Goal: Task Accomplishment & Management: Manage account settings

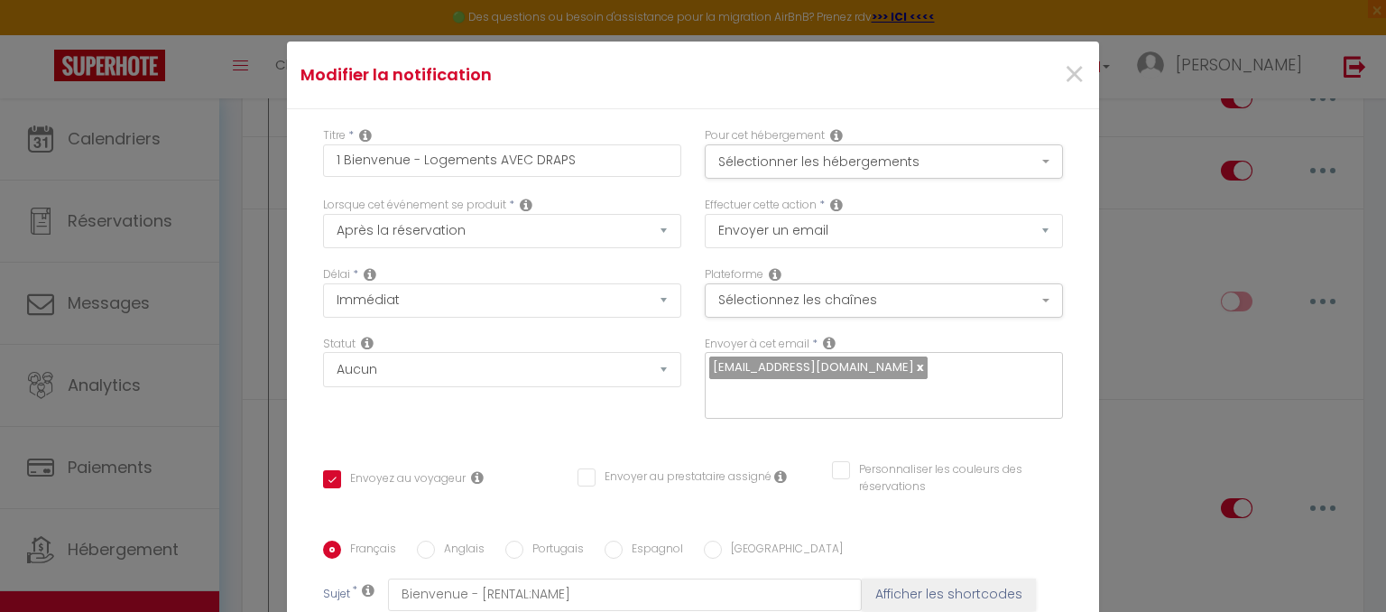
scroll to position [354, 0]
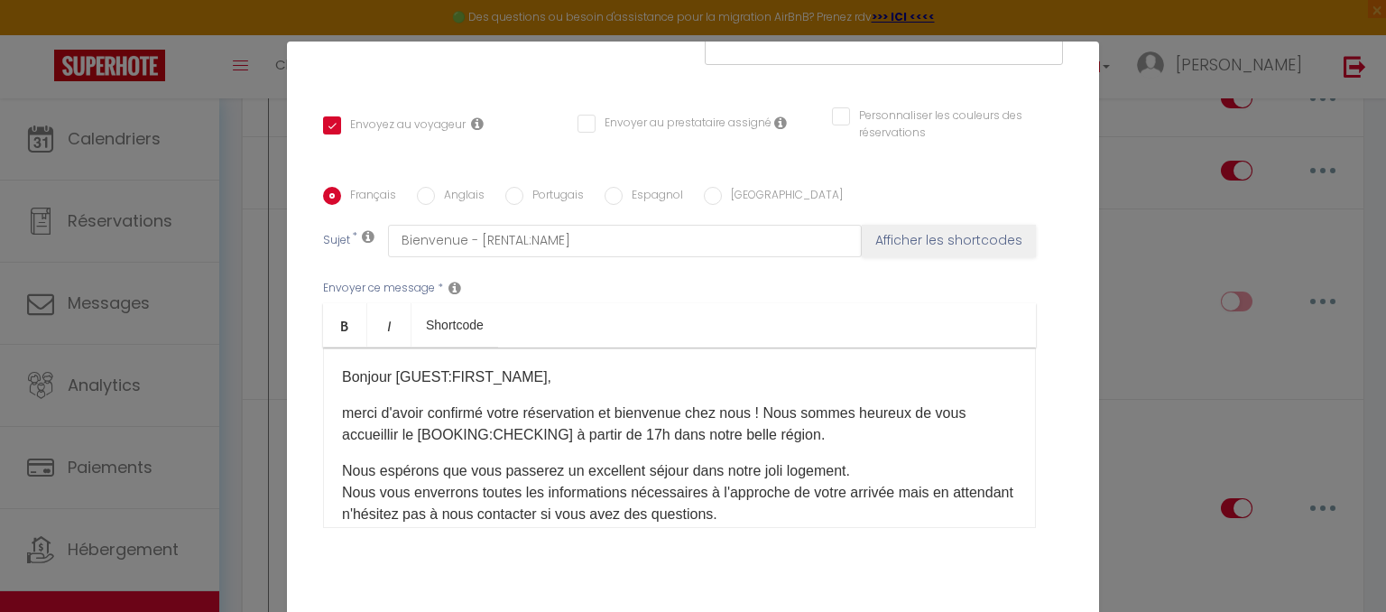
click at [1184, 196] on div "Modifier la notification × Titre * 1 Bienvenue - Logements AVEC DRAPS Pour cet …" at bounding box center [693, 306] width 1386 height 612
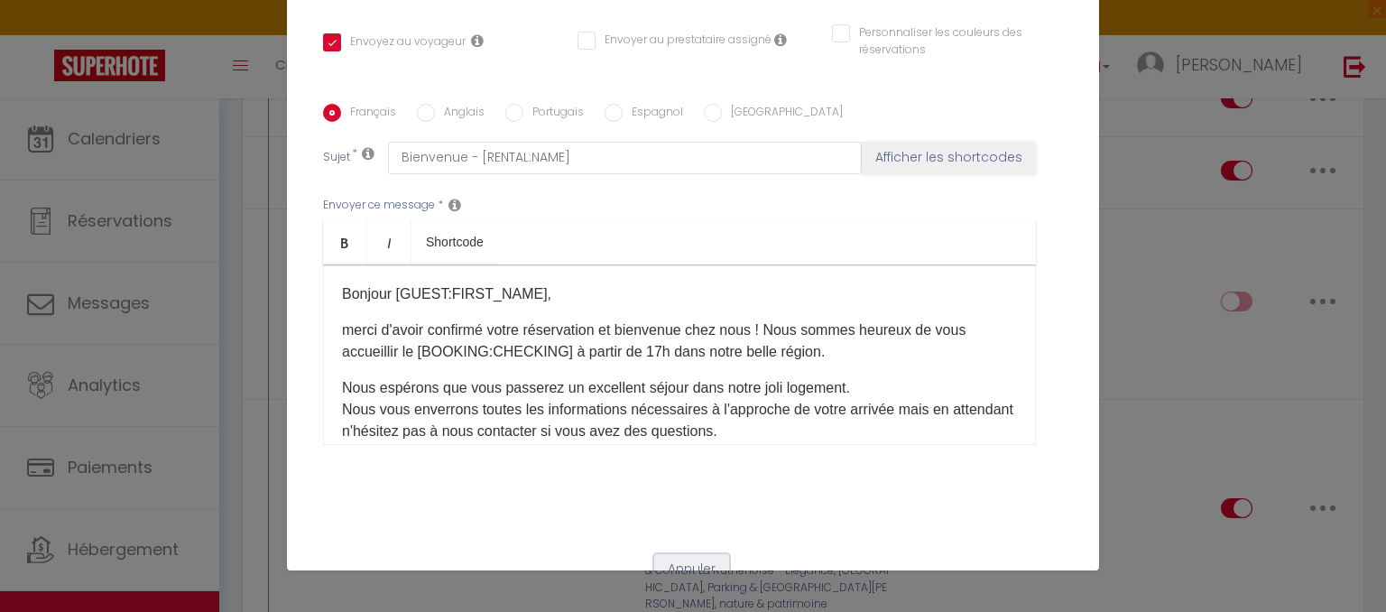
click at [707, 566] on button "Annuler" at bounding box center [691, 569] width 75 height 31
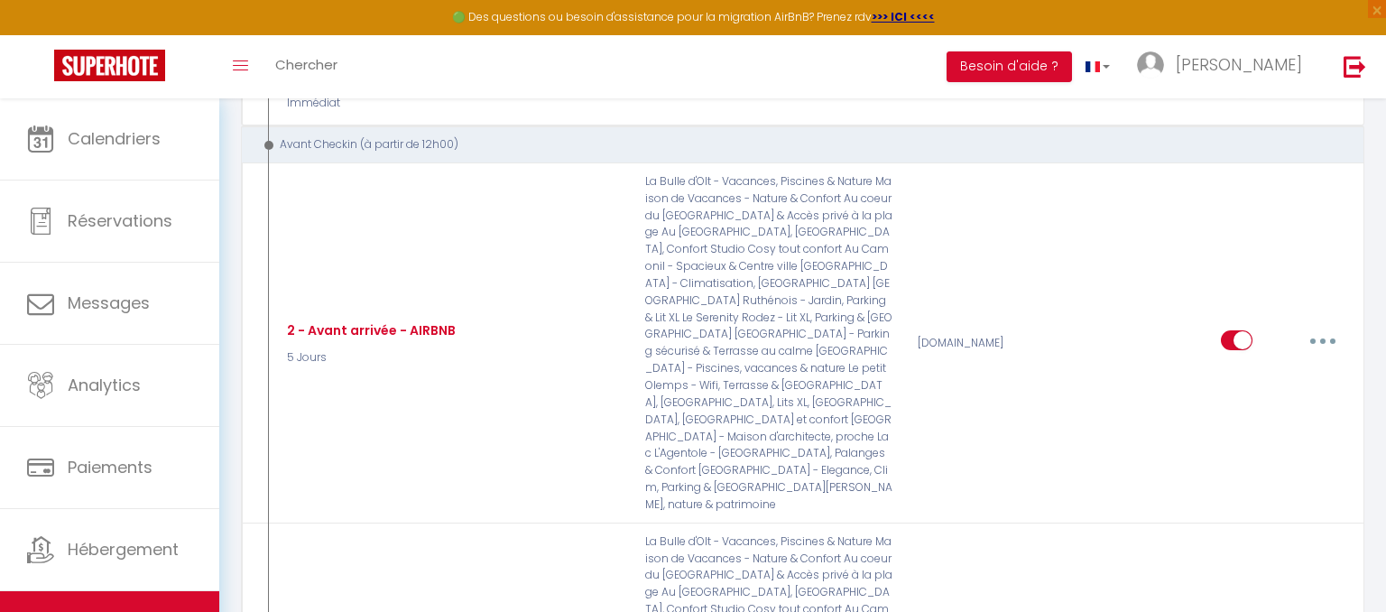
scroll to position [1439, 0]
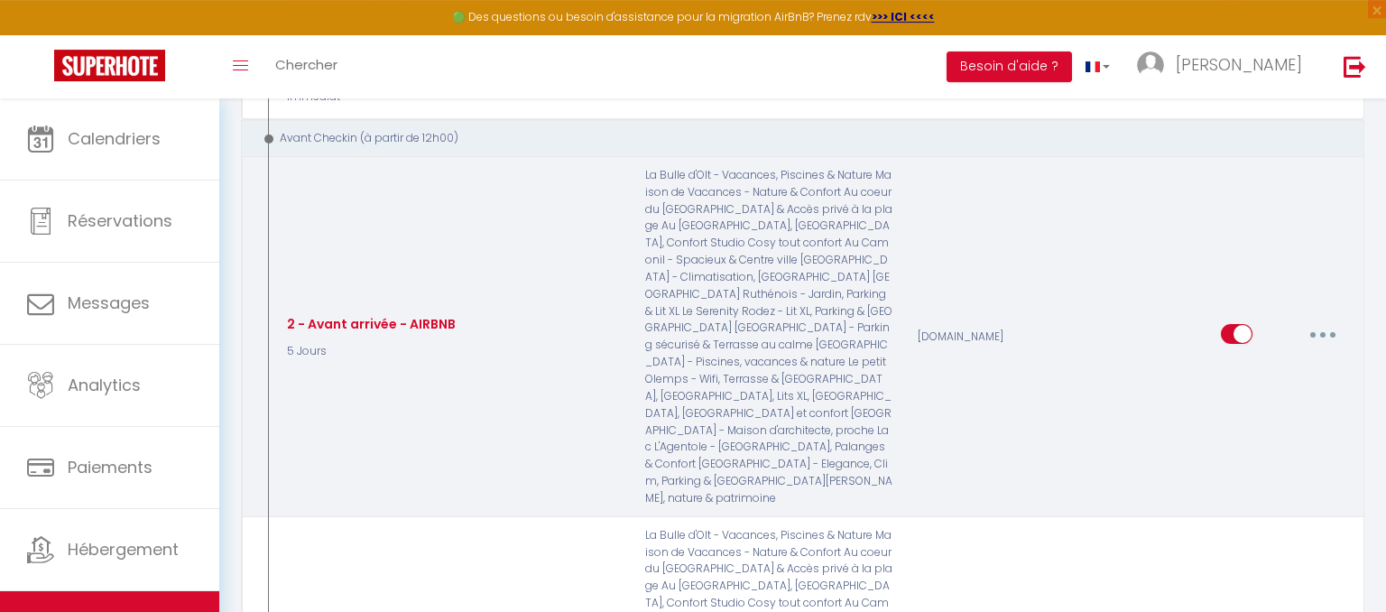
click at [1320, 320] on button "button" at bounding box center [1323, 334] width 51 height 29
click at [1272, 360] on link "Editer" at bounding box center [1276, 375] width 134 height 31
type input "2 - Avant arrivée - AIRBNB"
select select "5 Jours"
select select "if_booking_is_paid"
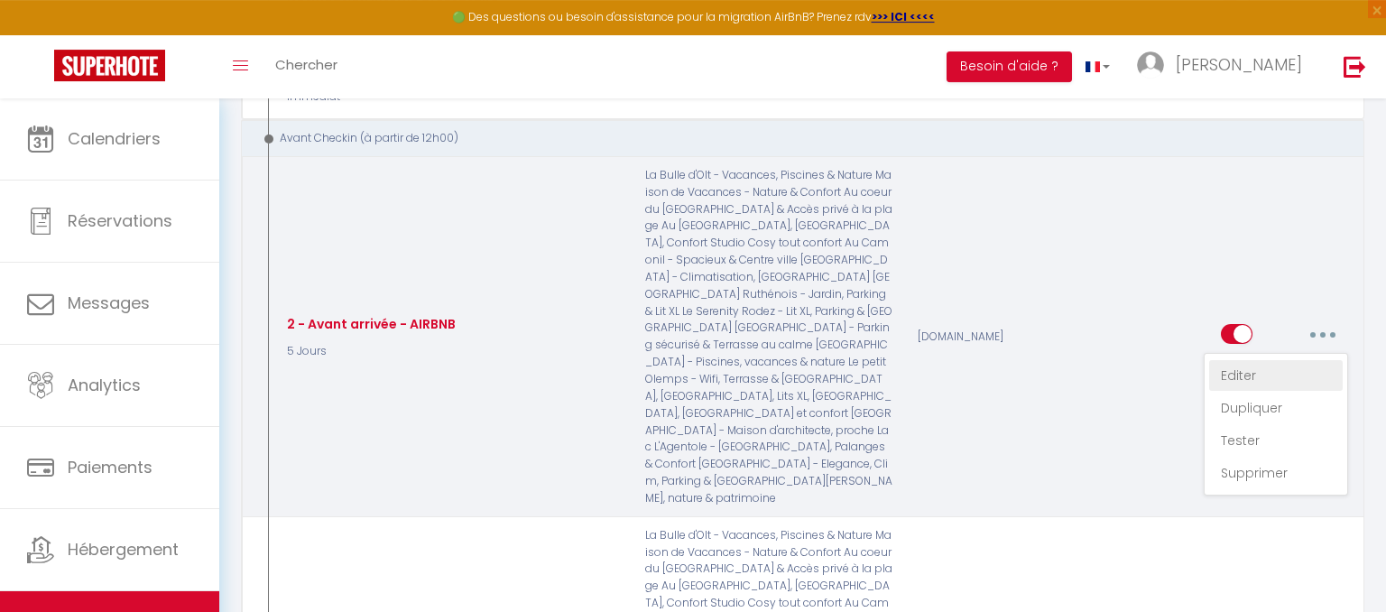
checkbox input "true"
checkbox input "false"
type input "Instructions d'arrivée - [RENTAL:NAME]"
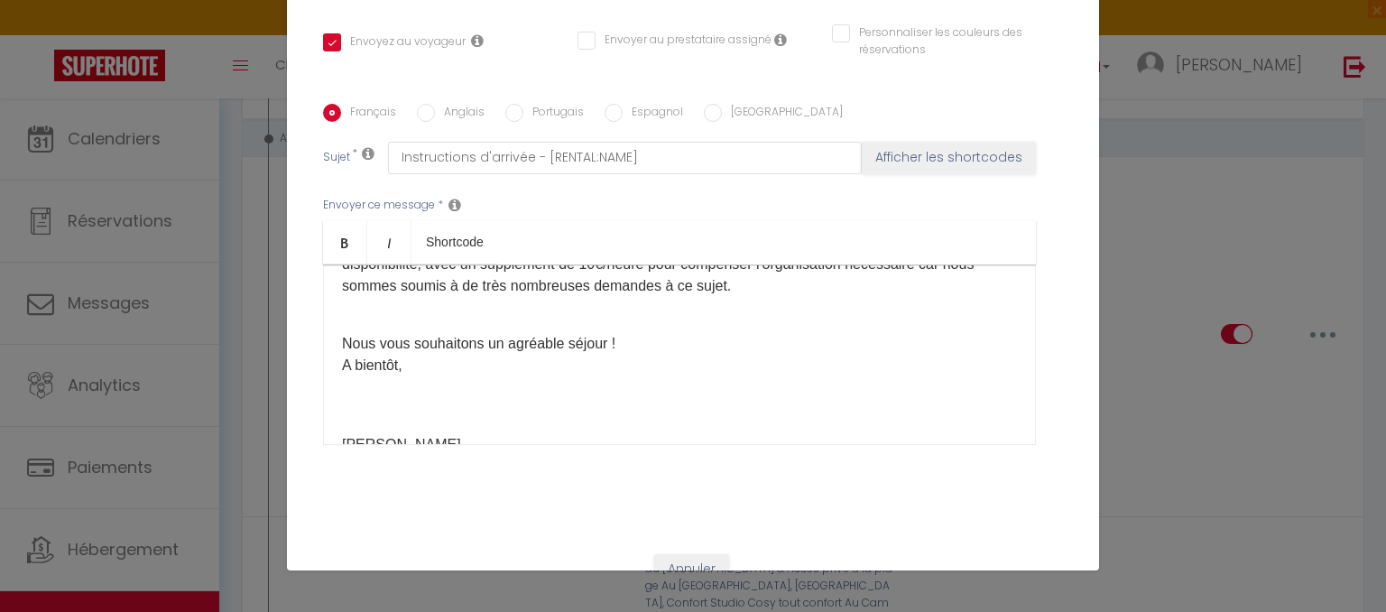
scroll to position [0, 0]
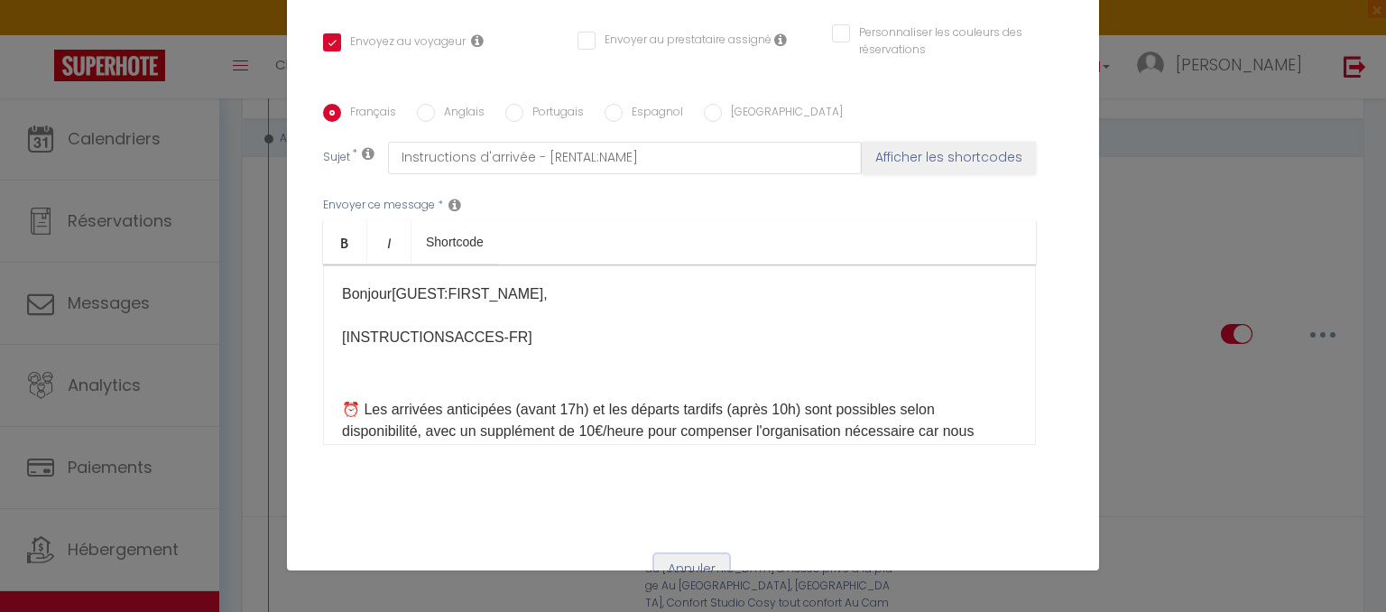
click at [709, 562] on button "Annuler" at bounding box center [691, 569] width 75 height 31
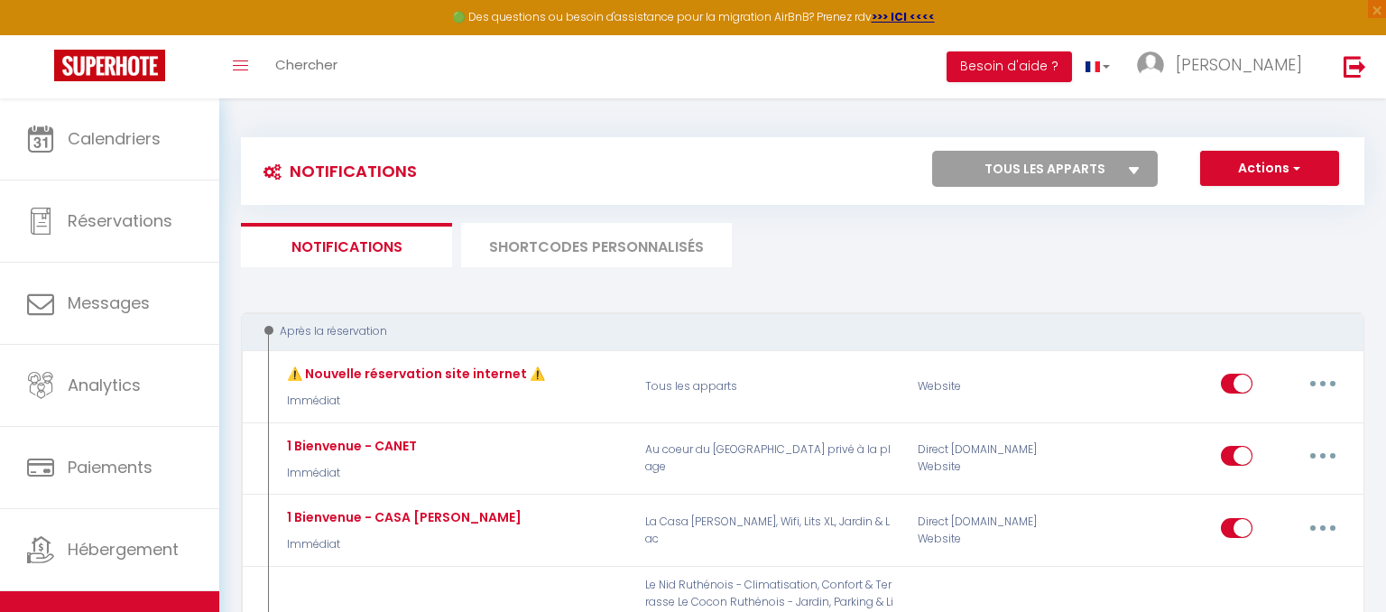
click at [701, 239] on li "SHORTCODES PERSONNALISÉS" at bounding box center [596, 245] width 271 height 44
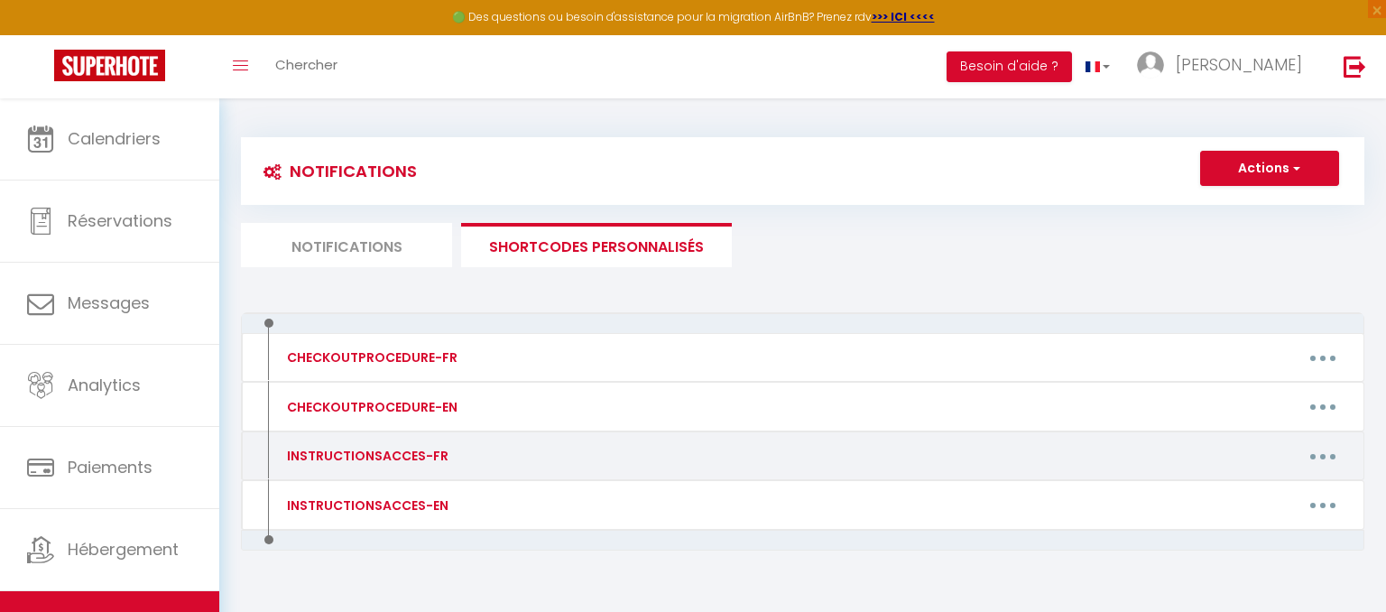
click at [1330, 454] on button "button" at bounding box center [1323, 455] width 51 height 29
click at [1216, 502] on link "Editer" at bounding box center [1276, 497] width 134 height 31
type input "INSTRUCTIONSACCES-FR"
type textarea "Votre séjour chez nous approche et voici quelques informations utiles."
type textarea "L'appartement est situé 41 rue Colonel Flament à Rodez, l'entrée se fait par le…"
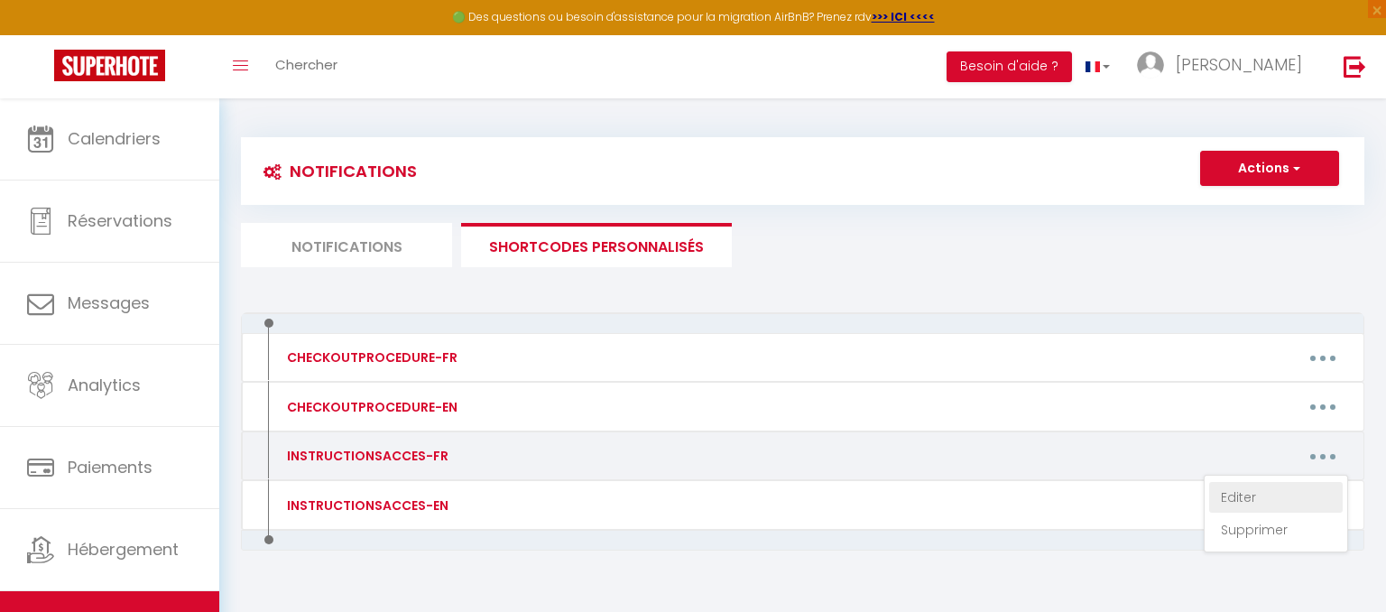
type textarea "L'appartement est situé 63 Avenue de Paris à Rodez, l'entrée se fait par la por…"
type textarea "L'appartement est situé 3 rue des roseaux 12510 Olemps. Vous trouverez des plac…"
type textarea "L'appartement est situé dans la résidence Pré Conquet, Bâtiment A, côte de Layo…"
type textarea "L'appartement est situé 3 rue du Gaz à Rodez. Vous pourrez venir décharger vos …"
type textarea "L'appartement est situé 22 rue Camonil à Rodez. Il est situé au rez de chaussée…"
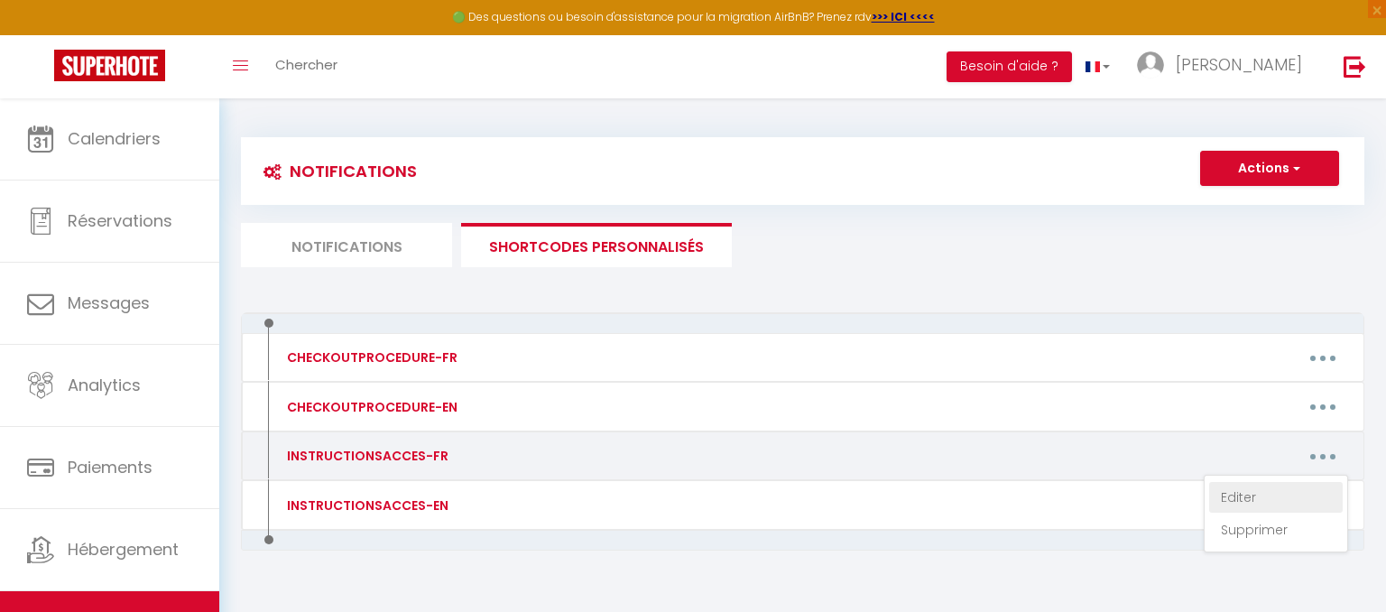
type textarea "L'appartement est situé 3 rue des Fleurs à Rodez, Bâtiment 1. Il est au rez de …"
type textarea "L'appartement est situé 41 rue Colonel Flament à Rodez, l'entrée se fait par le…"
type textarea "L'appartement est situé 9 Avenue Lacombe à Rodez. Nous préférons vous prévenir …"
type textarea "La maison est située 17 rue de Montcalm à Rodez, l'entrée se fait par le portil…"
type textarea "La maison est située 78 chemin des Combettes 12160 Moyrazès, à 5min de Baraquev…"
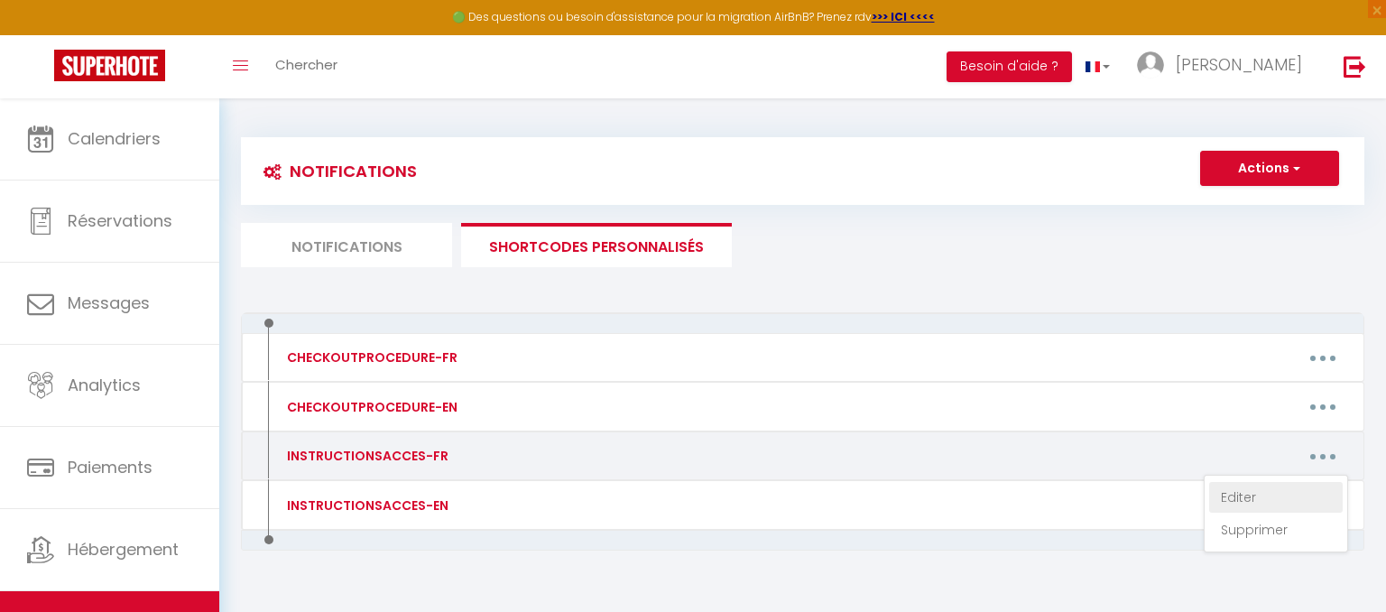
type textarea "La maison est située 24 place béringuier de l'Andorre dans la commune de Salmie…"
type textarea "La maison est située sur la commune de Frontin bas à environ 2km du village de …"
type textarea "La maison est située 14 rue de la tour 12450 Luc. Vous trouverez des places de …"
type textarea "La maison est située au 27 Les Salièges à Salles Curan. Vous aurez la possibili…"
type textarea "La maison est située 942 route de ségur 12630 Agen d'Aveyron. Vous aurez la pos…"
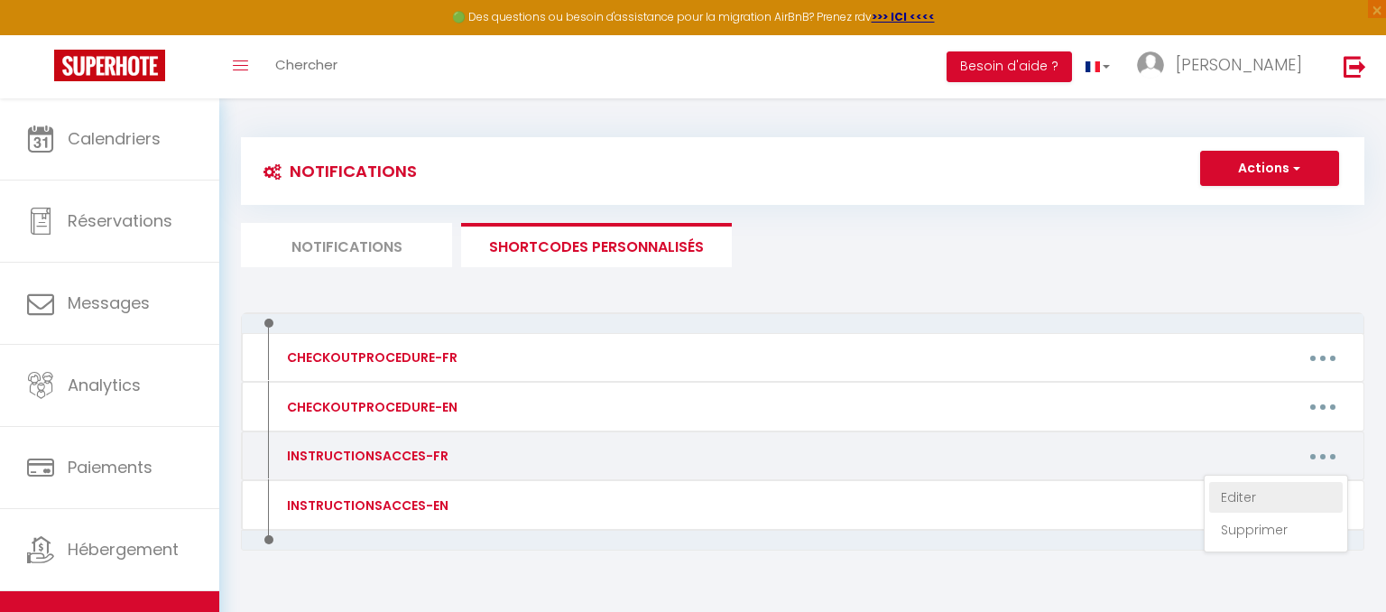
type textarea "L'appartement est situé au village vacances Goélia à 12130 Saint Geniez d'Olt (…"
type textarea "La maison est située 30 rue Lou Barry au coeur du village de Lassouts (12500). …"
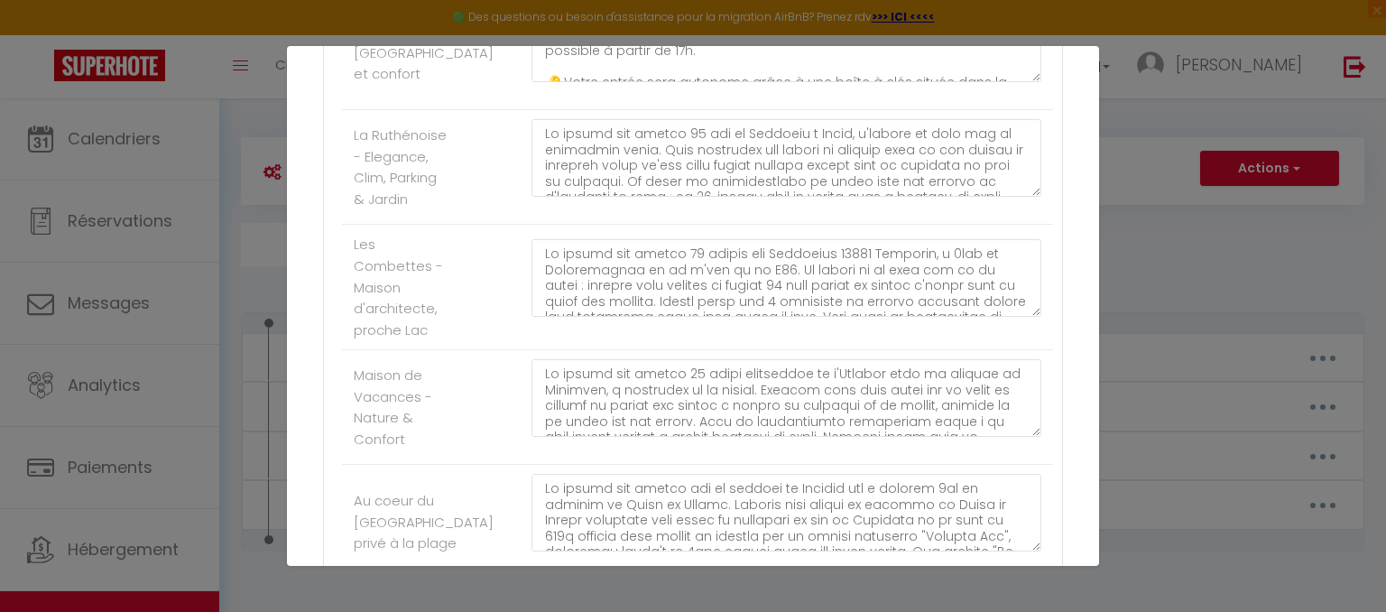
scroll to position [1402, 0]
click at [973, 294] on textarea at bounding box center [787, 274] width 510 height 78
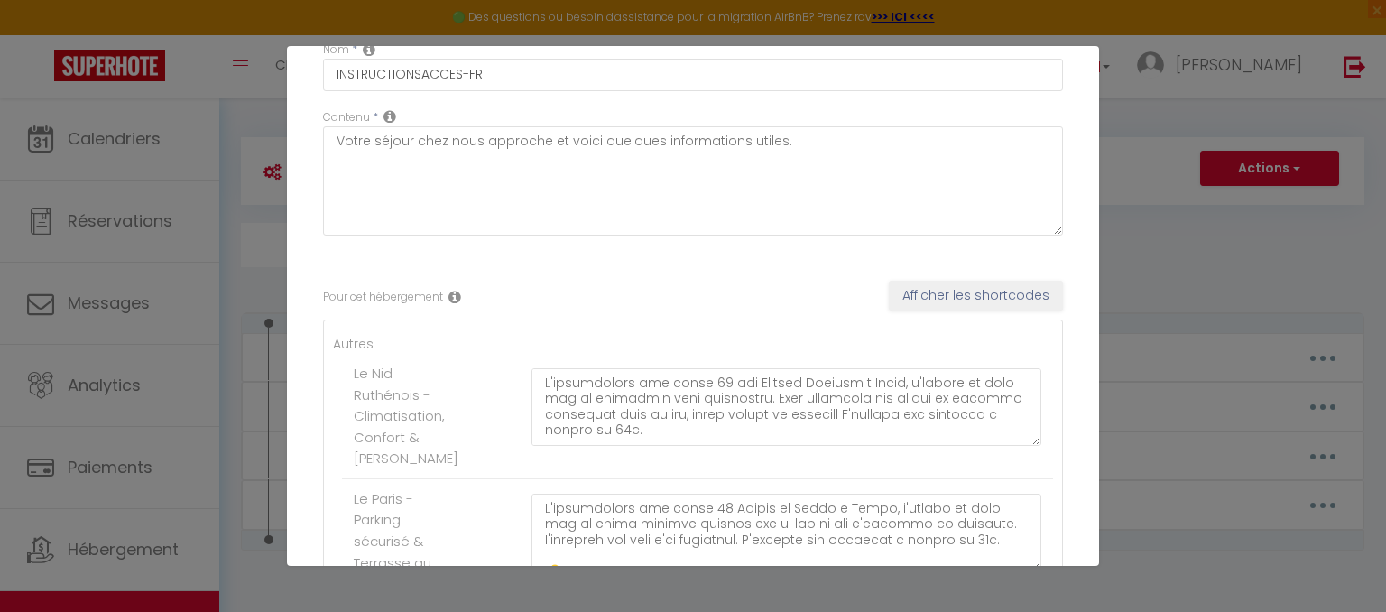
scroll to position [0, 0]
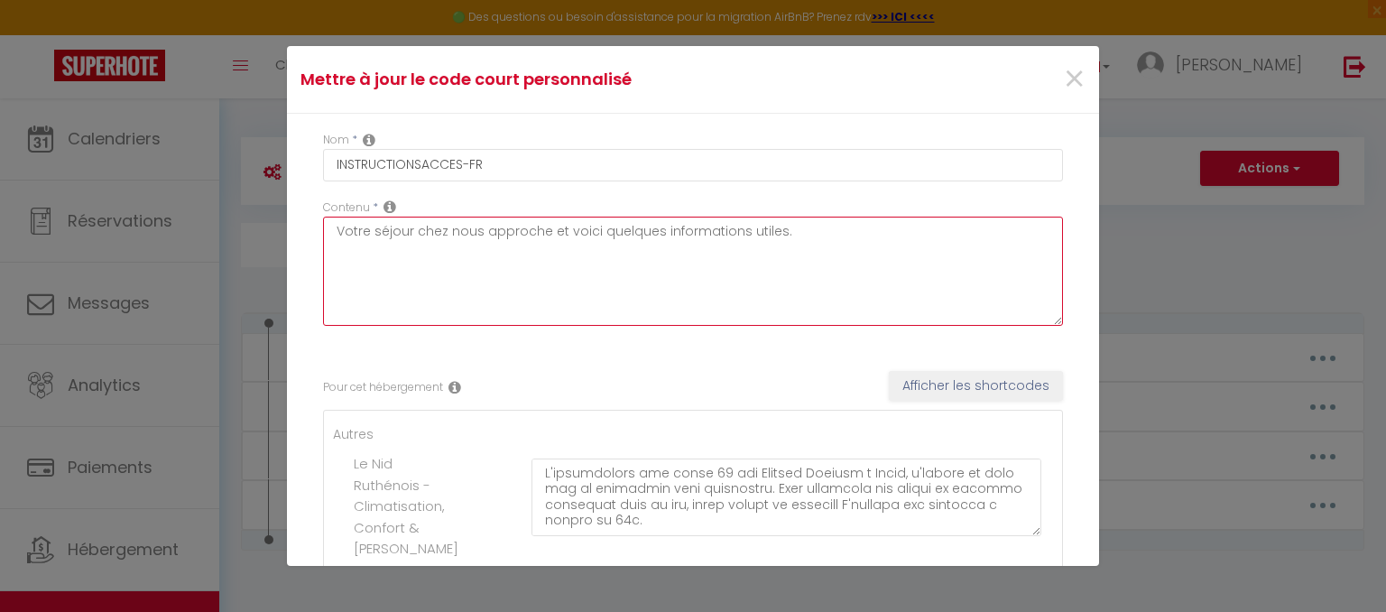
drag, startPoint x: 797, startPoint y: 234, endPoint x: 327, endPoint y: 194, distance: 471.9
click at [327, 217] on textarea "Votre séjour chez nous approche et voici quelques informations utiles." at bounding box center [693, 271] width 740 height 109
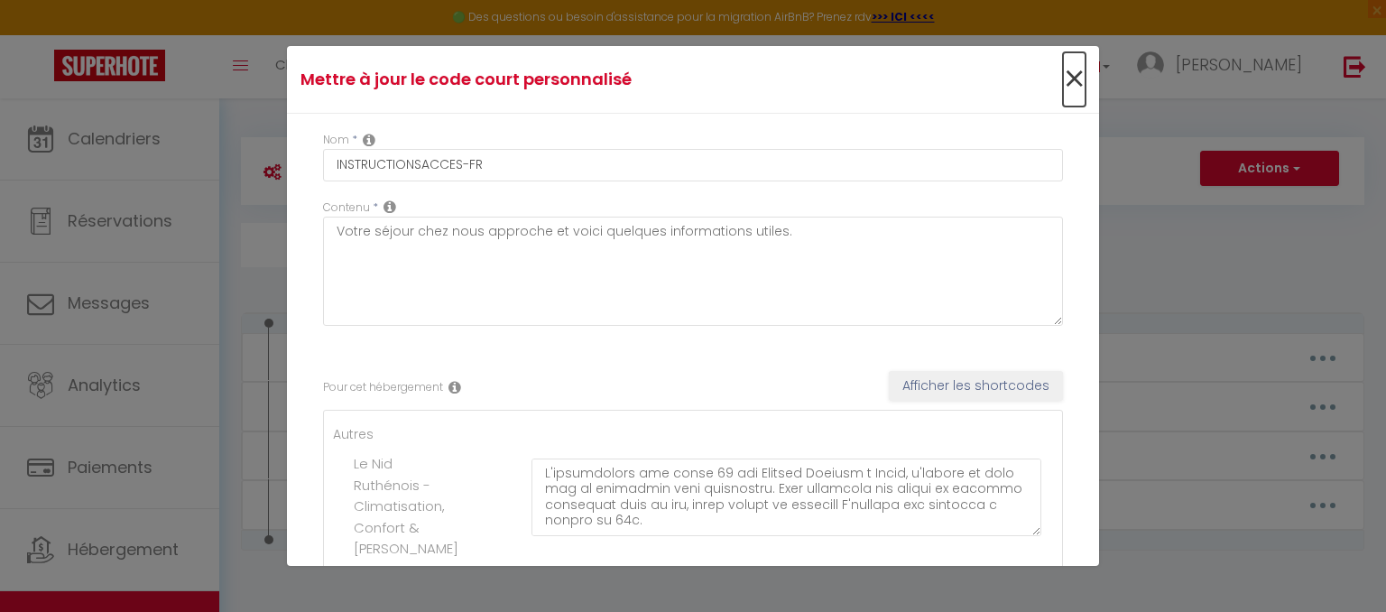
click at [1081, 79] on span "×" at bounding box center [1074, 79] width 23 height 54
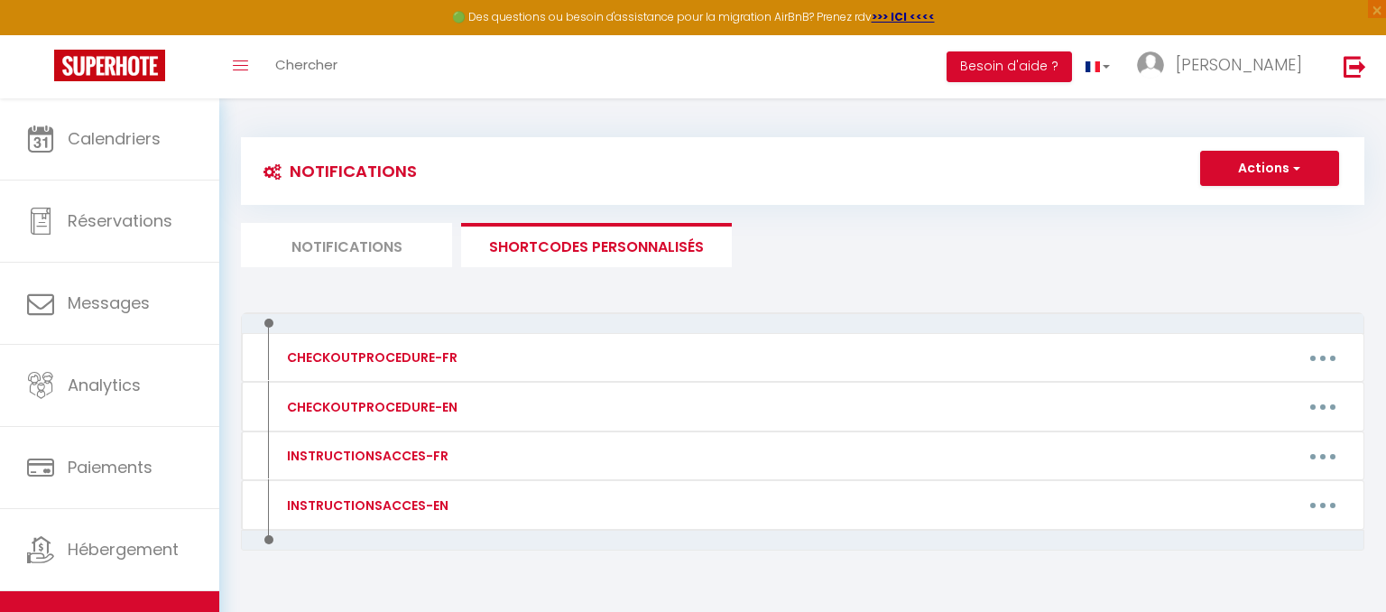
click at [351, 246] on li "Notifications" at bounding box center [346, 245] width 211 height 44
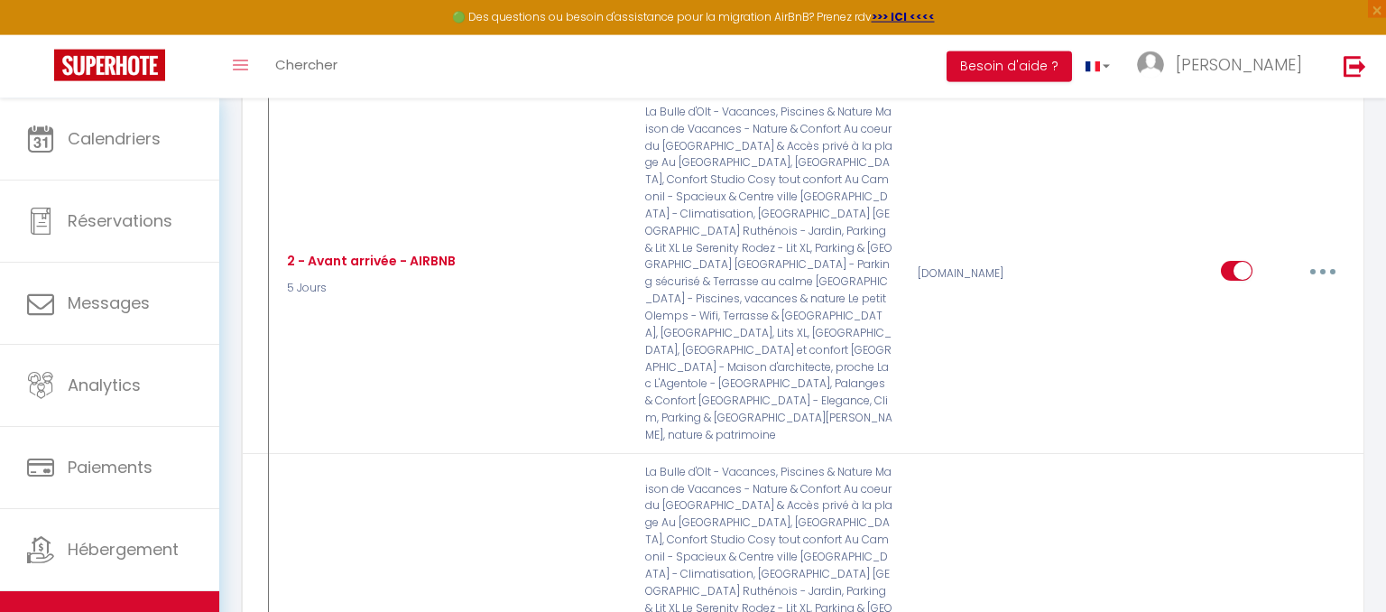
scroll to position [1445, 0]
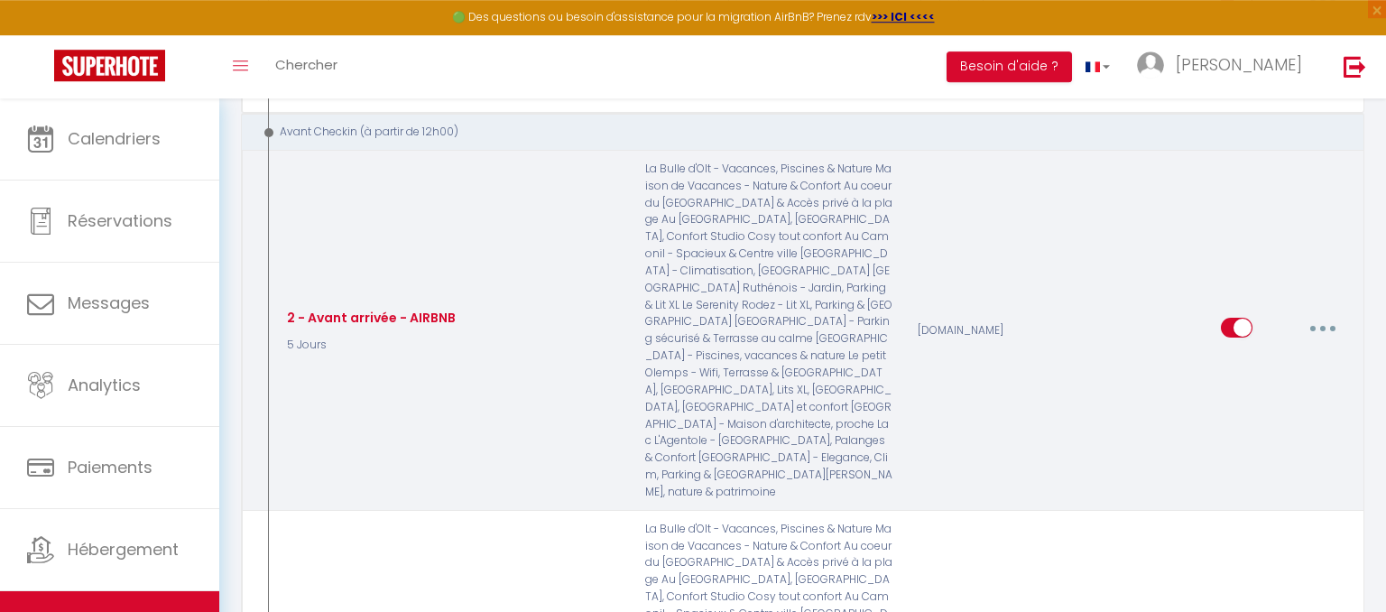
click at [1325, 313] on button "button" at bounding box center [1323, 327] width 51 height 29
click at [1249, 354] on link "Editer" at bounding box center [1276, 369] width 134 height 31
checkbox input "true"
checkbox input "false"
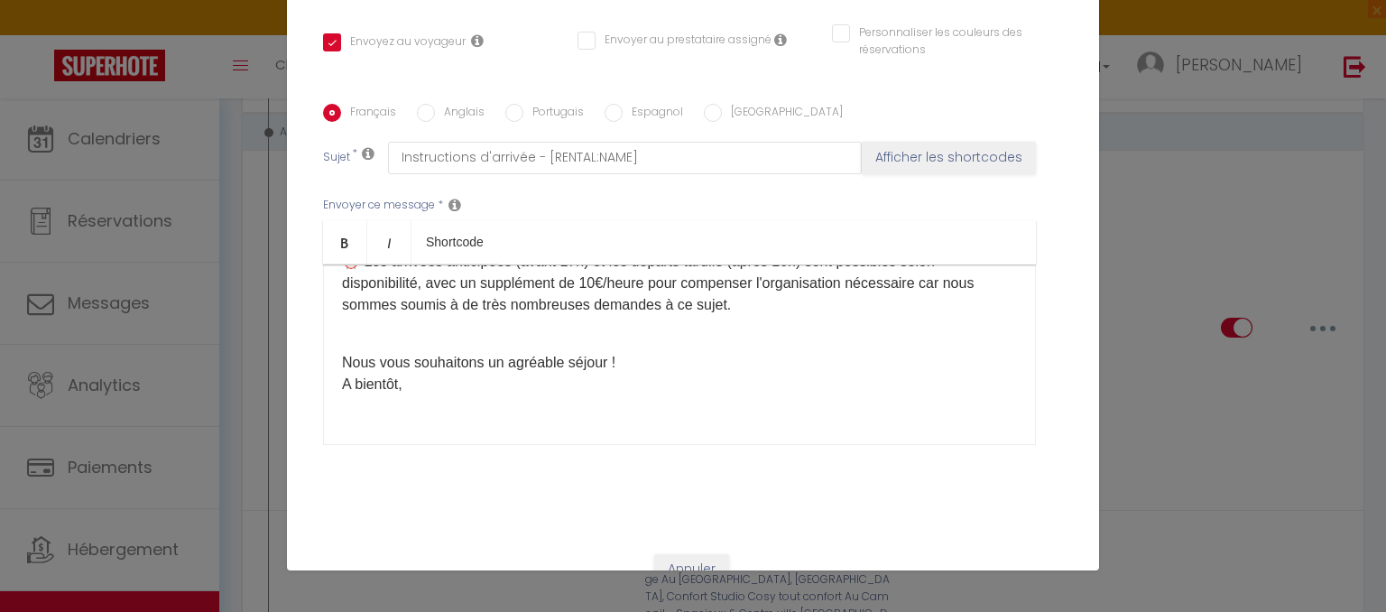
scroll to position [156, 0]
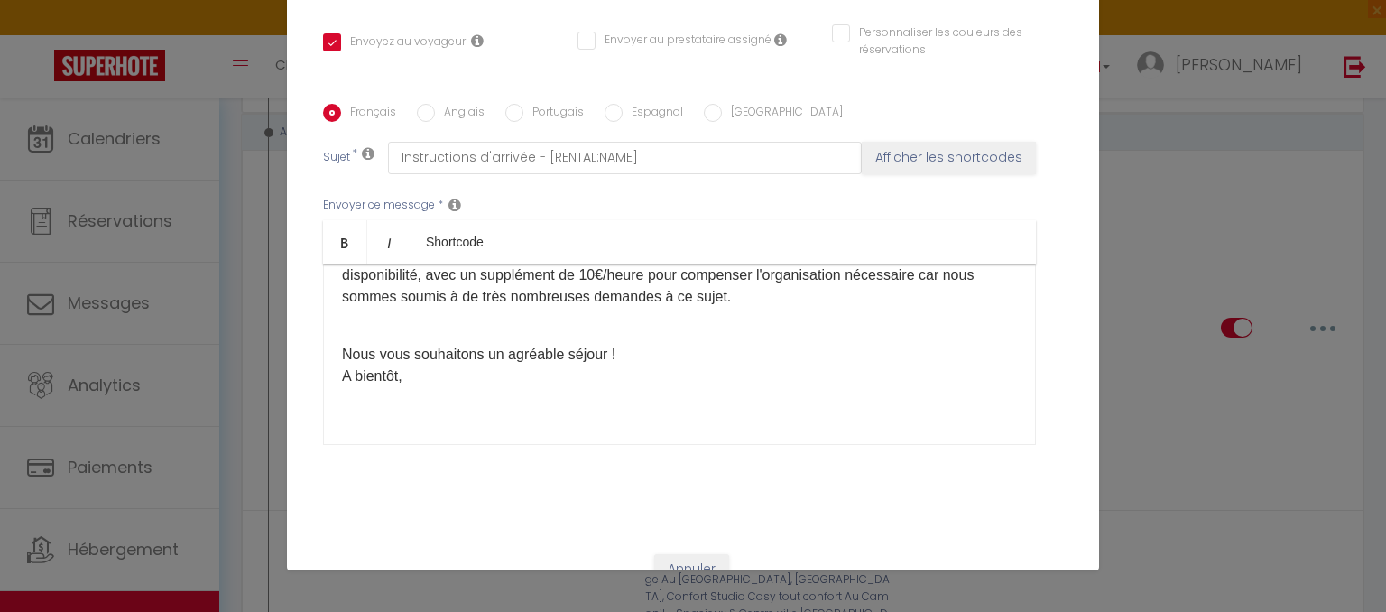
click at [1190, 296] on div "Modifier la notification × Titre * 2 - Avant arrivée - AIRBNB Pour cet hébergem…" at bounding box center [693, 306] width 1386 height 612
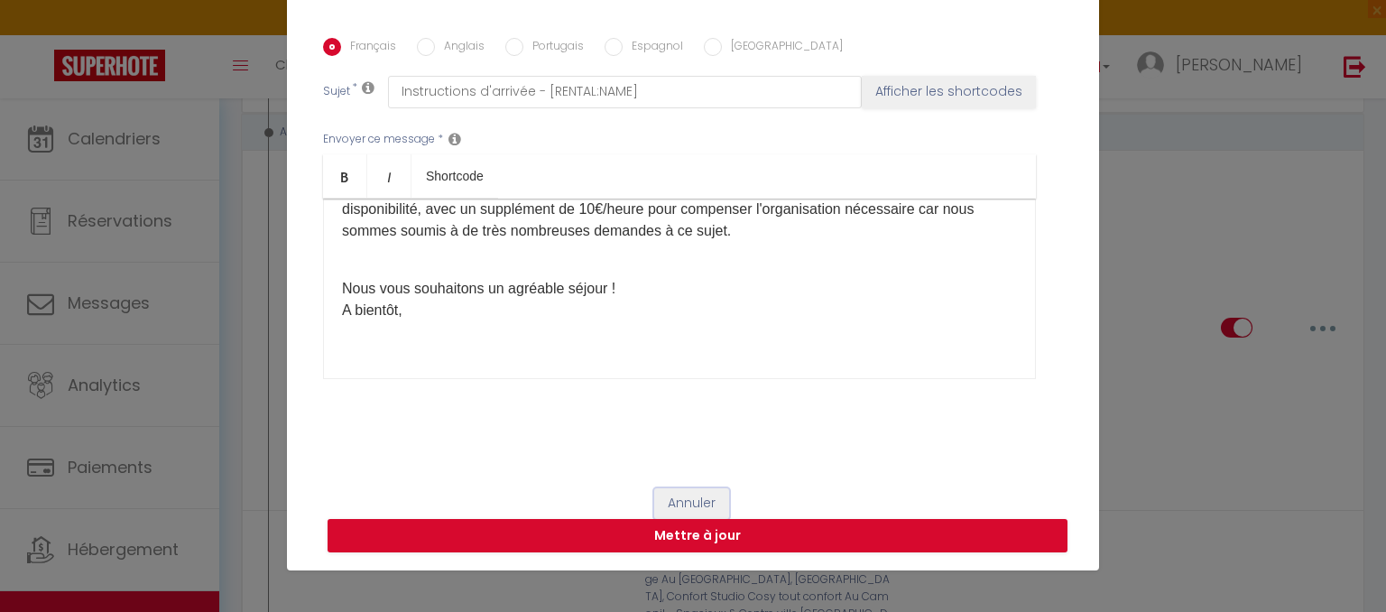
click at [690, 498] on button "Annuler" at bounding box center [691, 503] width 75 height 31
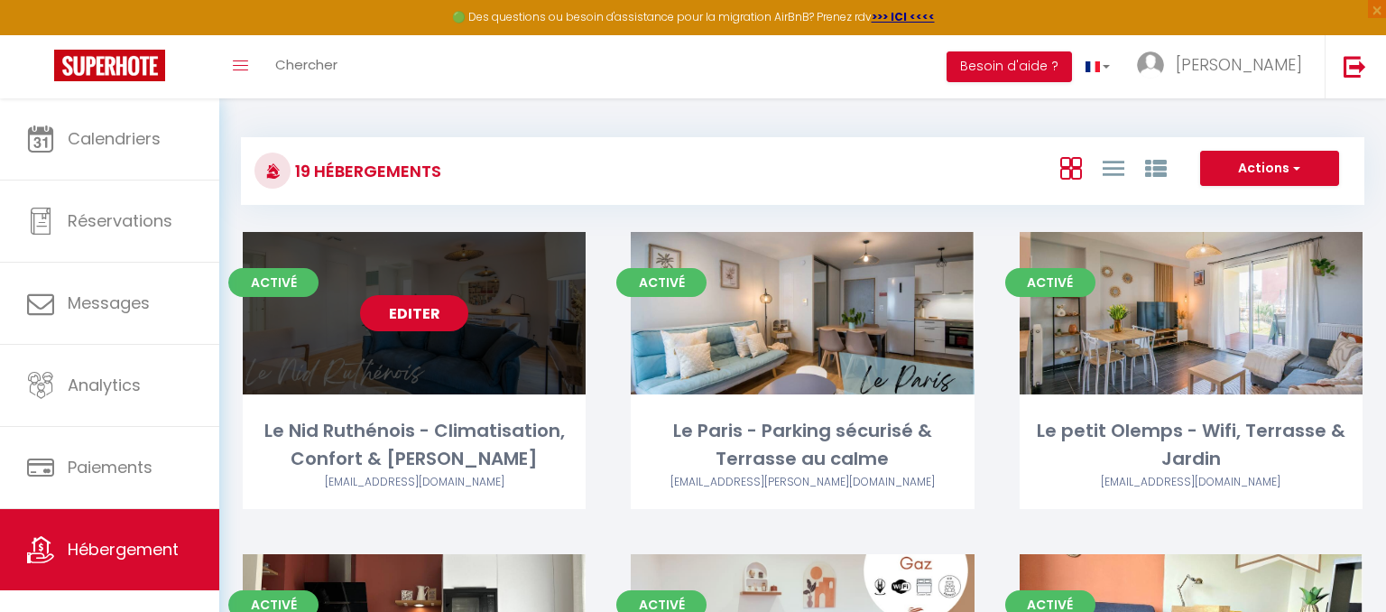
click at [451, 330] on link "Editer" at bounding box center [414, 313] width 108 height 36
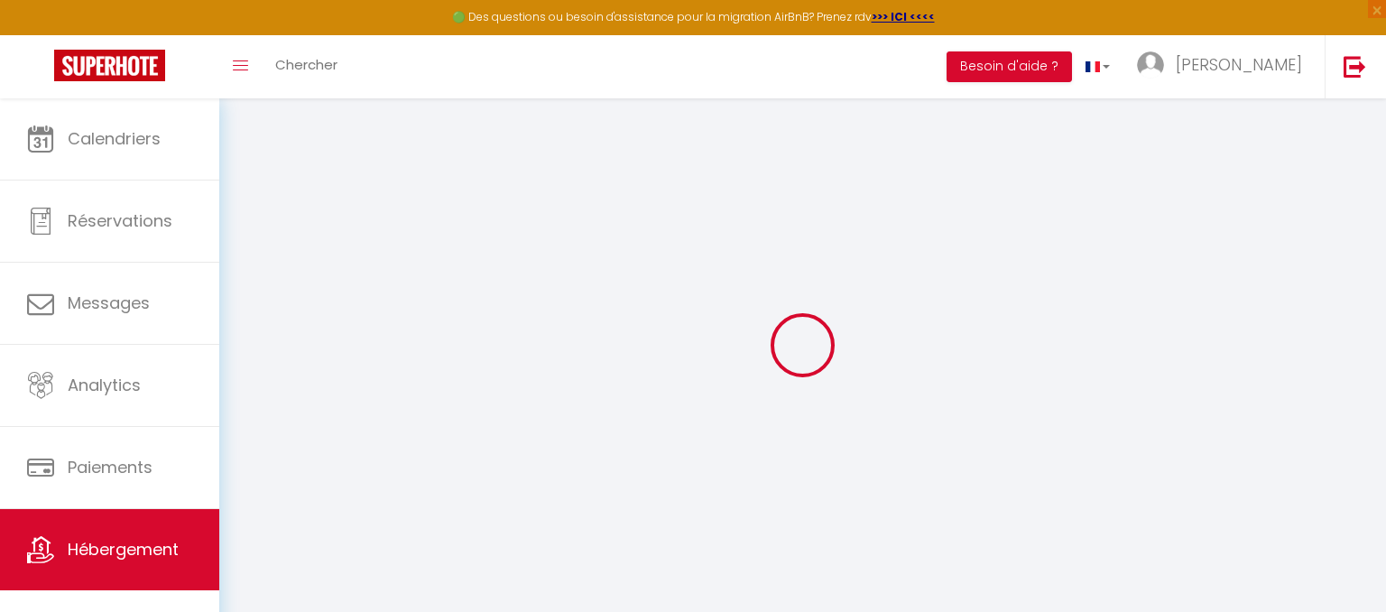
select select
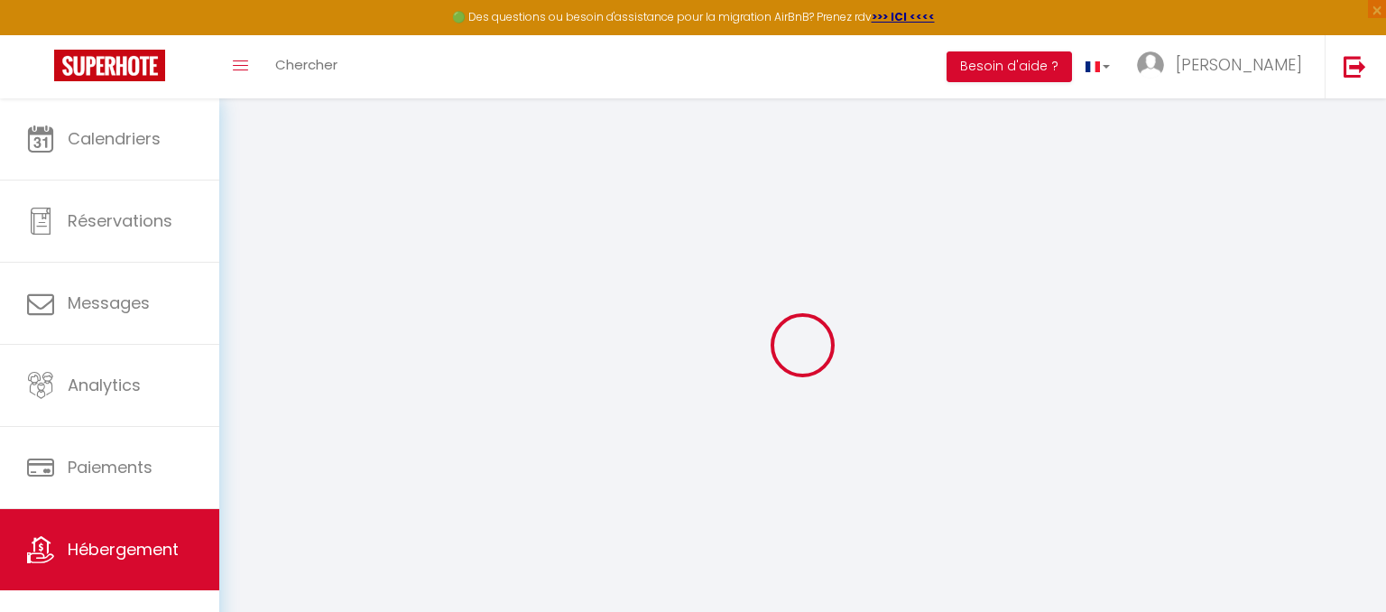
select select
checkbox input "false"
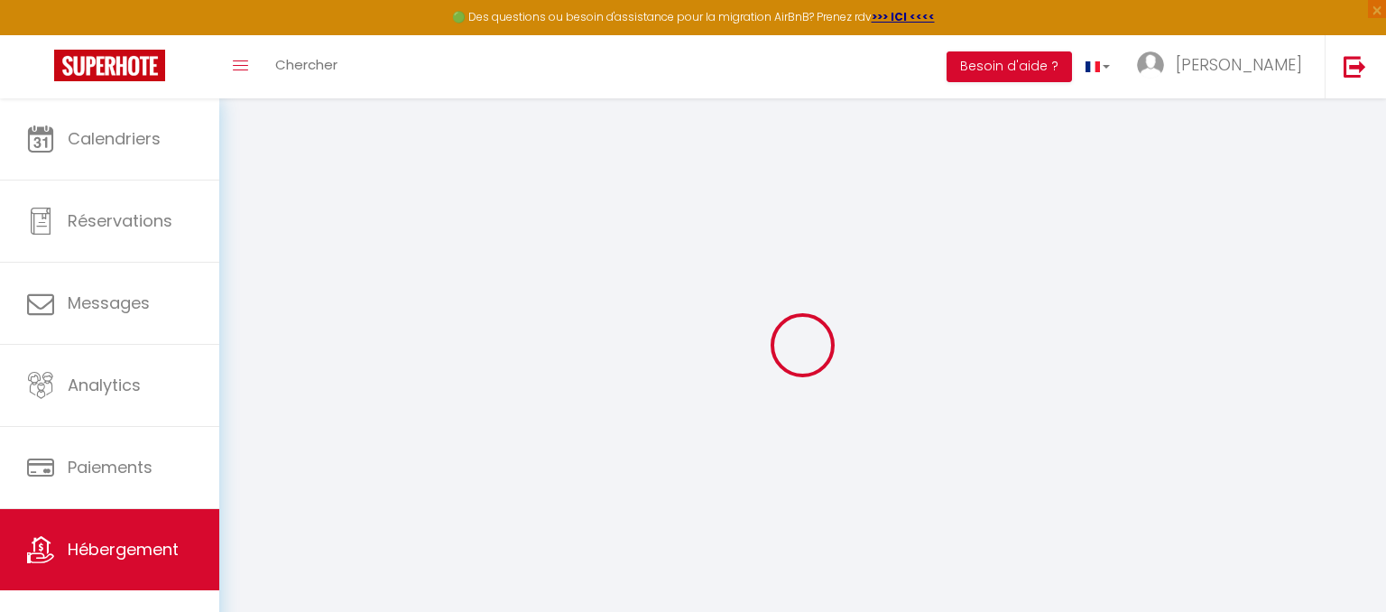
select select
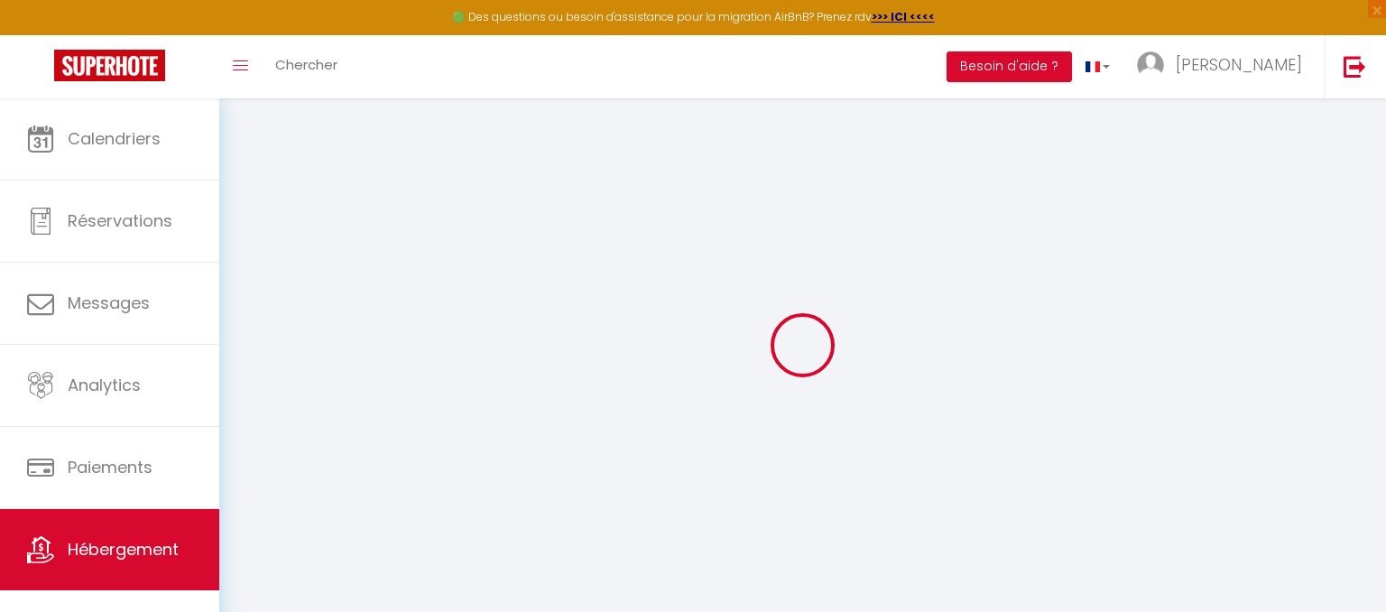
select select
checkbox input "false"
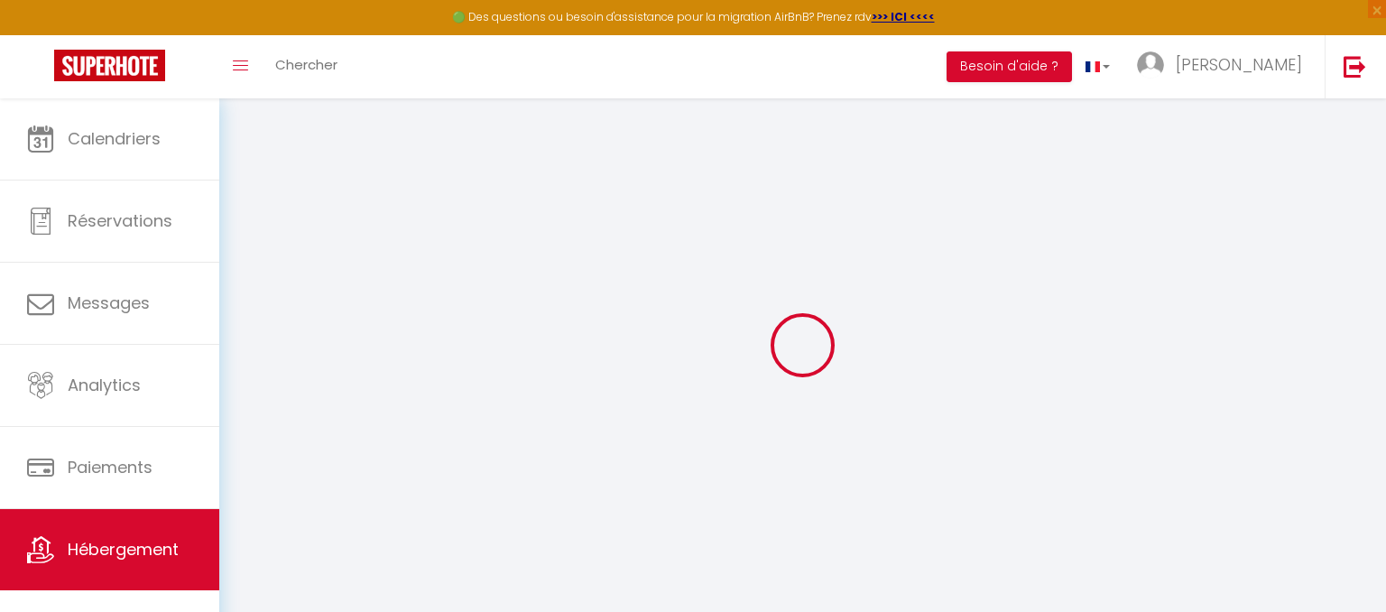
checkbox input "false"
select select
type input "Le Nid Ruthénois - Climatisation, Confort & [PERSON_NAME]"
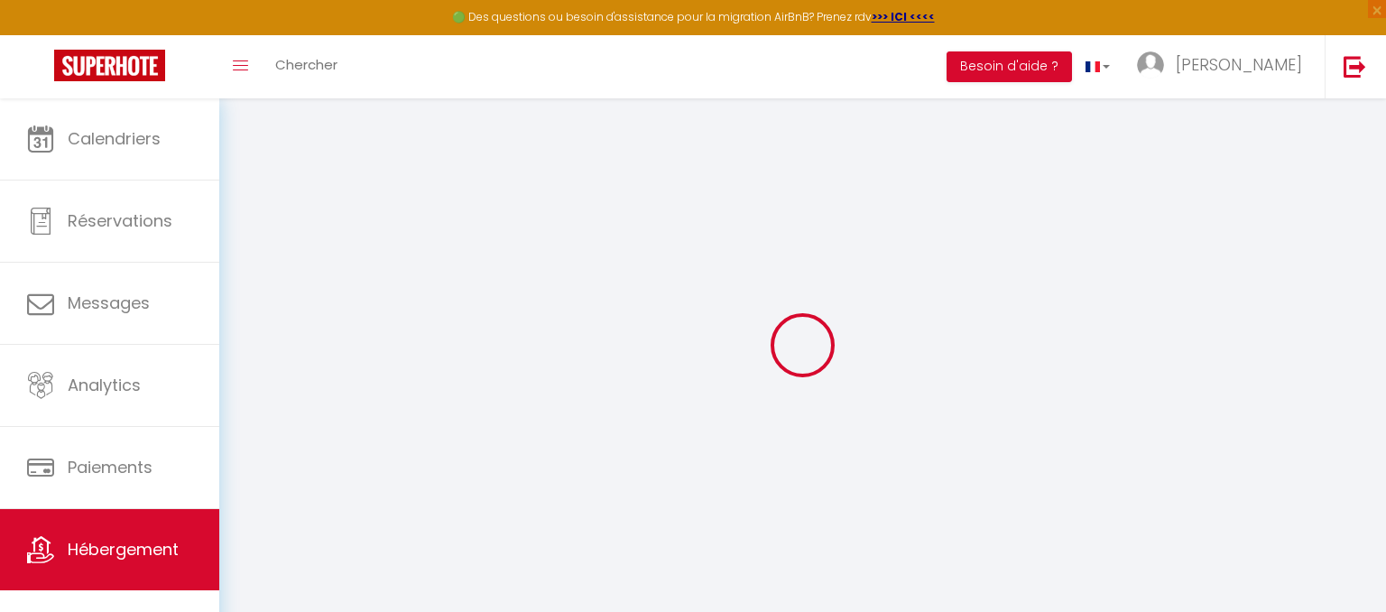
type input "[PERSON_NAME]"
type input "Castet"
type input "[STREET_ADDRESS][PERSON_NAME]"
type input "12000"
type input "Rodez"
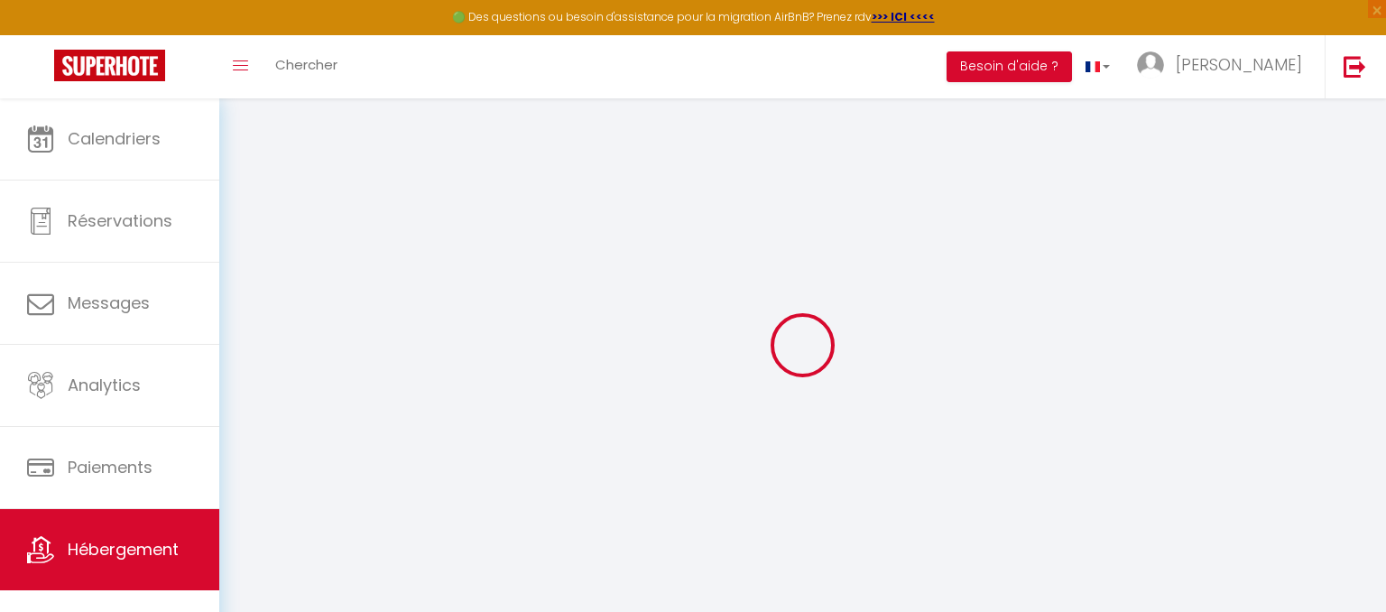
select select "5"
select select "2"
type input "60"
type input "10"
type input "40"
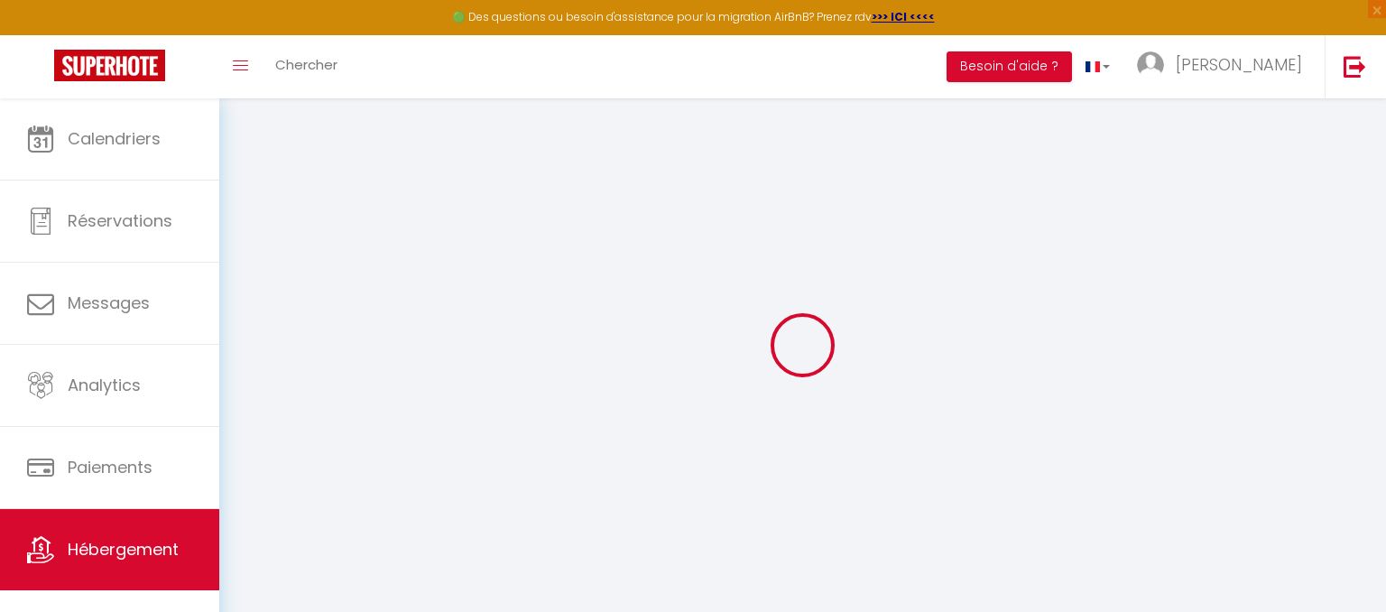
type input "4.4"
type input "2.2"
type input "300"
select select
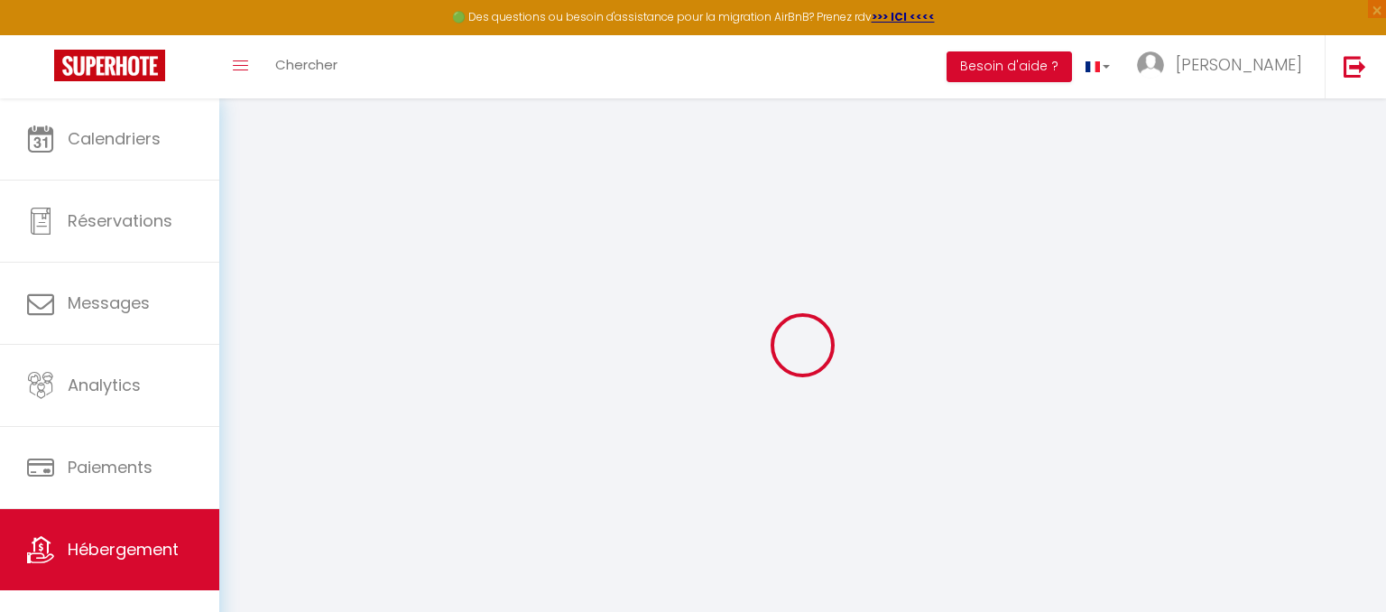
select select
type input "[STREET_ADDRESS][PERSON_NAME]"
type input "12000"
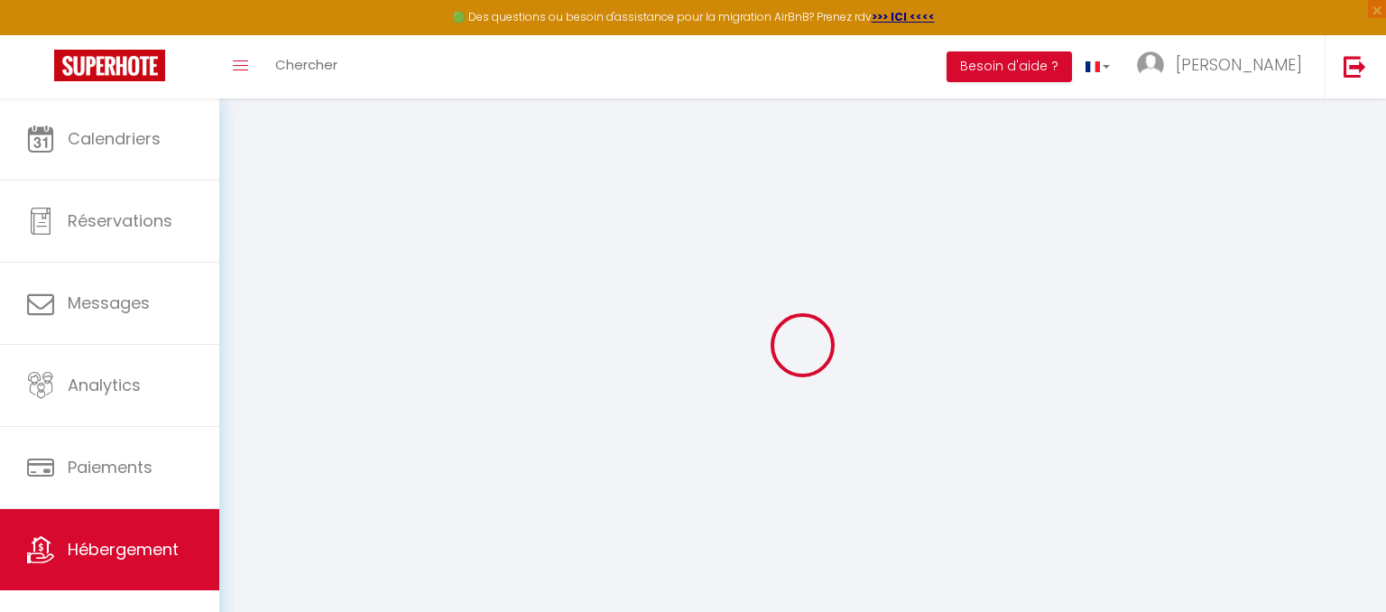
type input "Rodez"
type input "[EMAIL_ADDRESS][DOMAIN_NAME]"
select select "11256"
checkbox input "false"
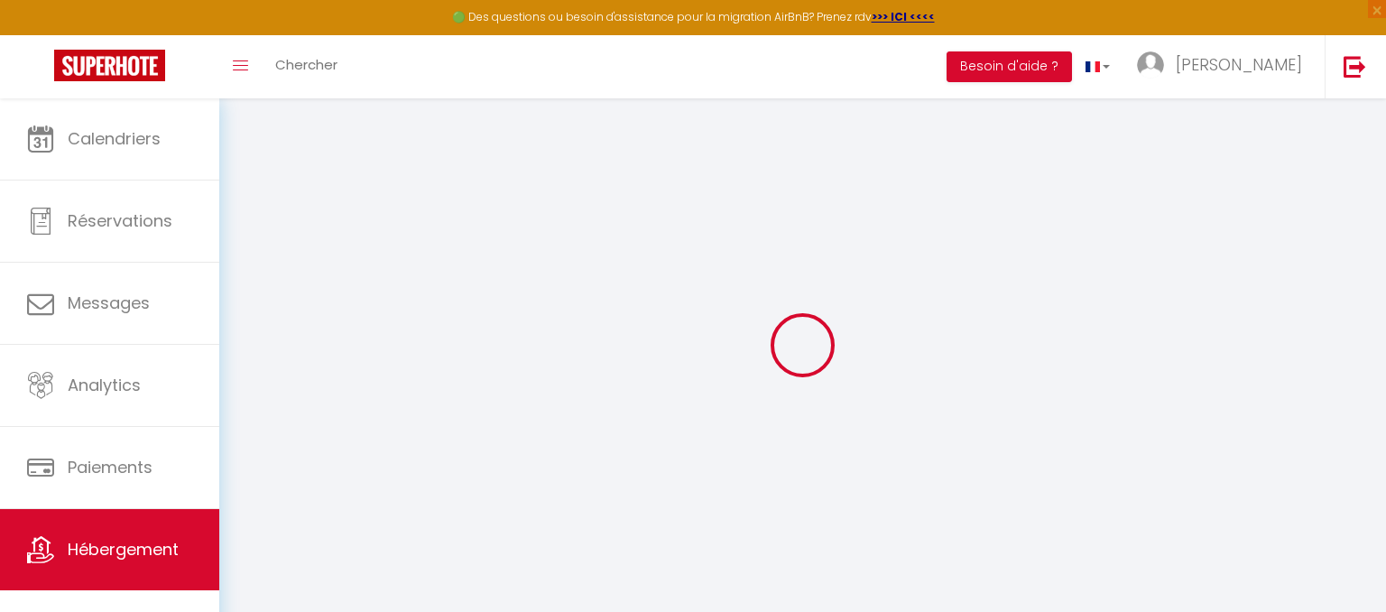
checkbox input "false"
radio input "true"
type input "0"
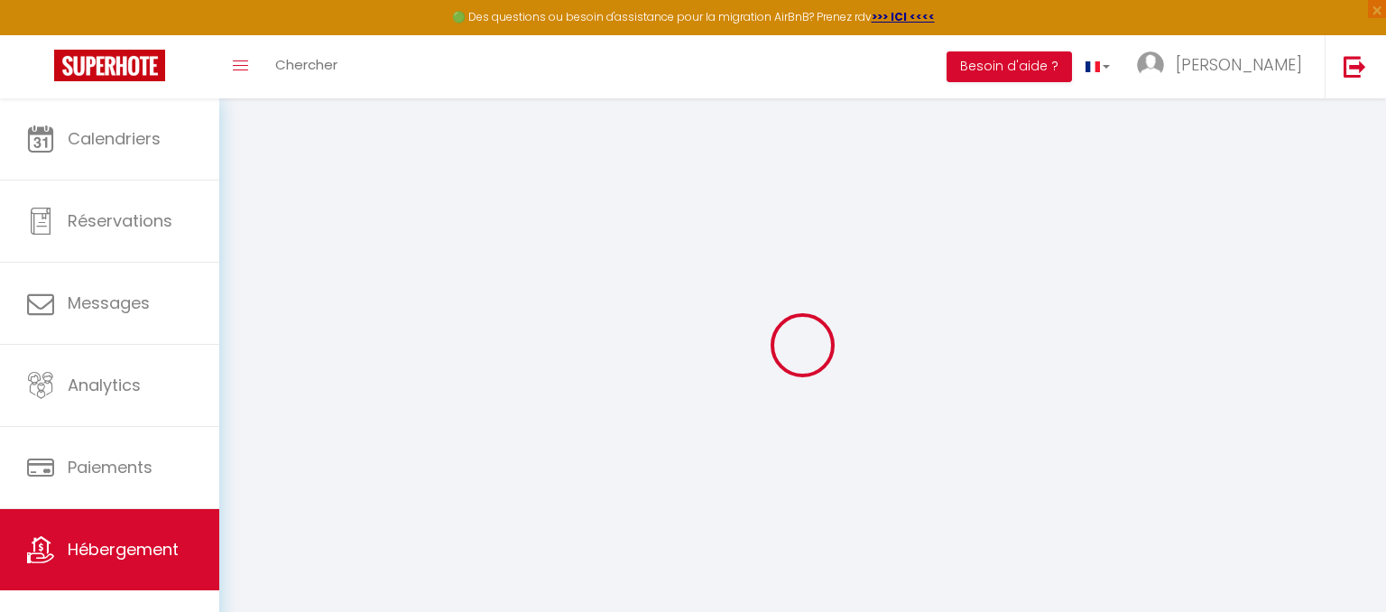
type input "0"
select select "35117"
type input "2.2"
select select
checkbox input "false"
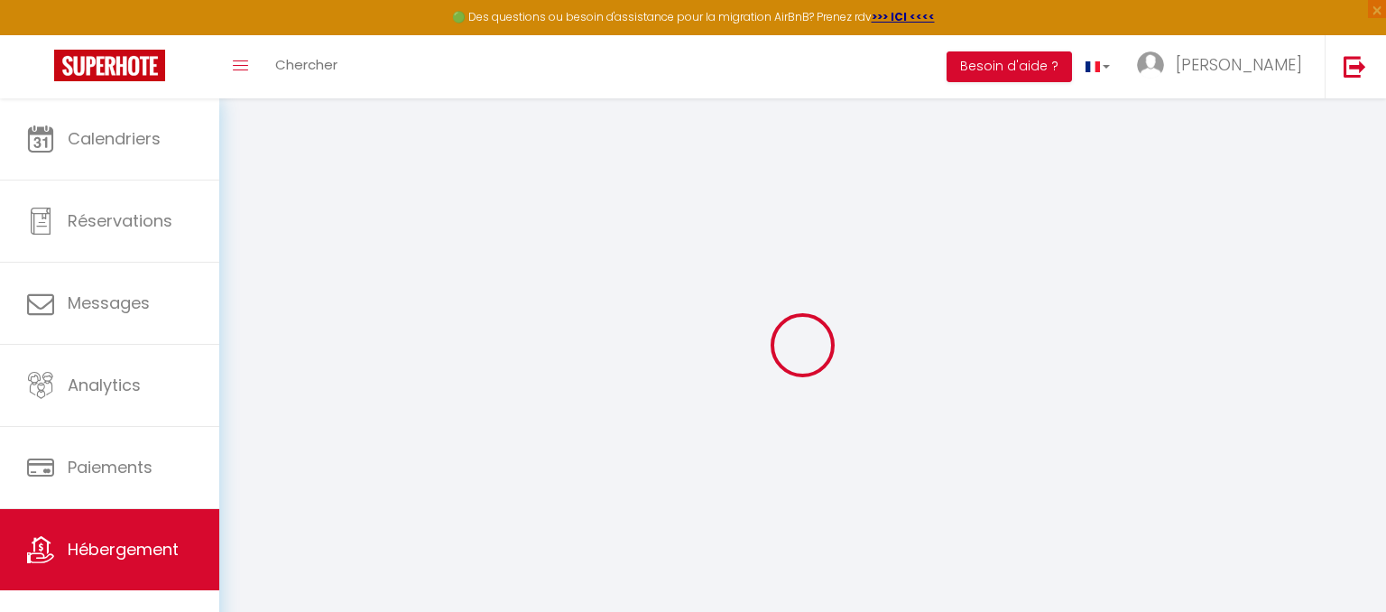
checkbox input "false"
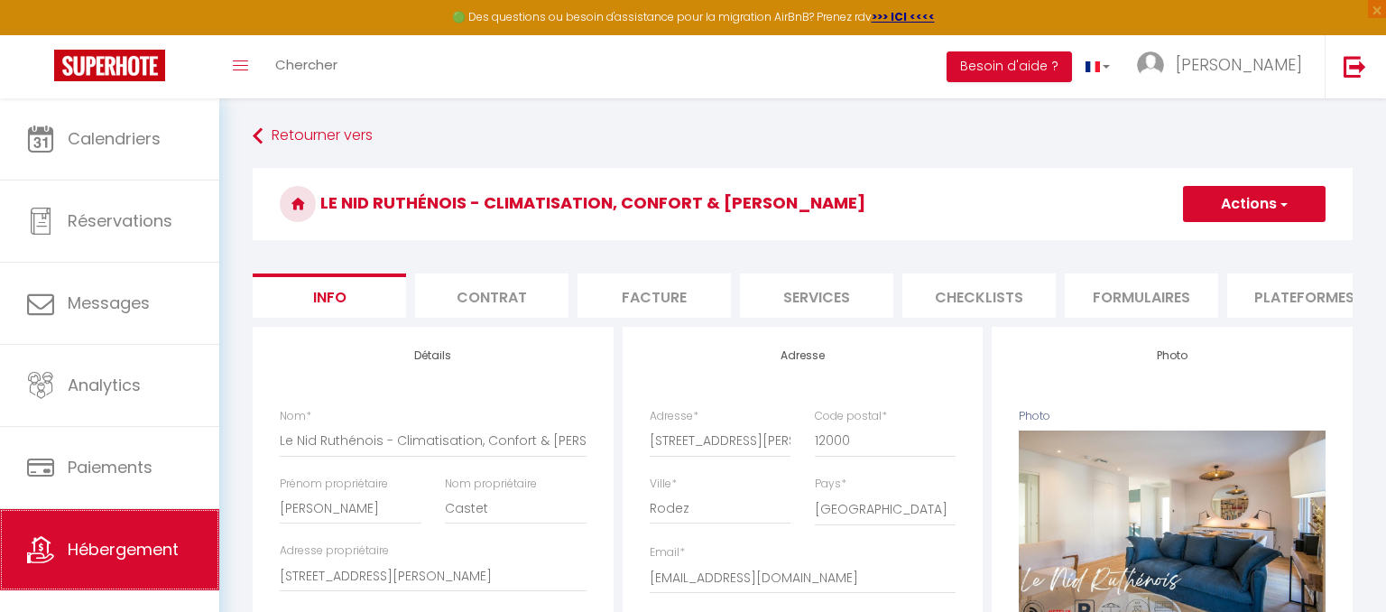
click at [162, 533] on link "Hébergement" at bounding box center [109, 549] width 219 height 81
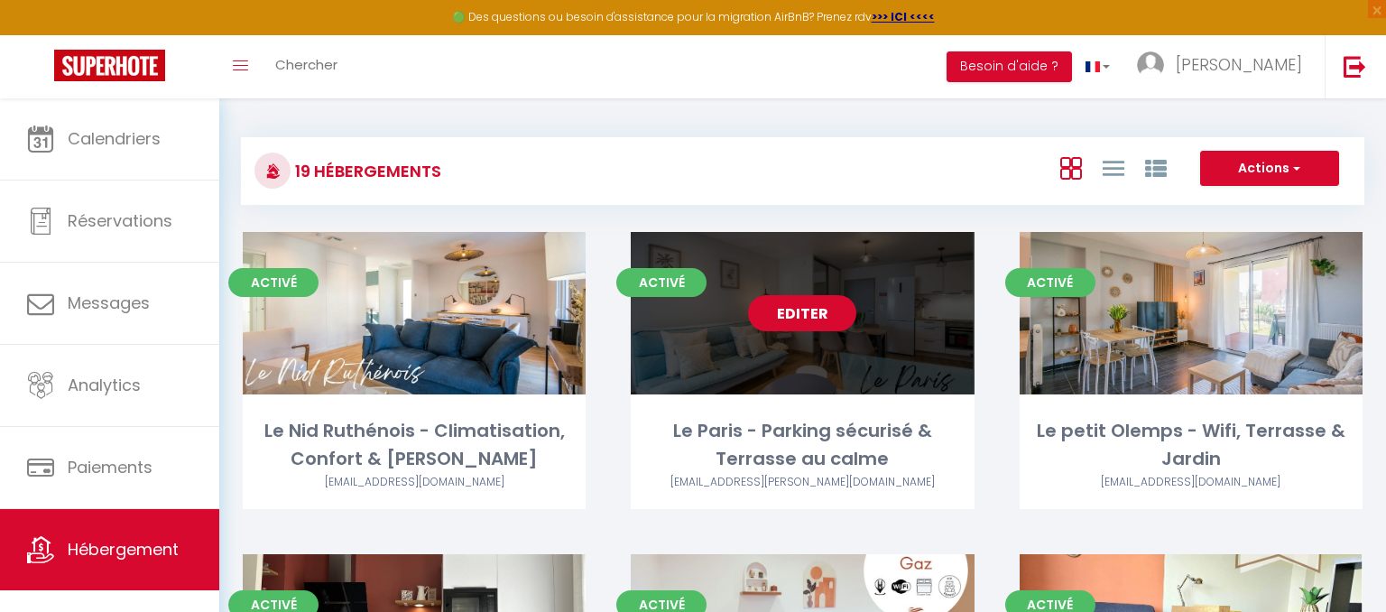
click at [783, 325] on link "Editer" at bounding box center [802, 313] width 108 height 36
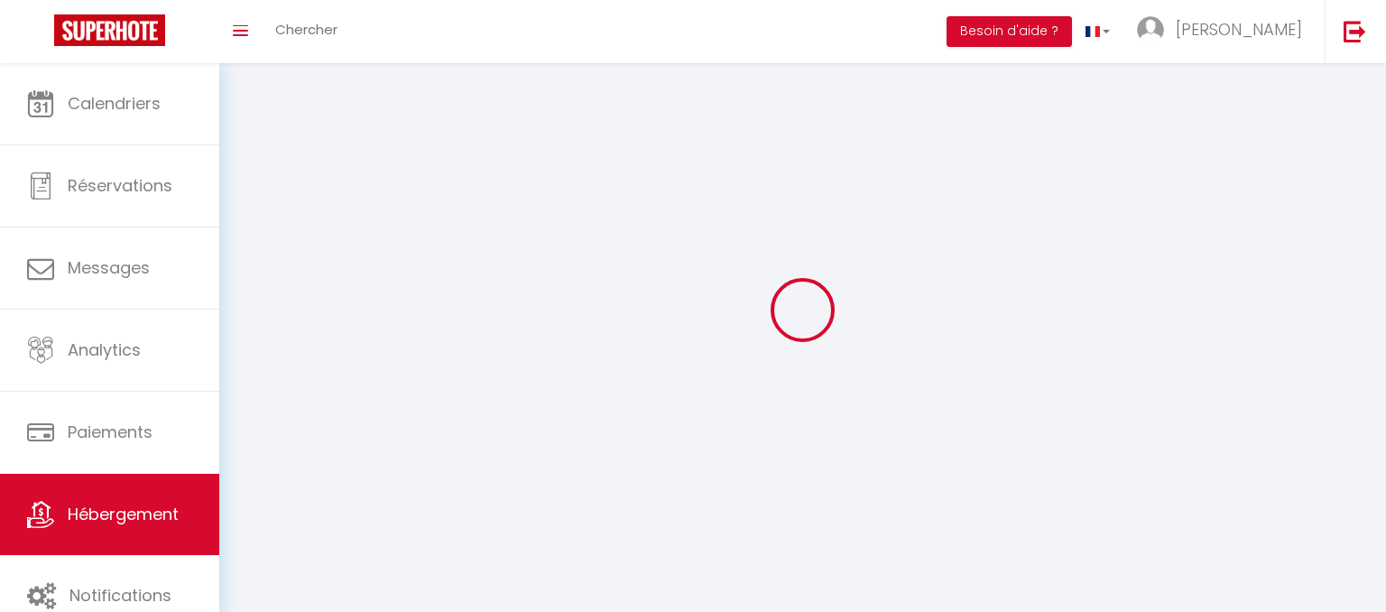
select select
select select "28"
select select
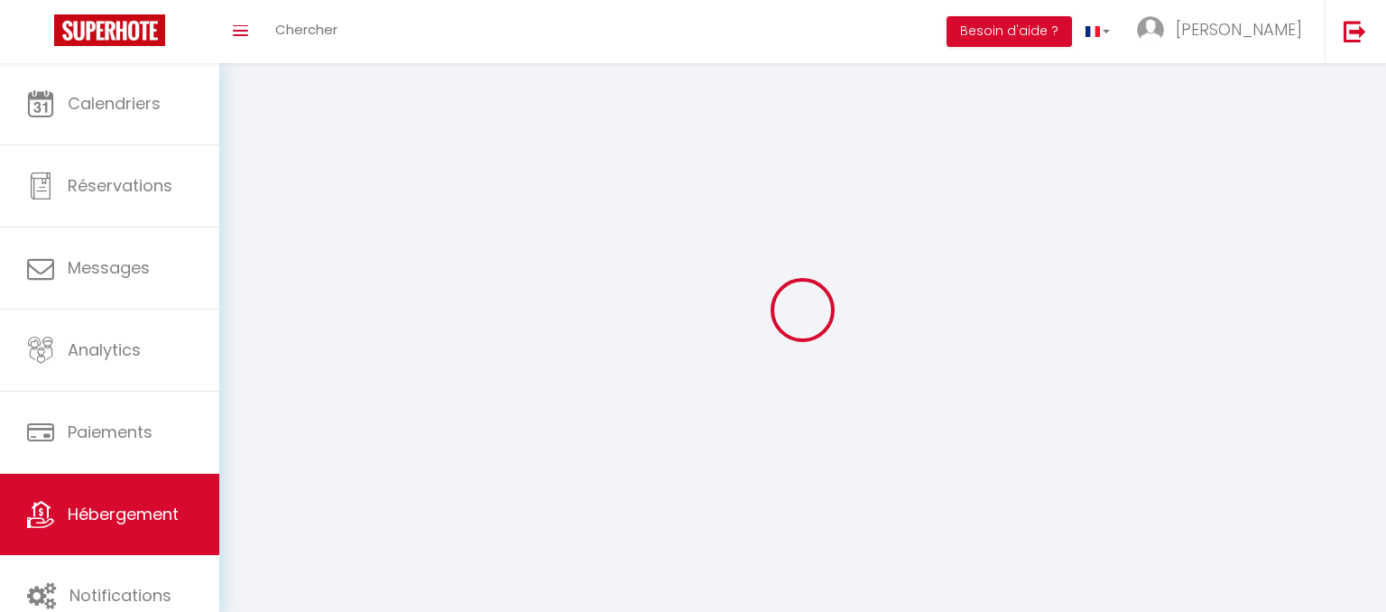
select select
checkbox input "false"
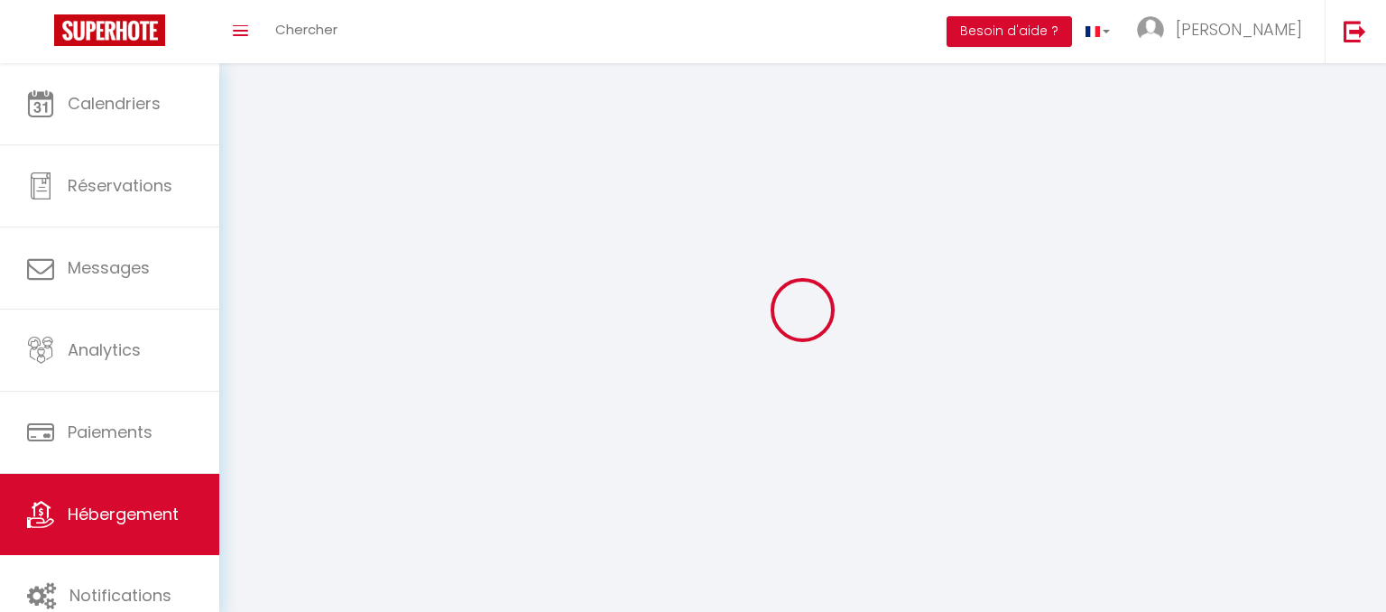
checkbox input "false"
select select
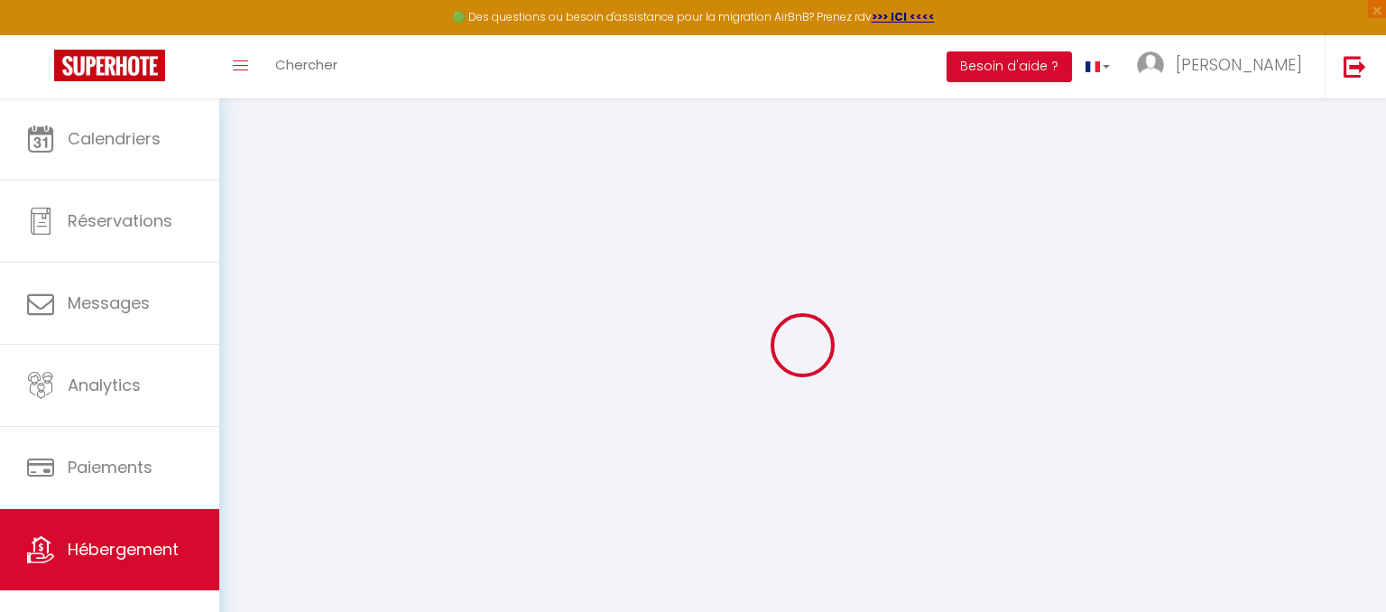
select select
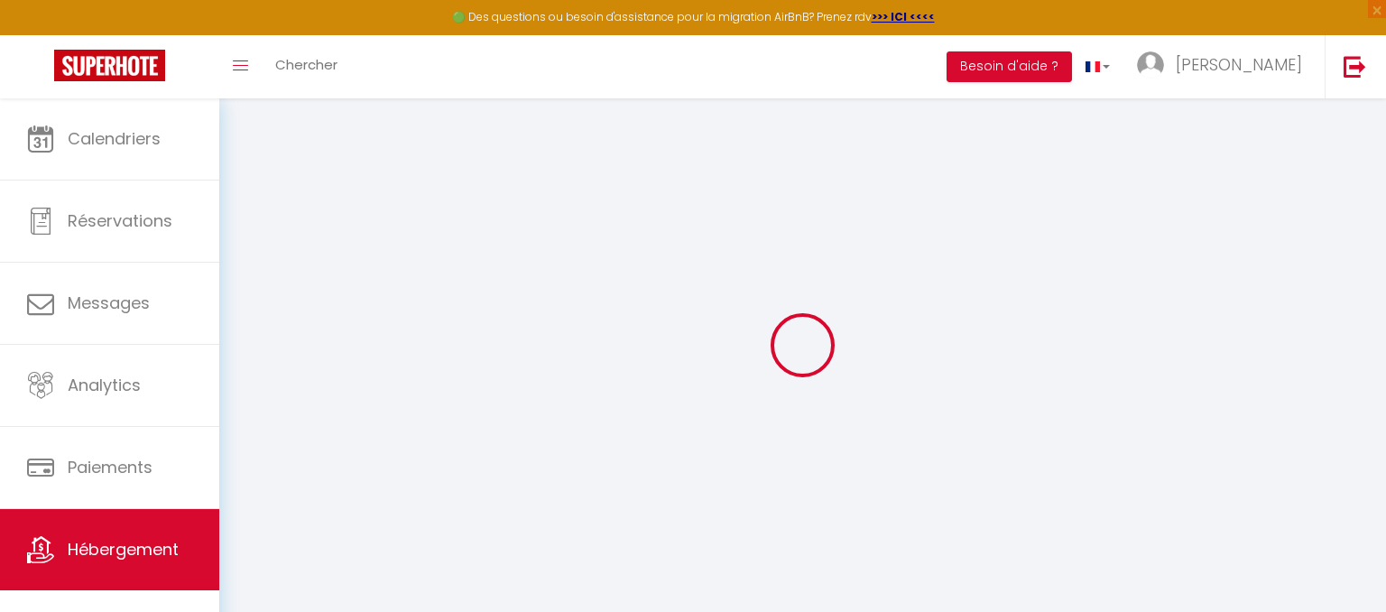
select select
checkbox input "false"
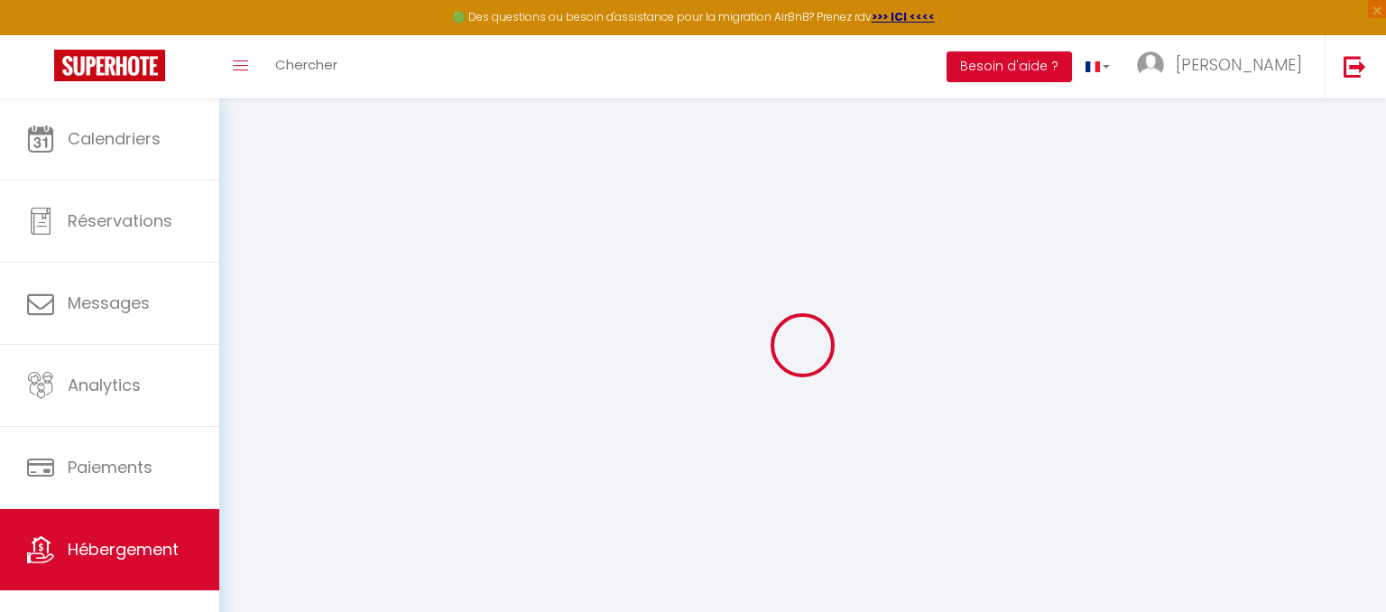
select select
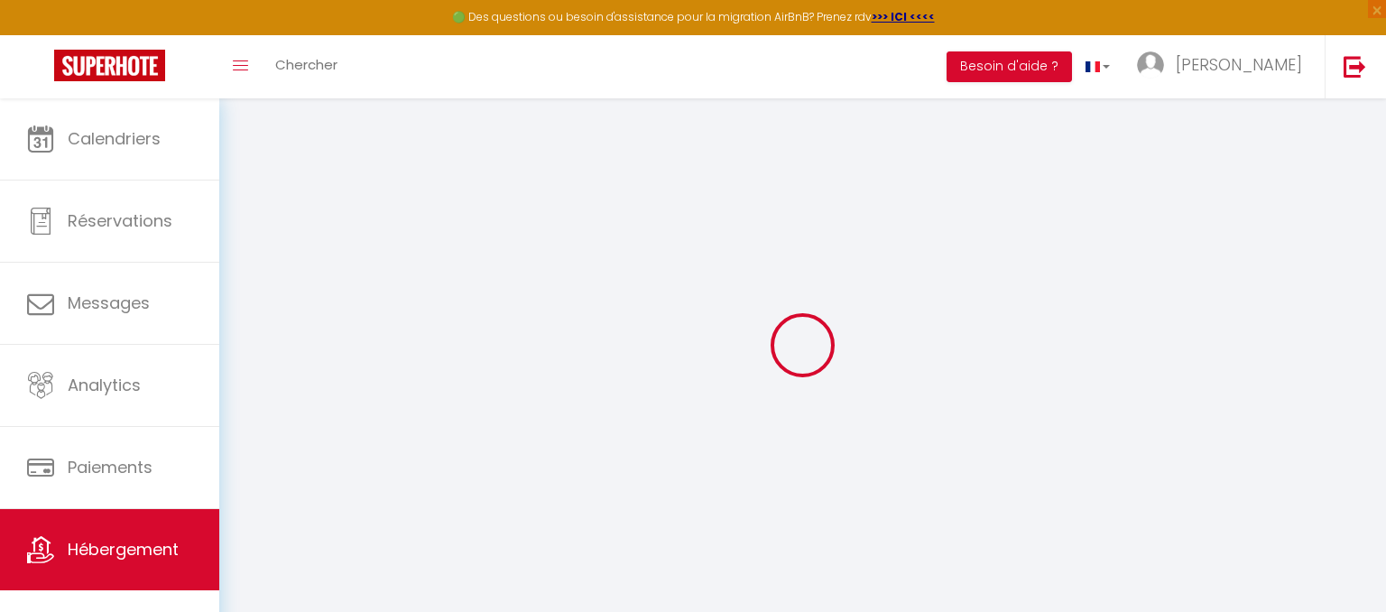
select select
checkbox input "false"
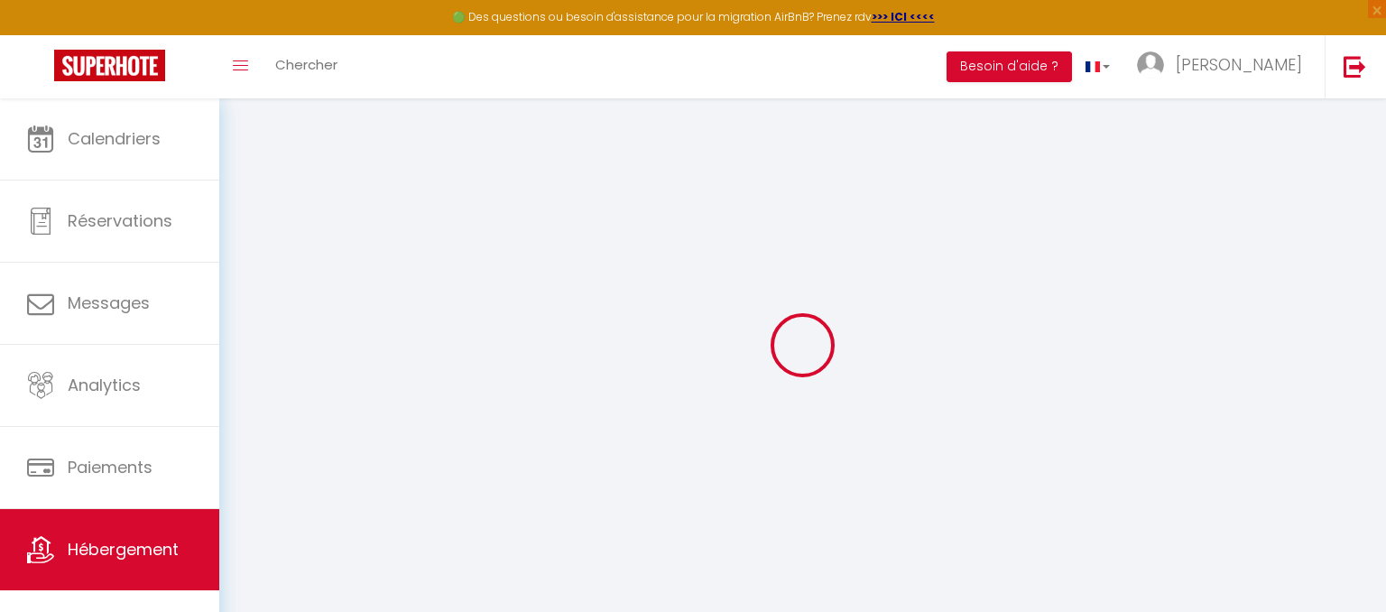
checkbox input "false"
select select
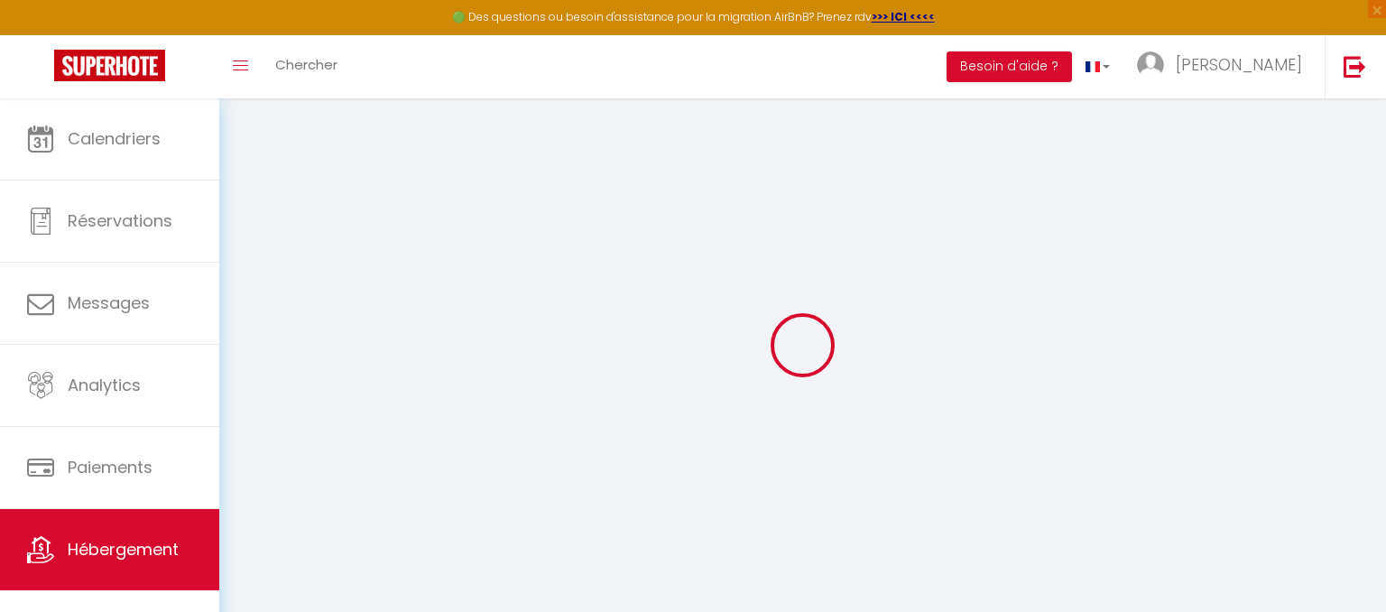
select select
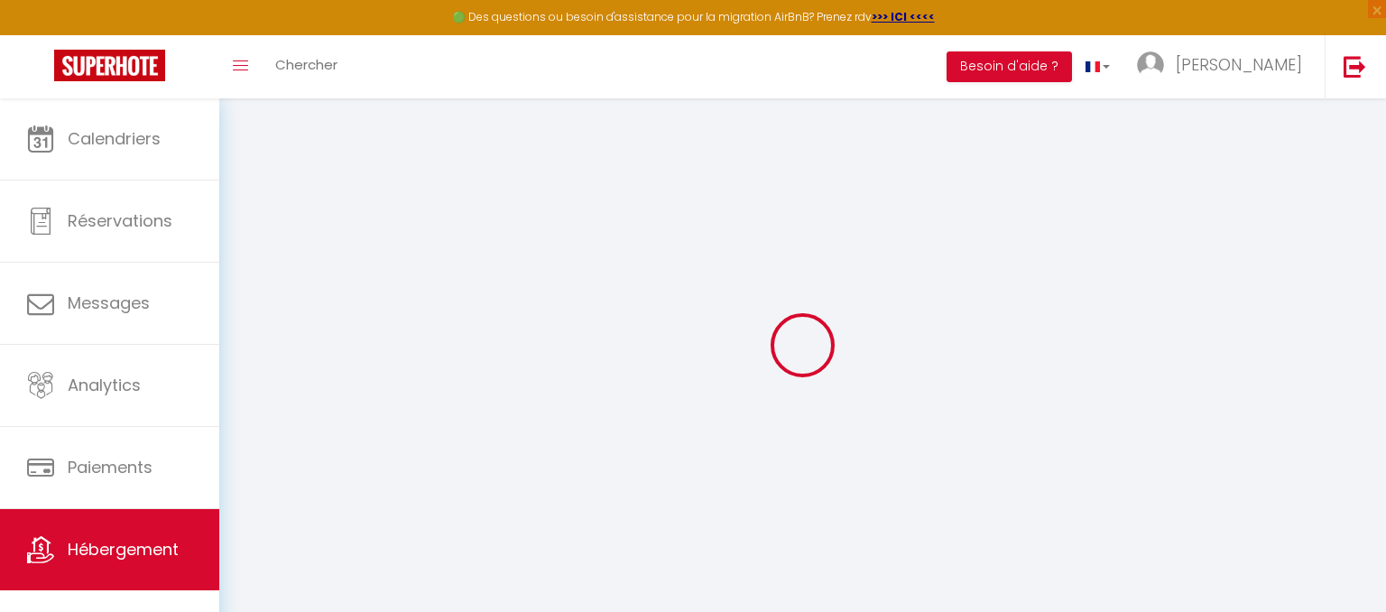
checkbox input "false"
select select
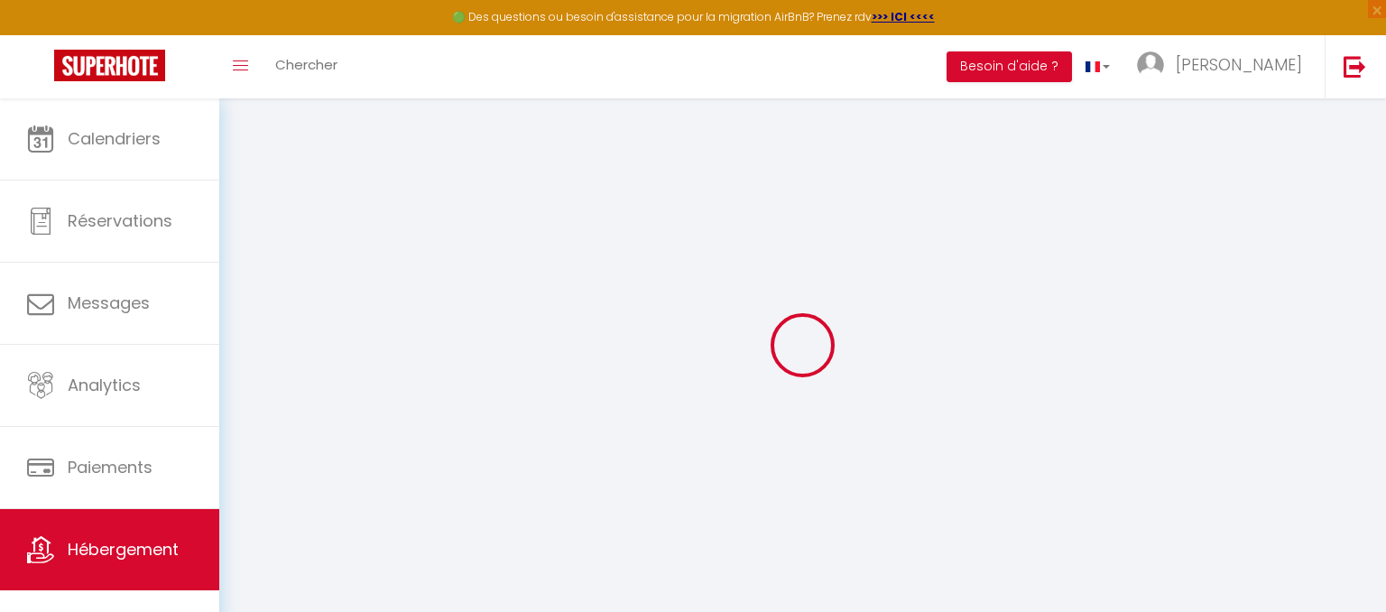
select select
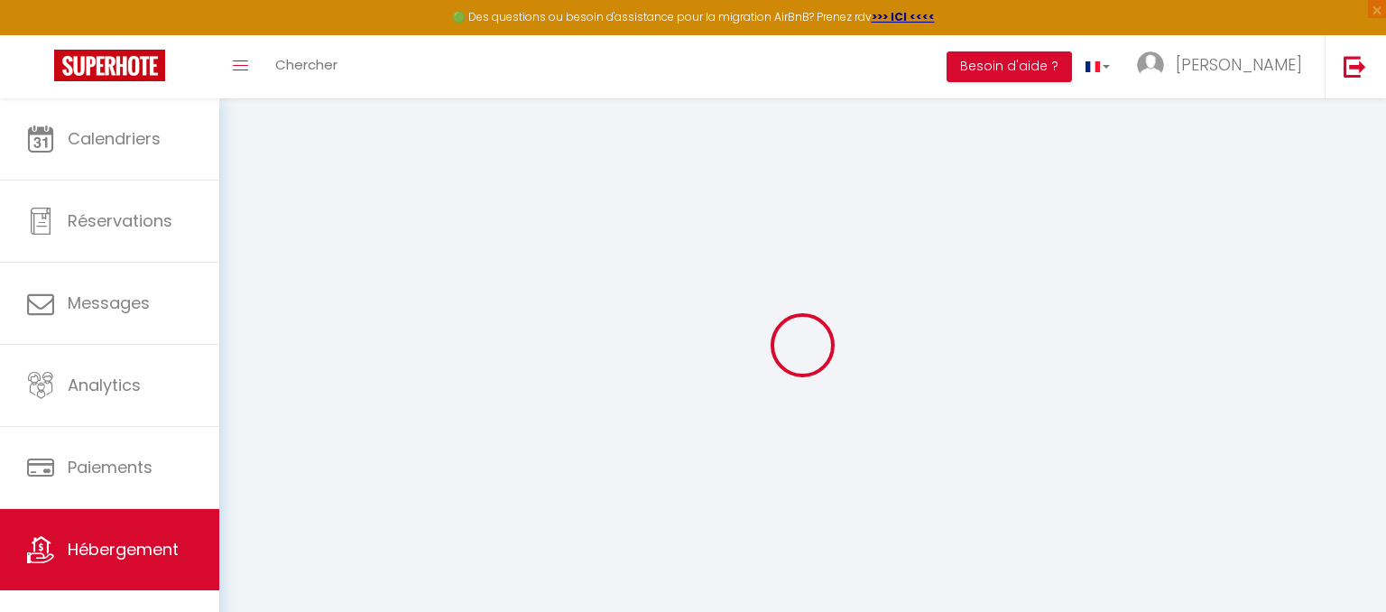
select select
checkbox input "false"
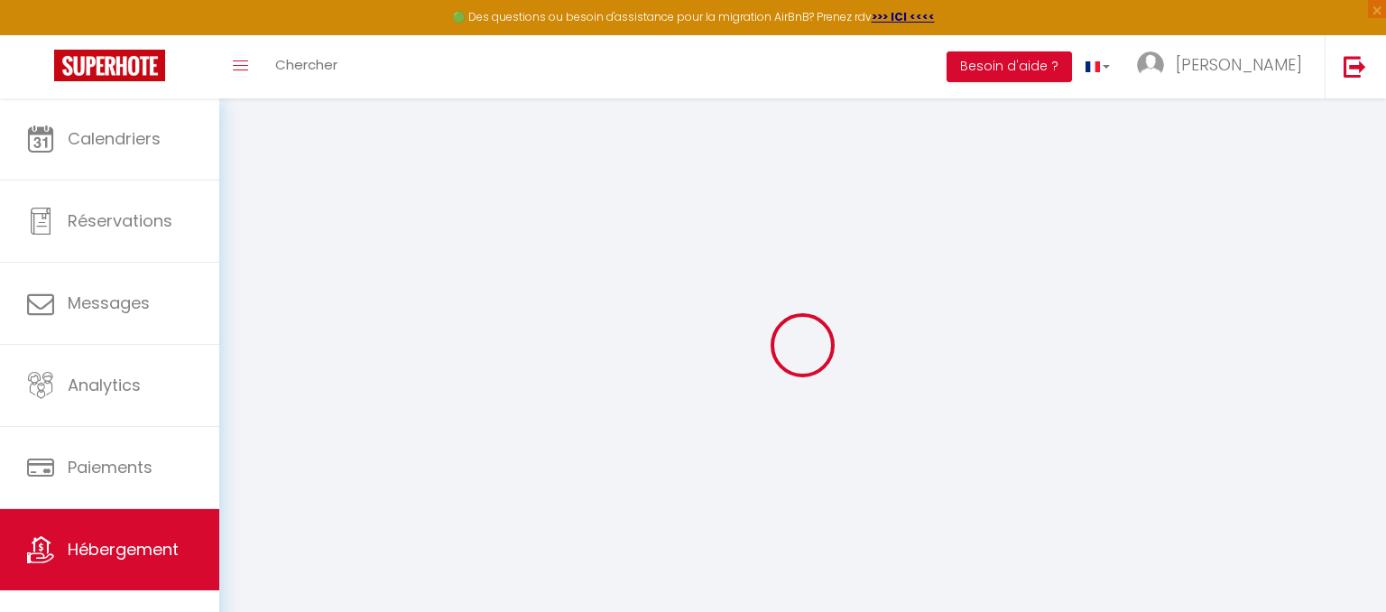
checkbox input "false"
select select
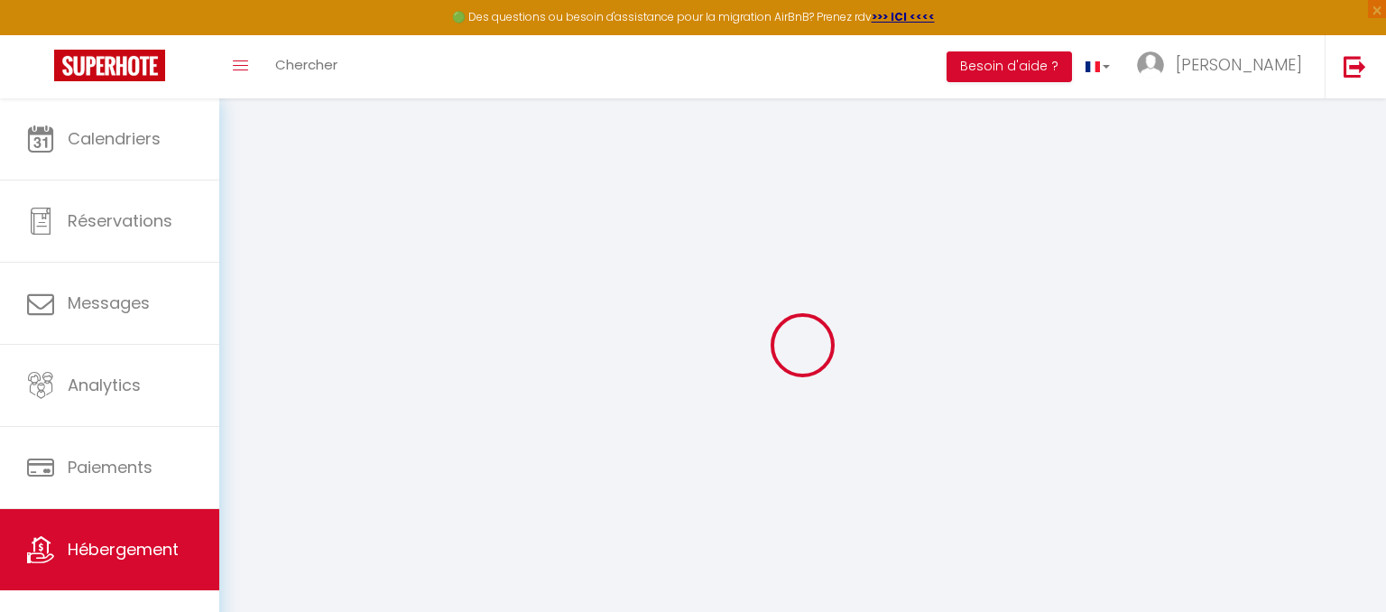
select select
checkbox input "false"
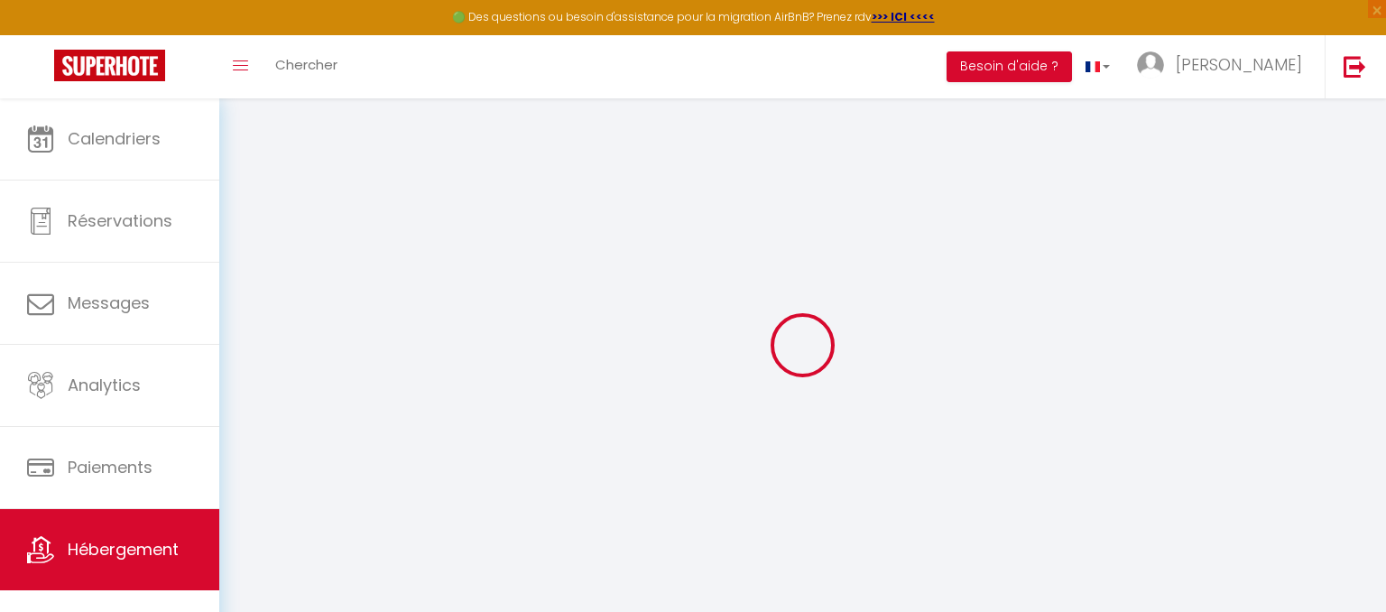
checkbox input "false"
select select
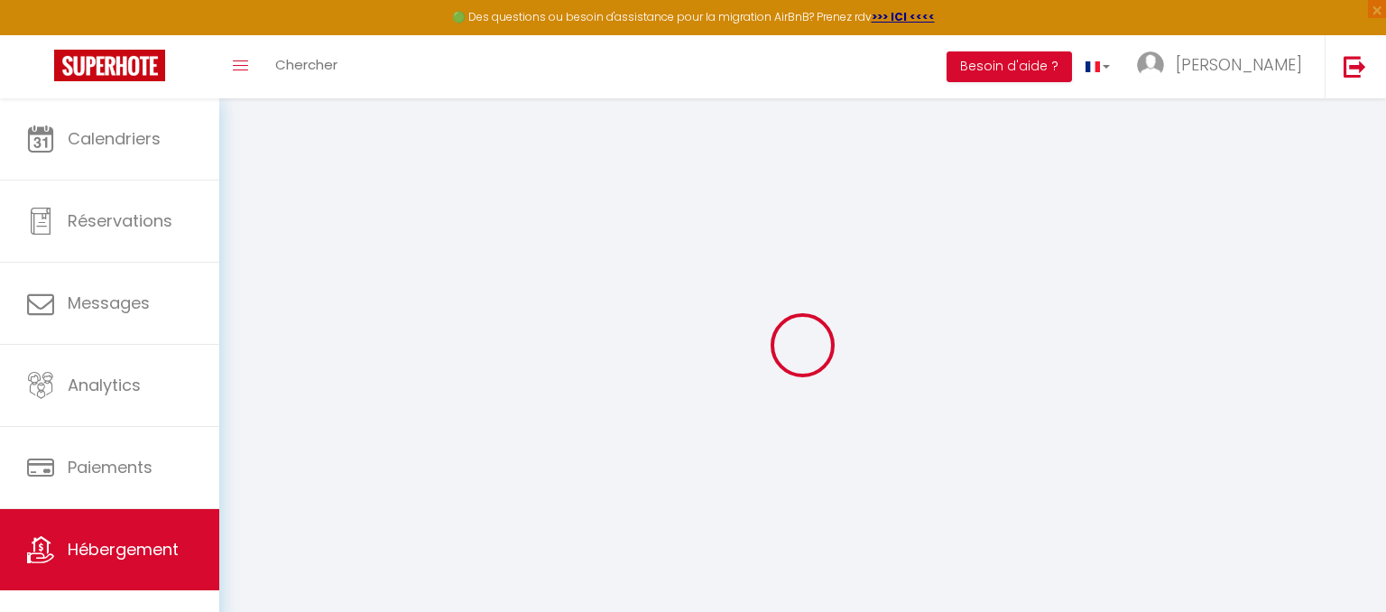
type input "2.2"
select select
checkbox input "false"
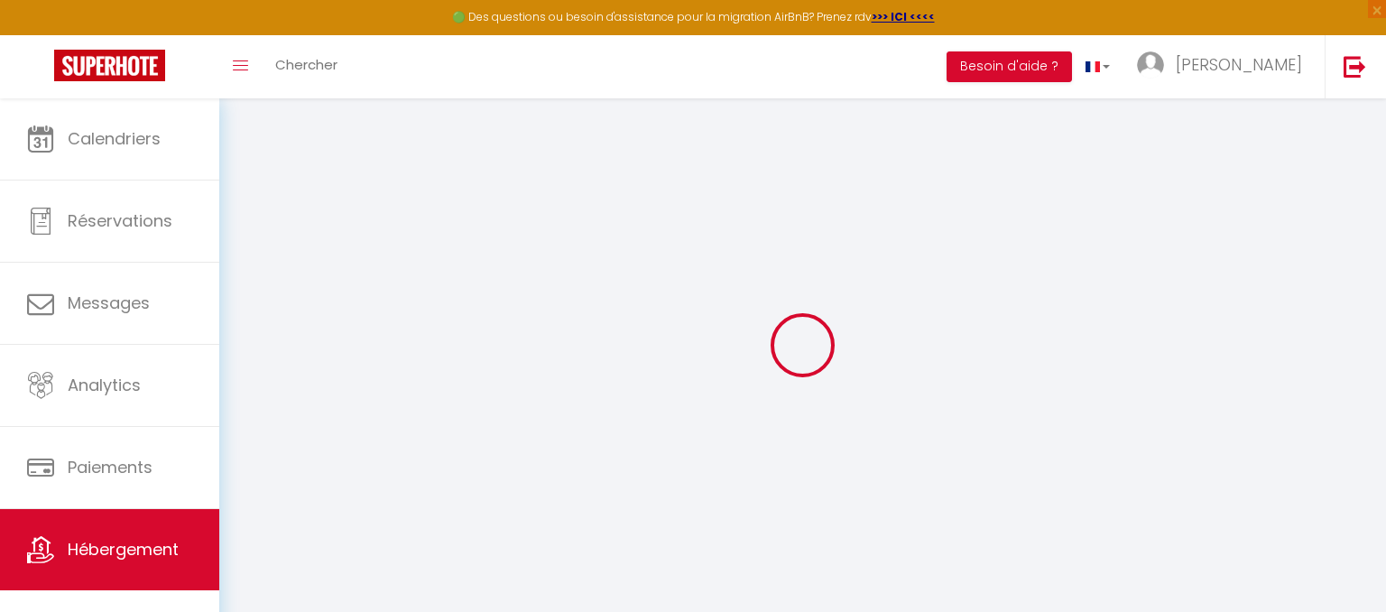
checkbox input "false"
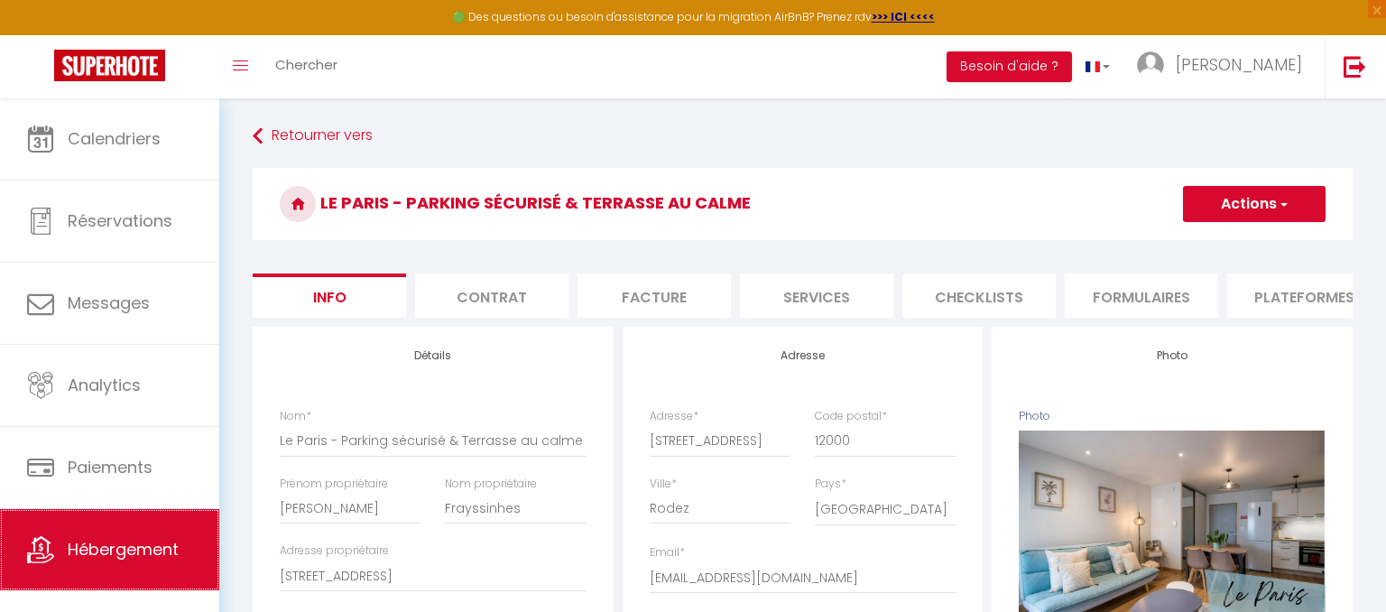
click at [153, 541] on span "Hébergement" at bounding box center [123, 549] width 111 height 23
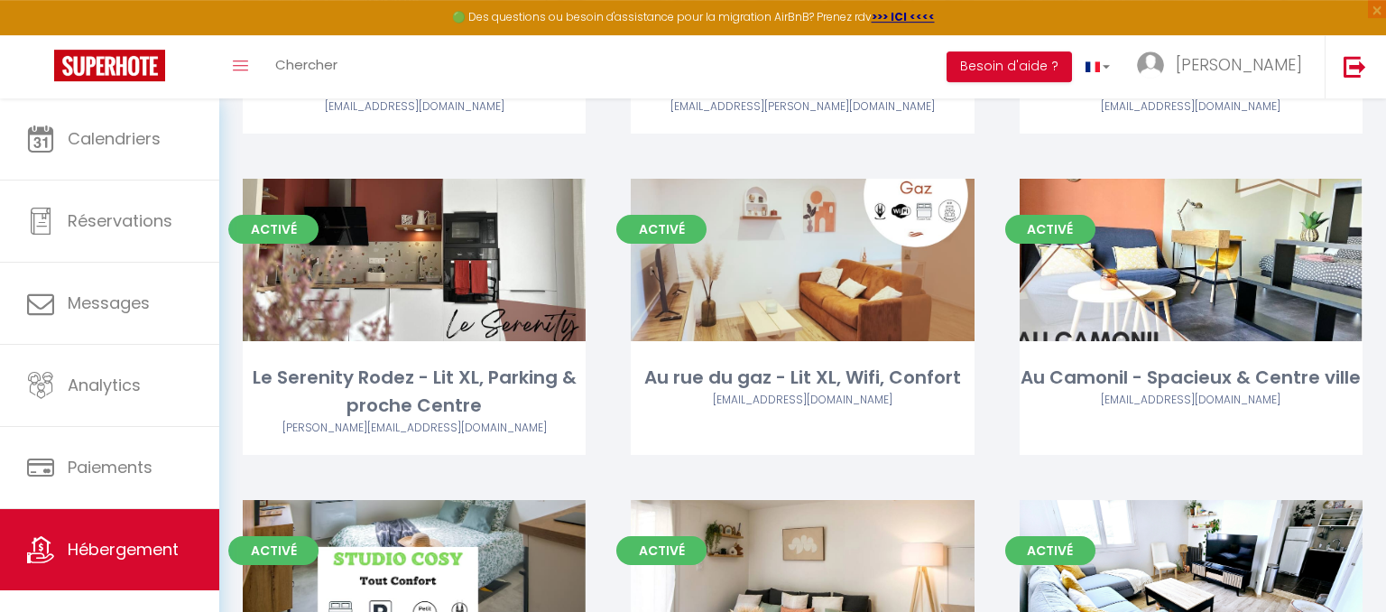
scroll to position [379, 0]
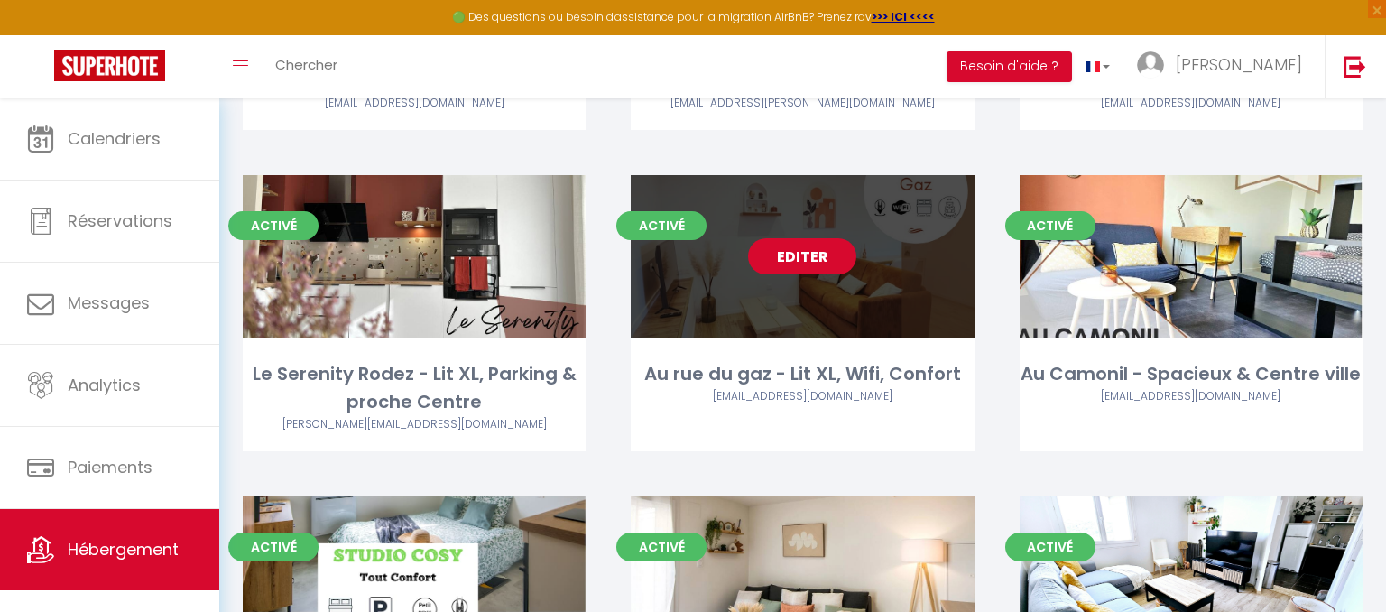
click at [788, 256] on link "Editer" at bounding box center [802, 256] width 108 height 36
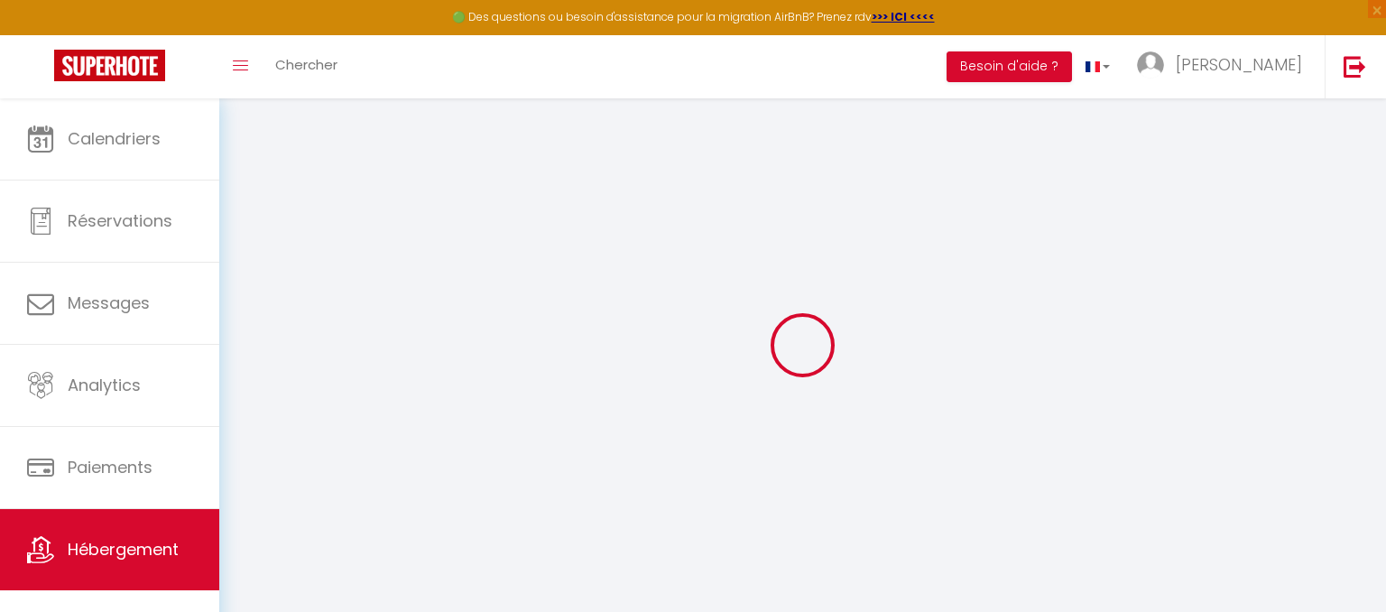
type input "2.2"
select select
checkbox input "false"
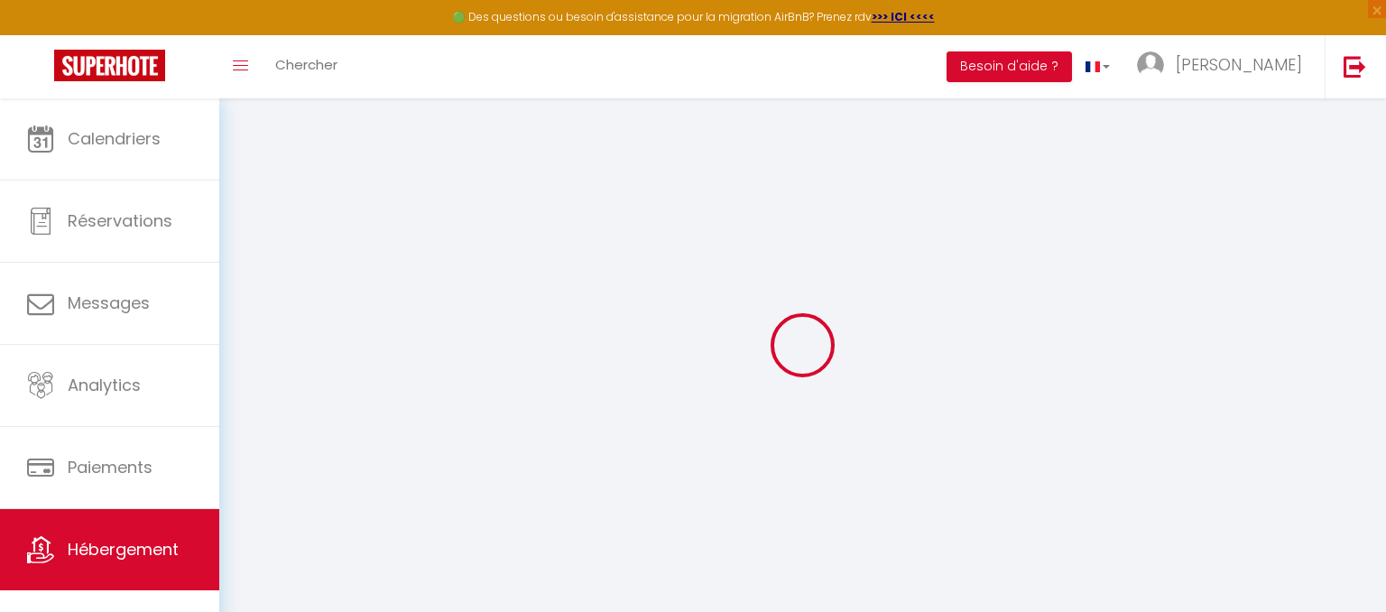
checkbox input "false"
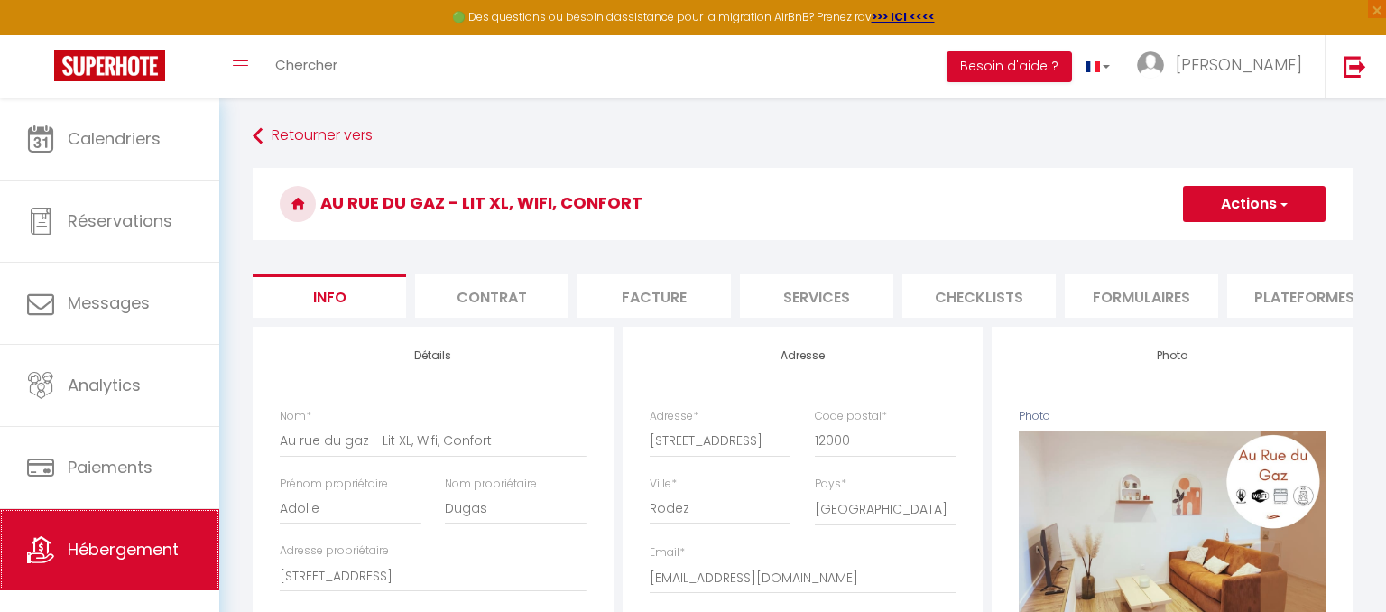
click at [169, 531] on link "Hébergement" at bounding box center [109, 549] width 219 height 81
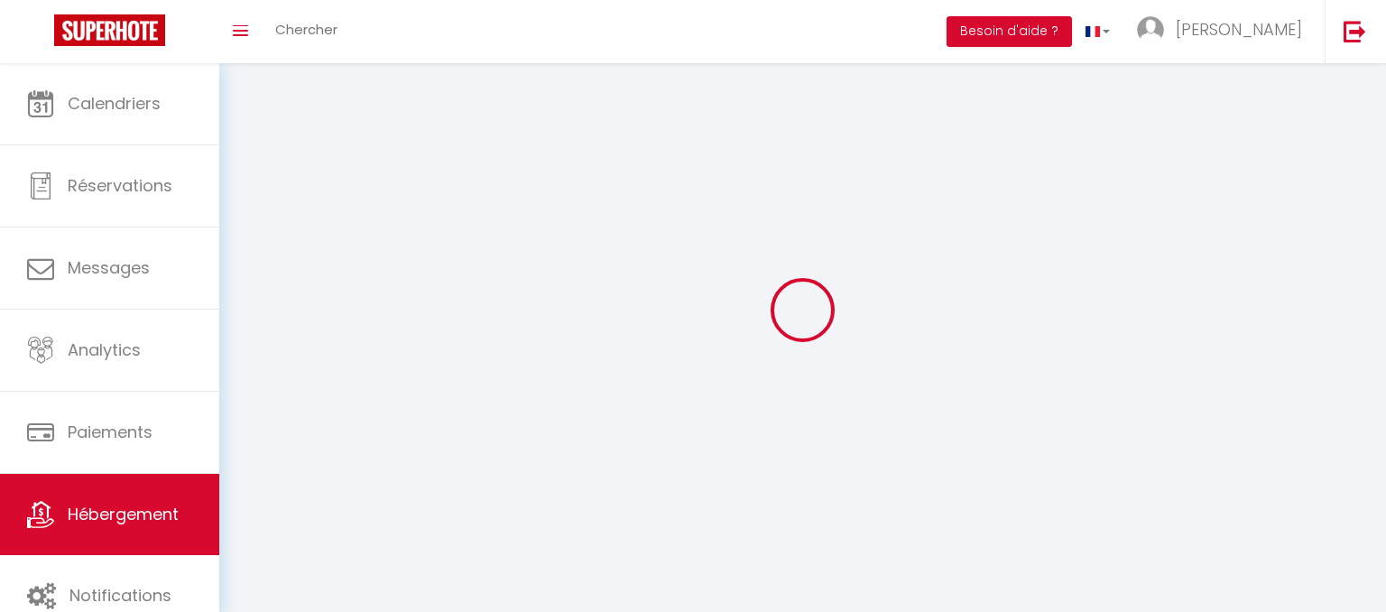
select select "1"
select select
select select "28"
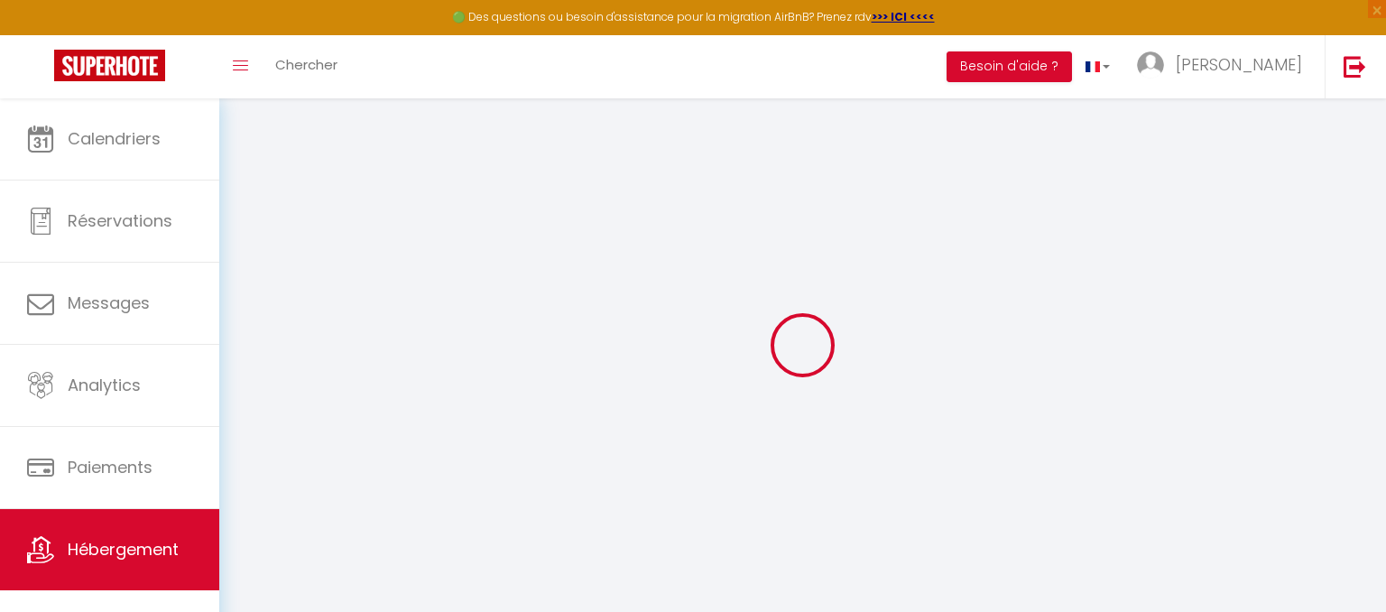
select select
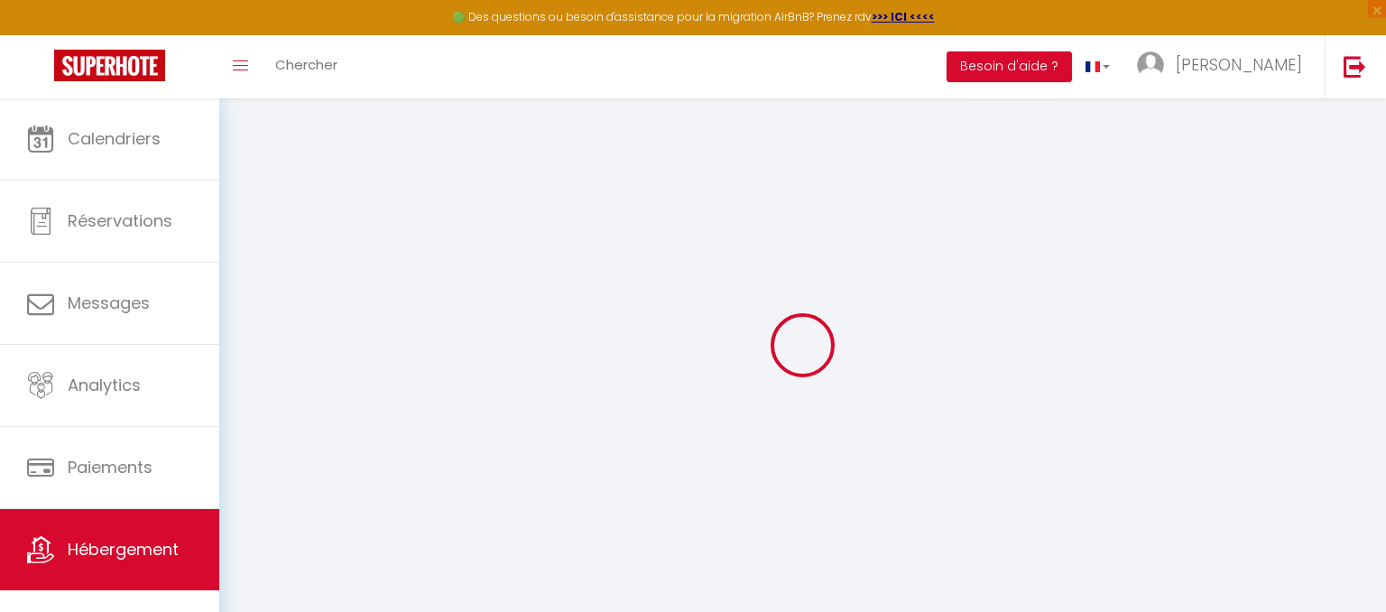
select select
checkbox input "false"
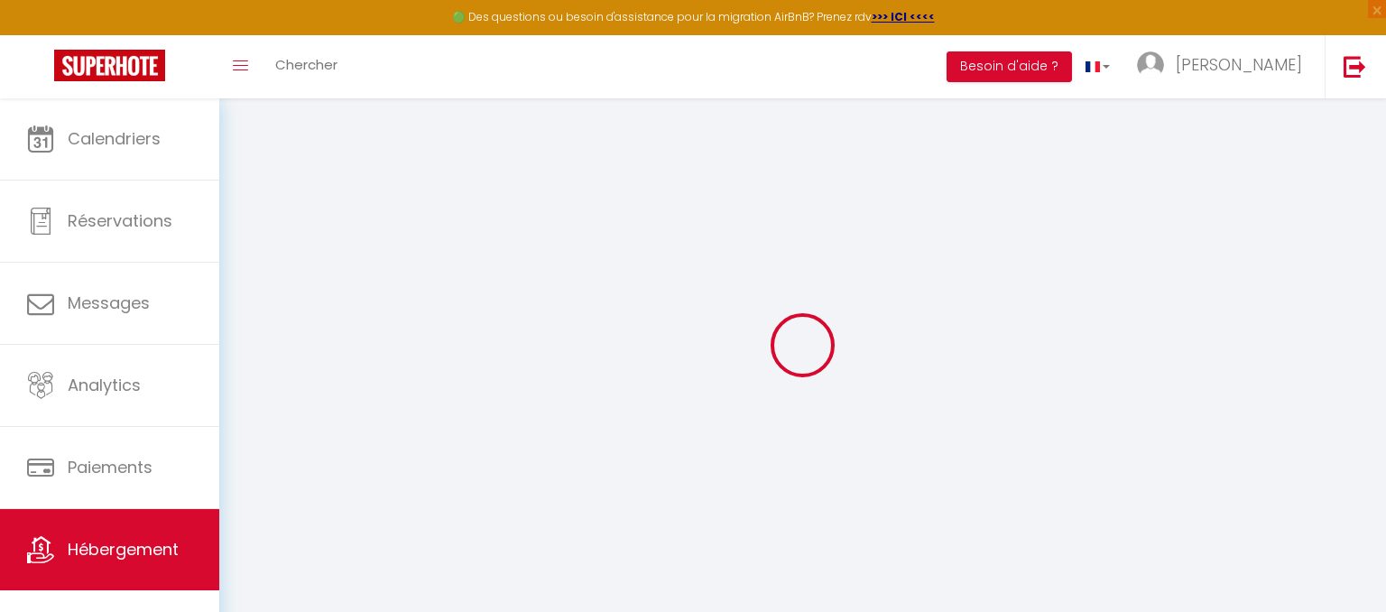
select select
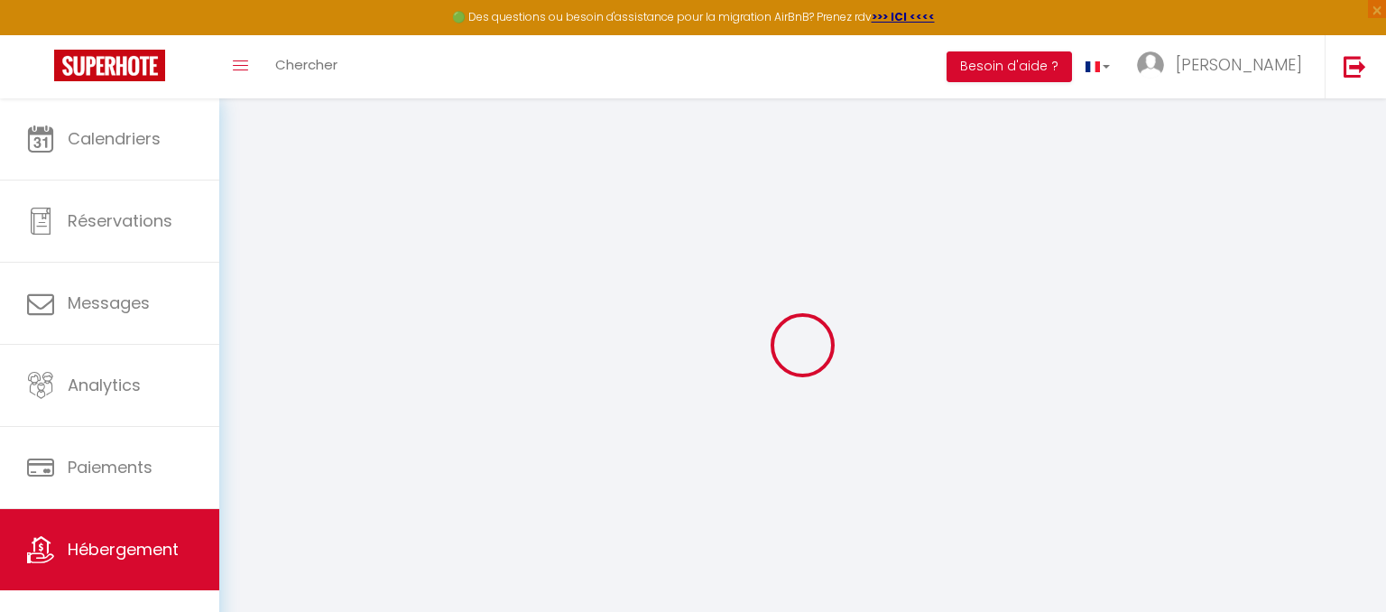
select select
checkbox input "false"
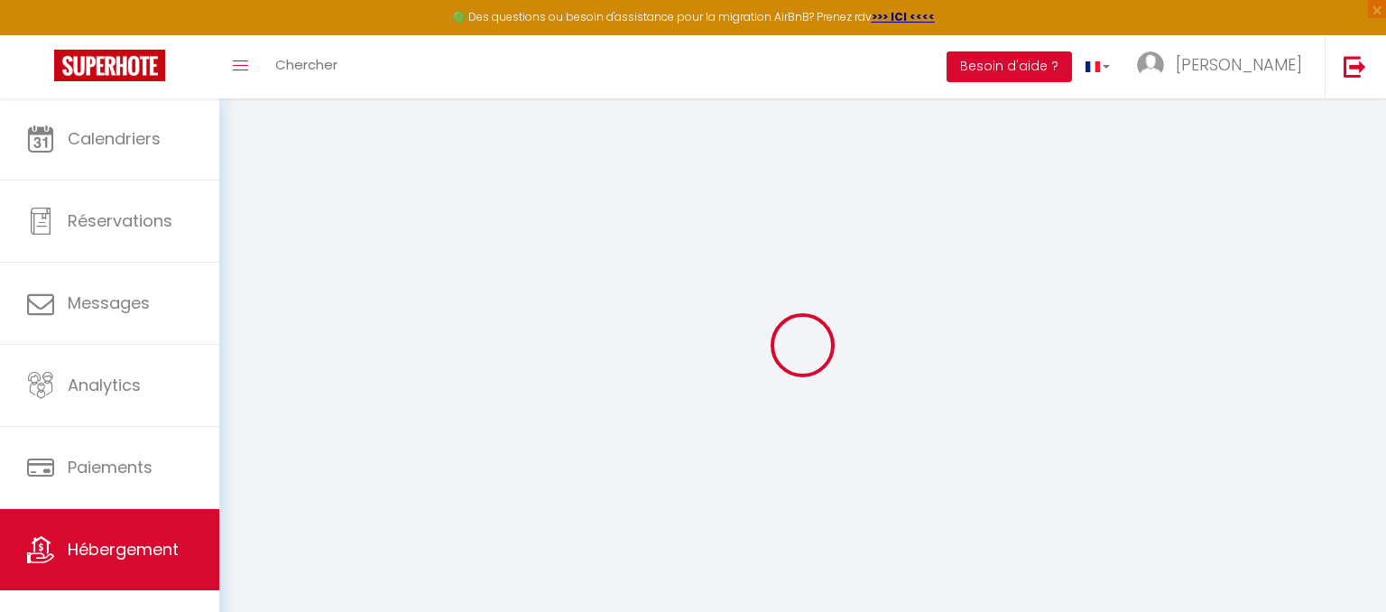
checkbox input "false"
select select
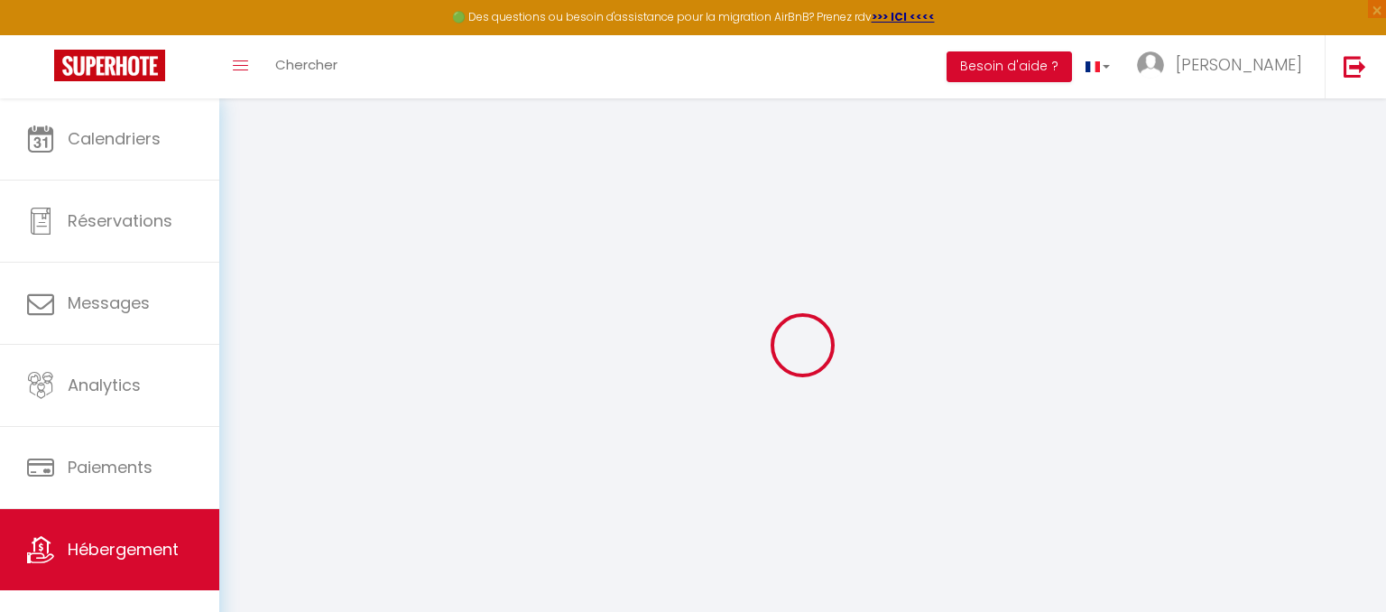
select select
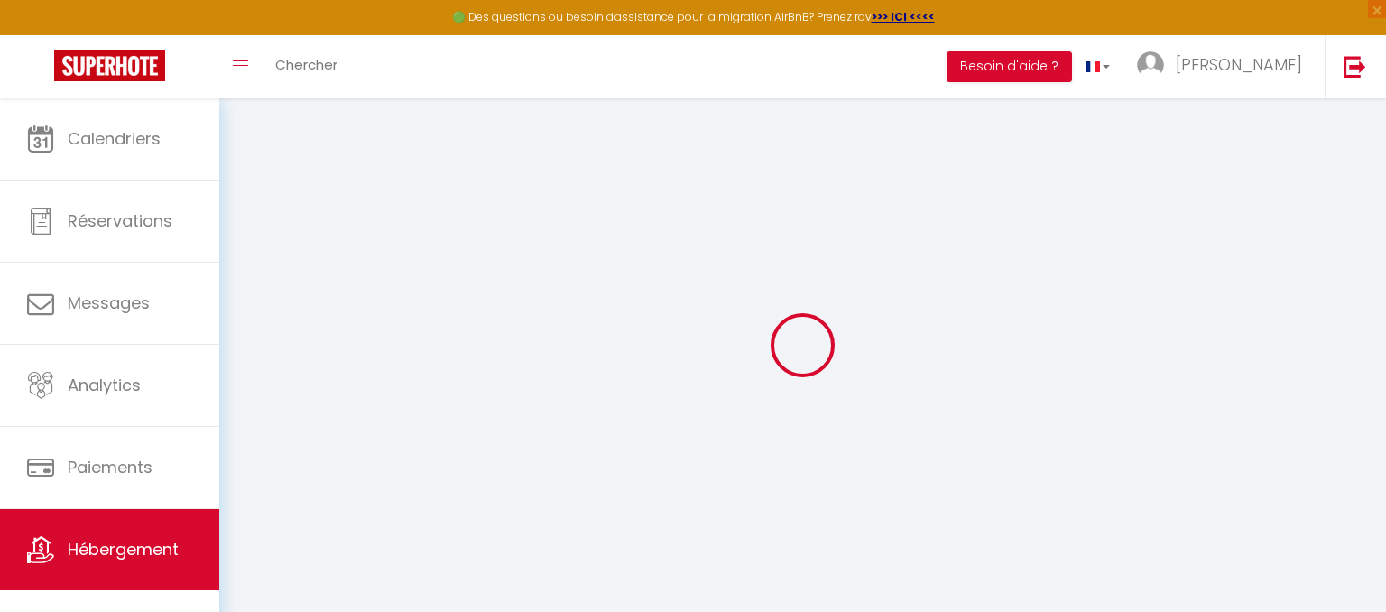
checkbox input "false"
select select
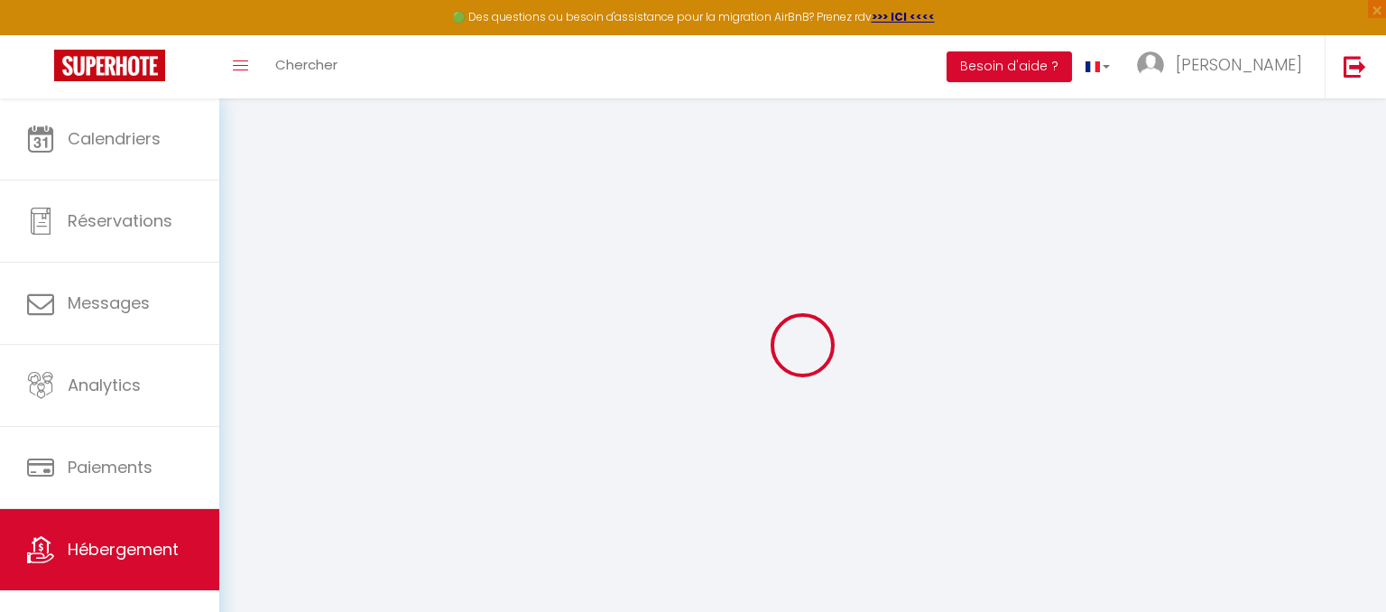
select select
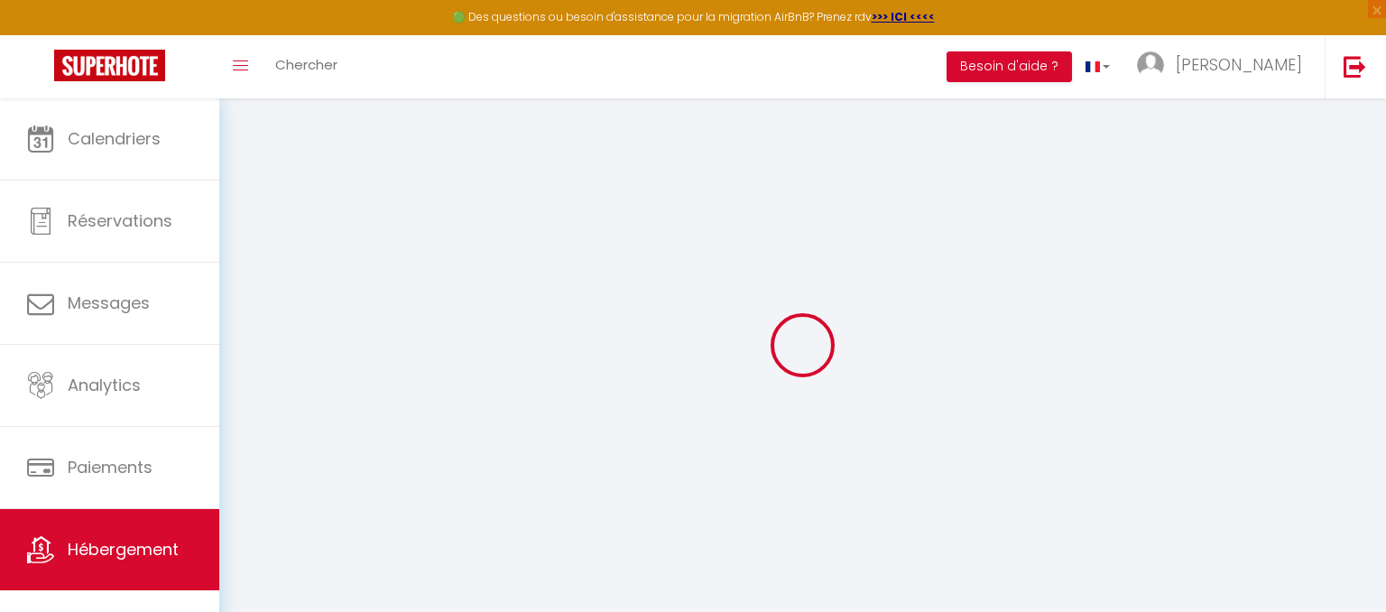
select select
checkbox input "false"
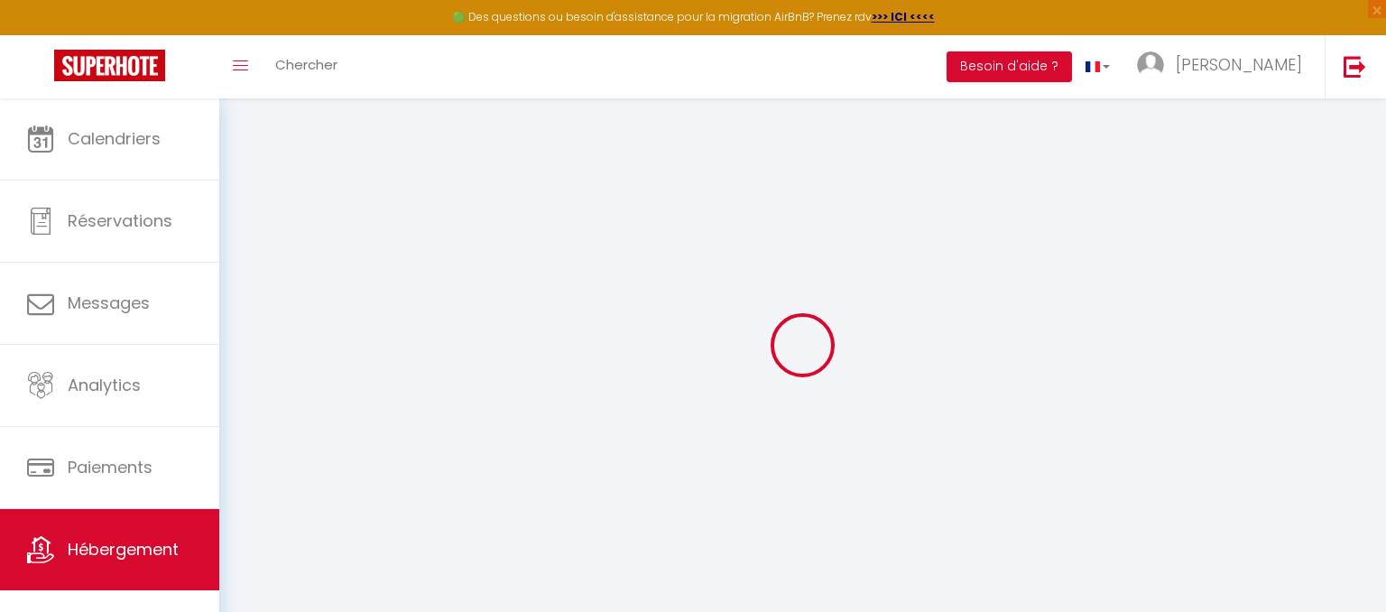
checkbox input "false"
select select
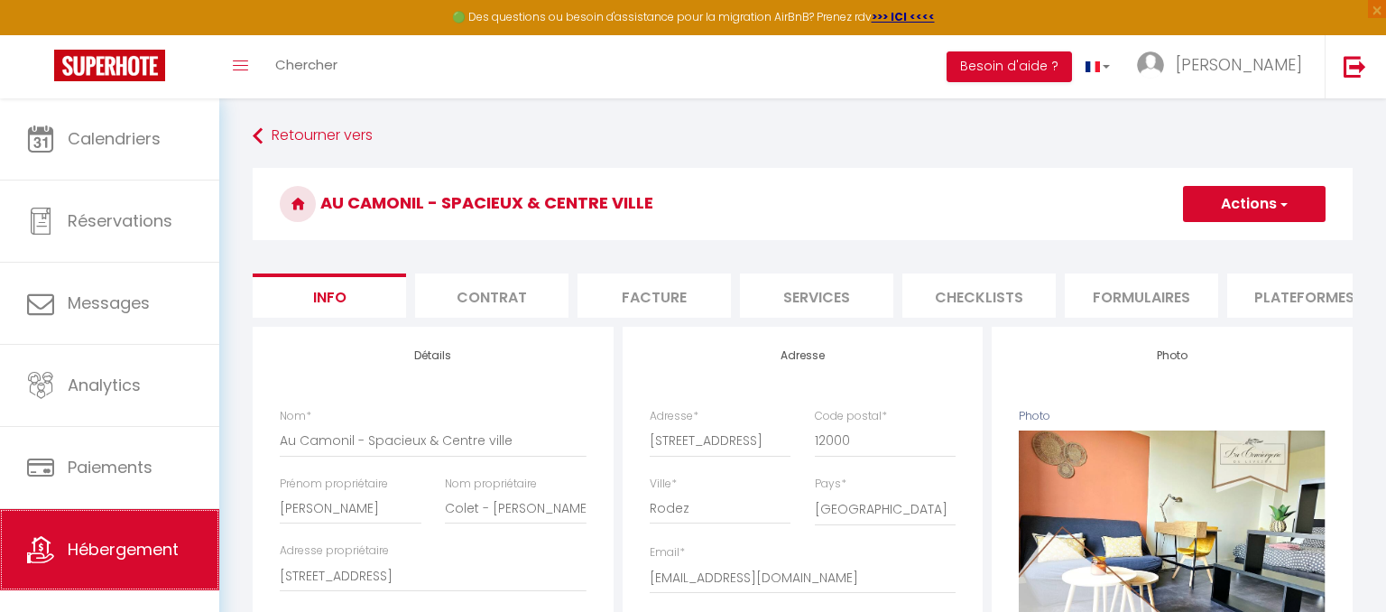
click at [177, 551] on span "Hébergement" at bounding box center [123, 549] width 111 height 23
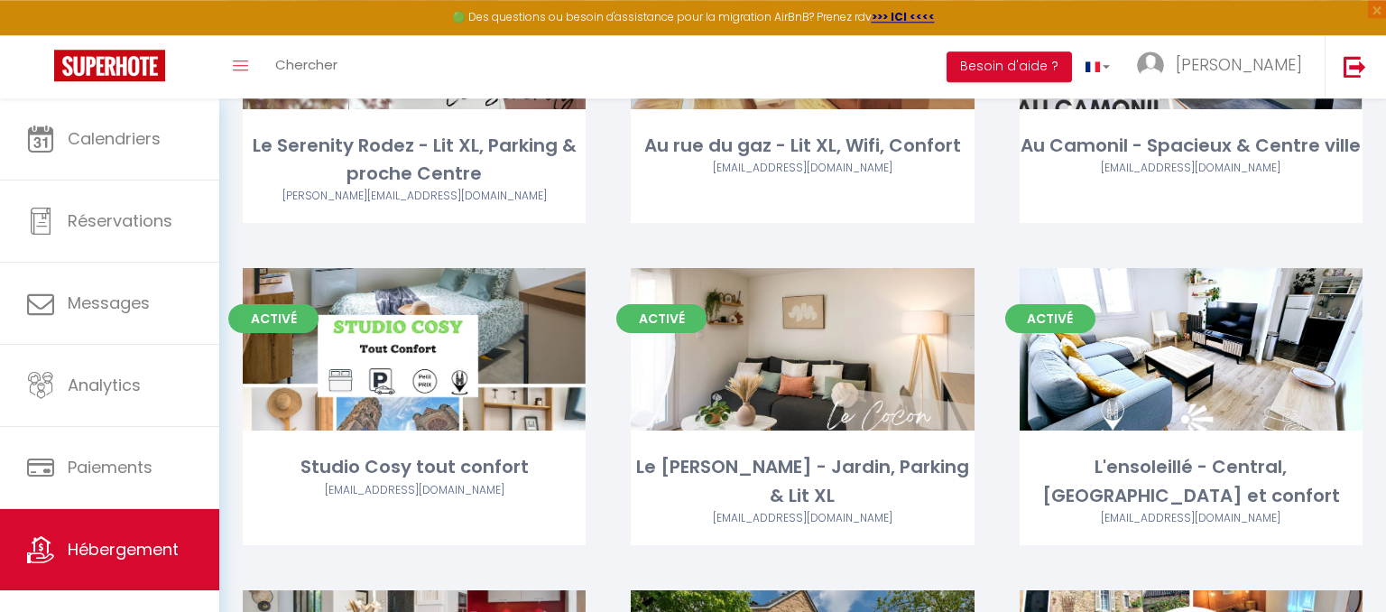
scroll to position [635, 0]
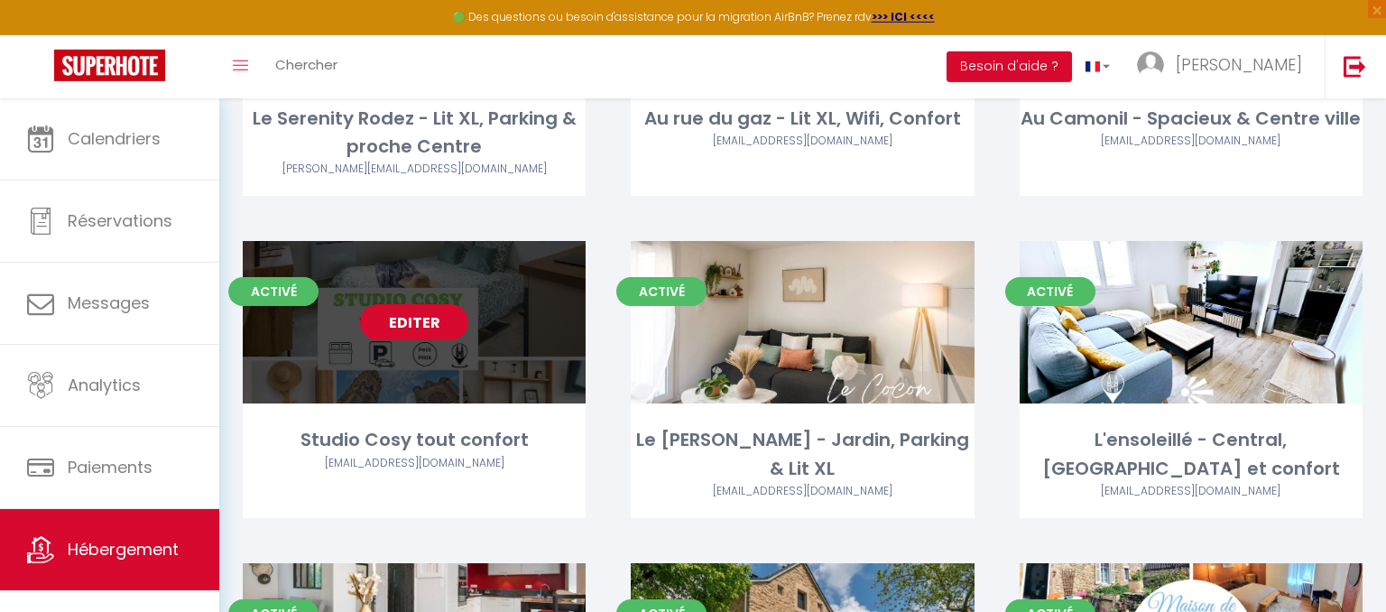
click at [406, 329] on link "Editer" at bounding box center [414, 322] width 108 height 36
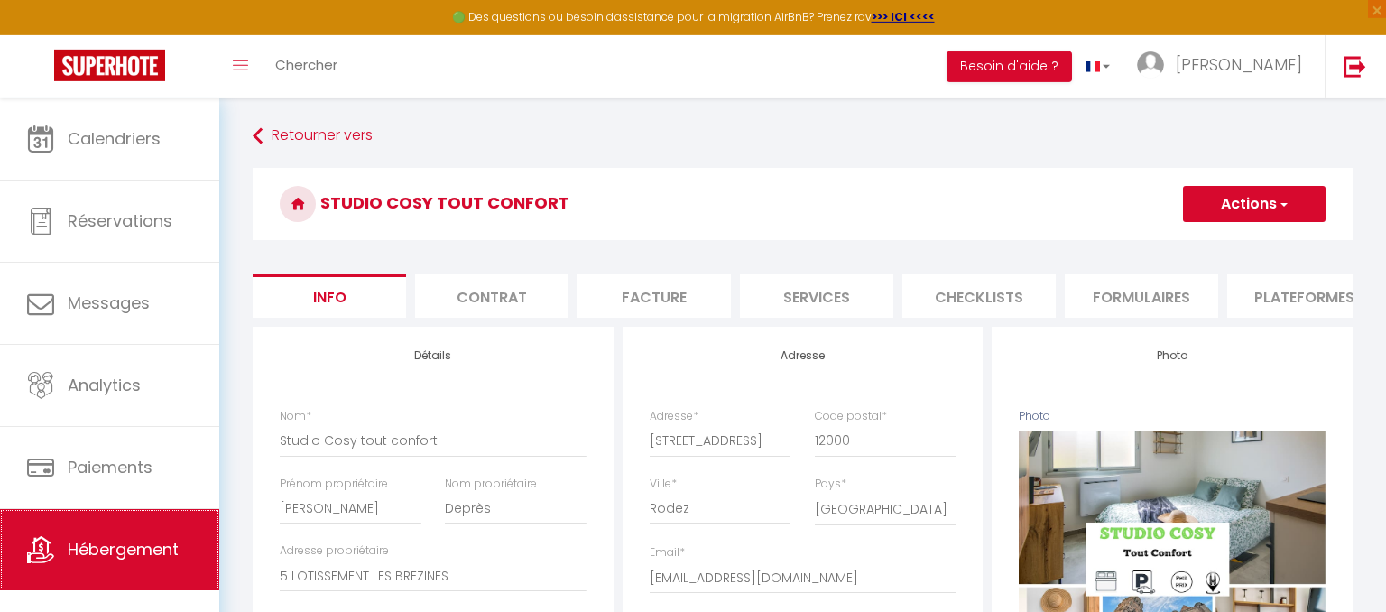
click at [149, 542] on span "Hébergement" at bounding box center [123, 549] width 111 height 23
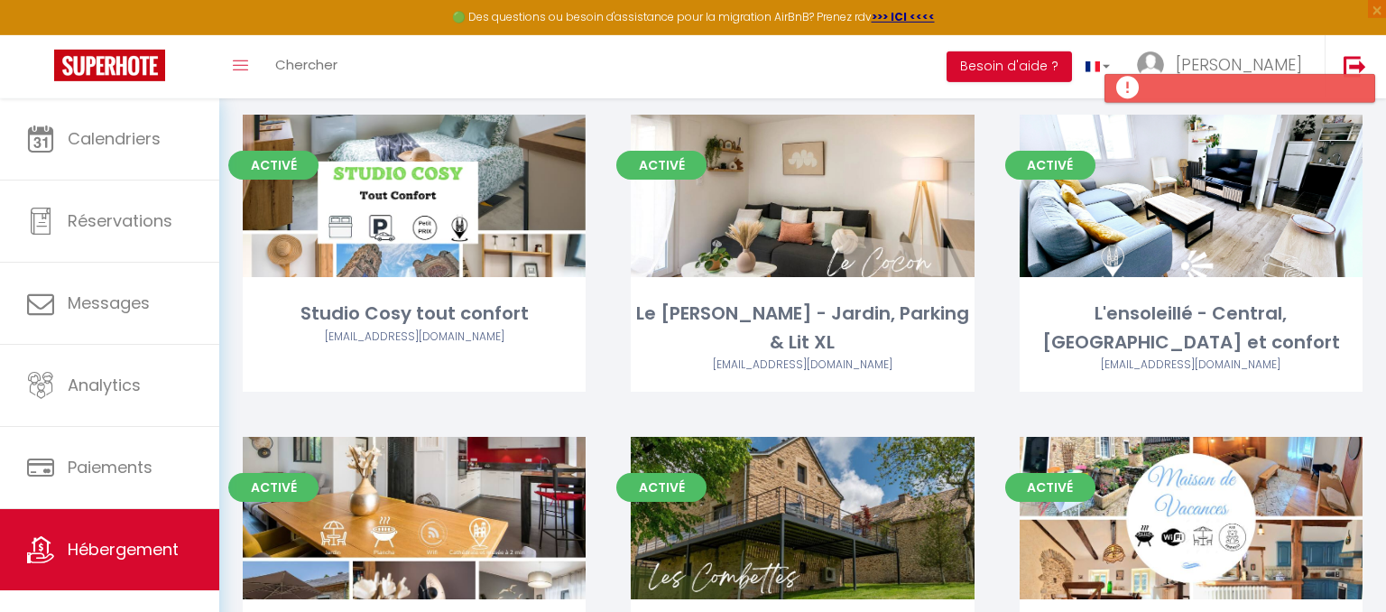
scroll to position [755, 0]
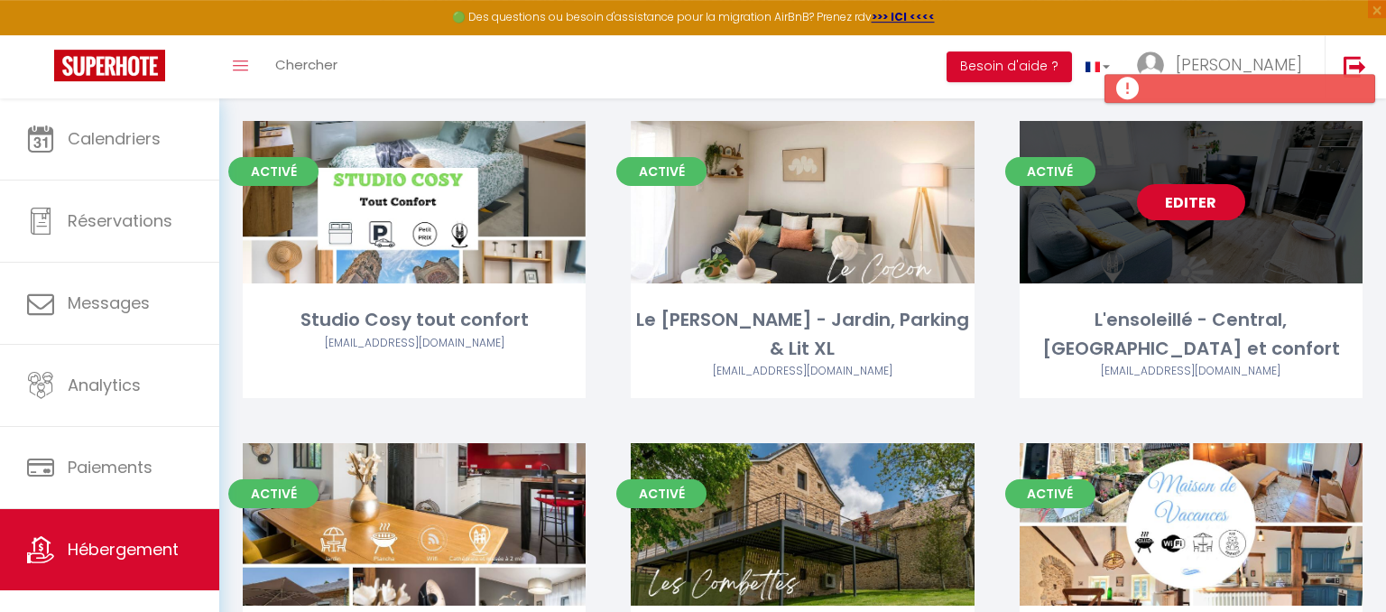
click at [1223, 203] on link "Editer" at bounding box center [1191, 202] width 108 height 36
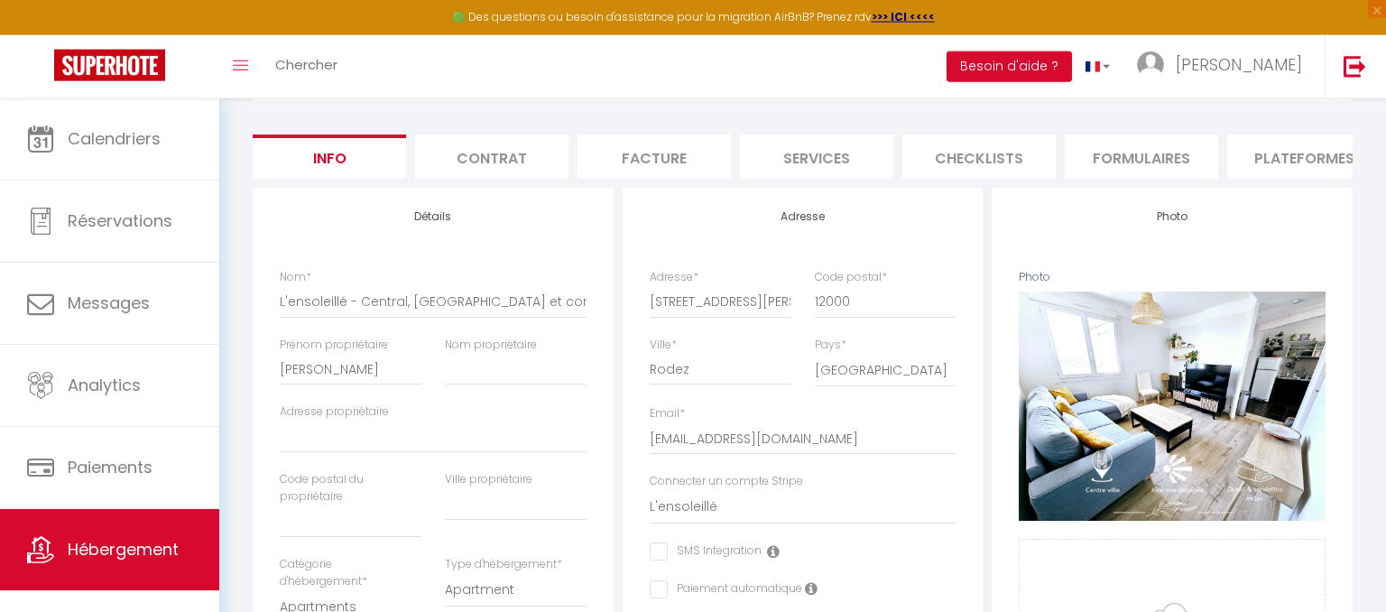
scroll to position [163, 0]
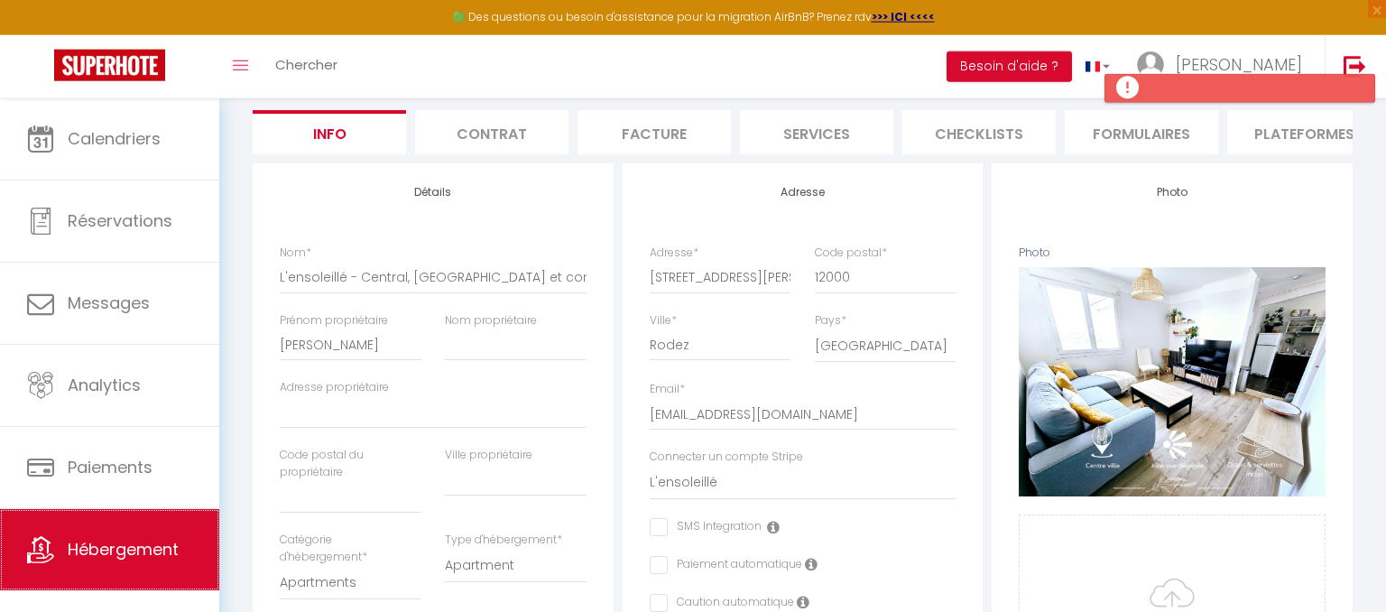
click at [139, 557] on span "Hébergement" at bounding box center [123, 549] width 111 height 23
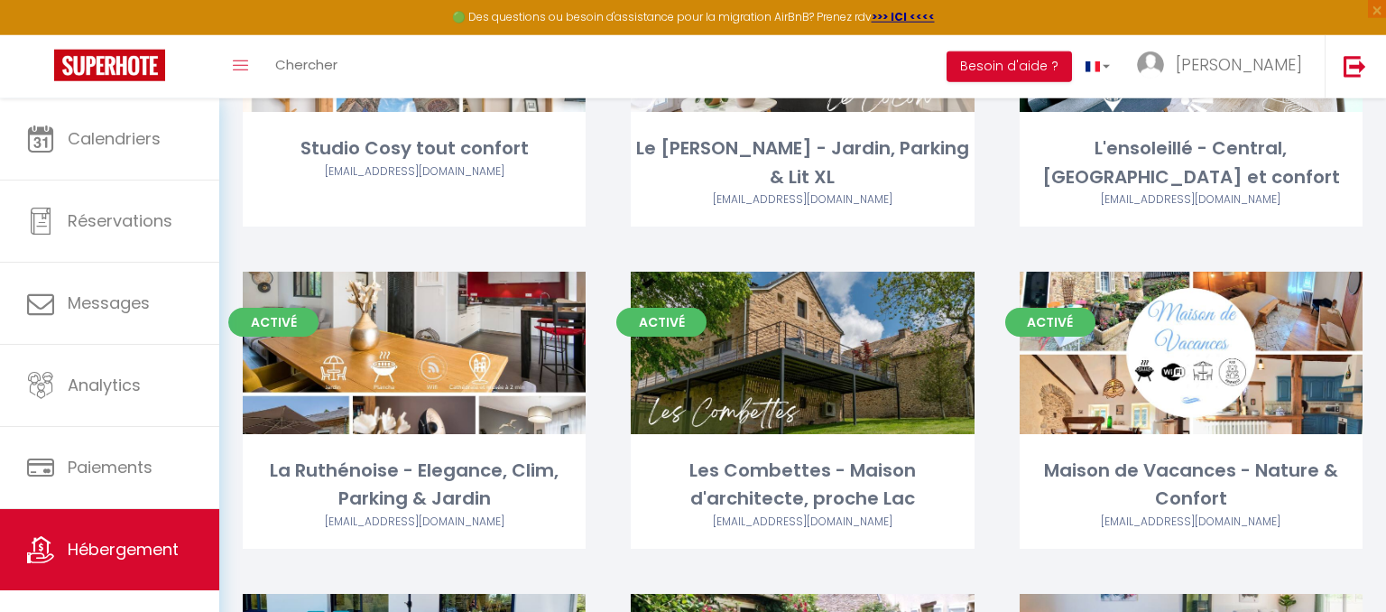
scroll to position [932, 0]
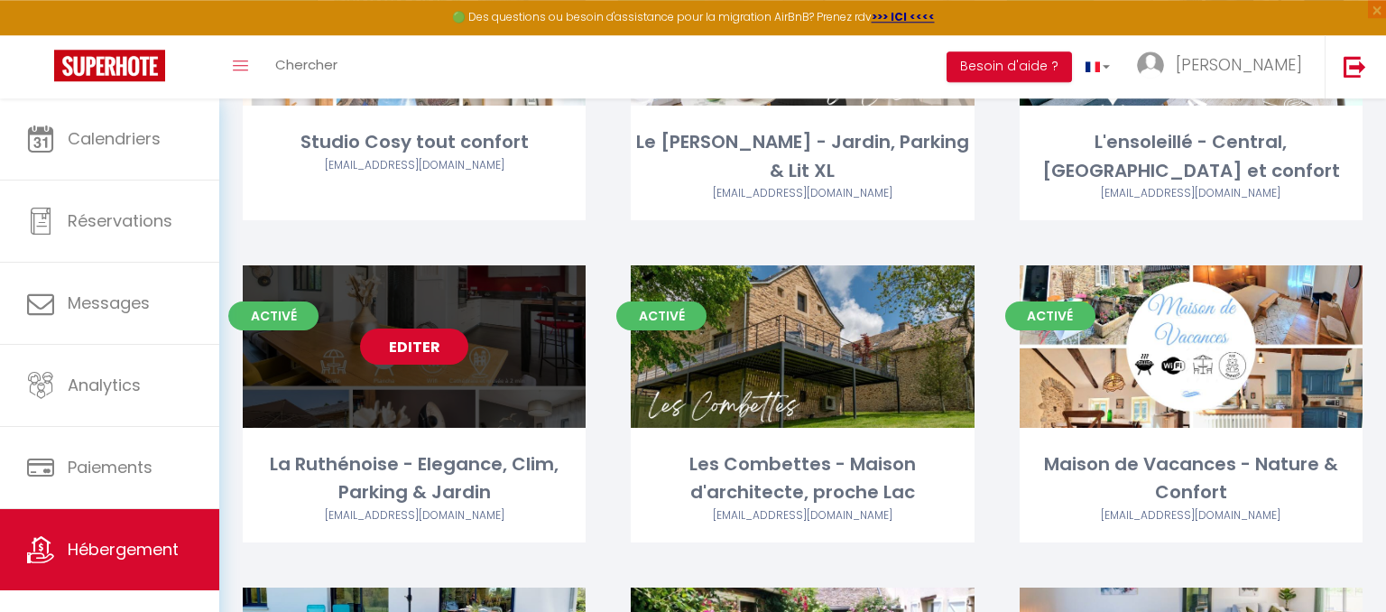
click at [389, 349] on link "Editer" at bounding box center [414, 347] width 108 height 36
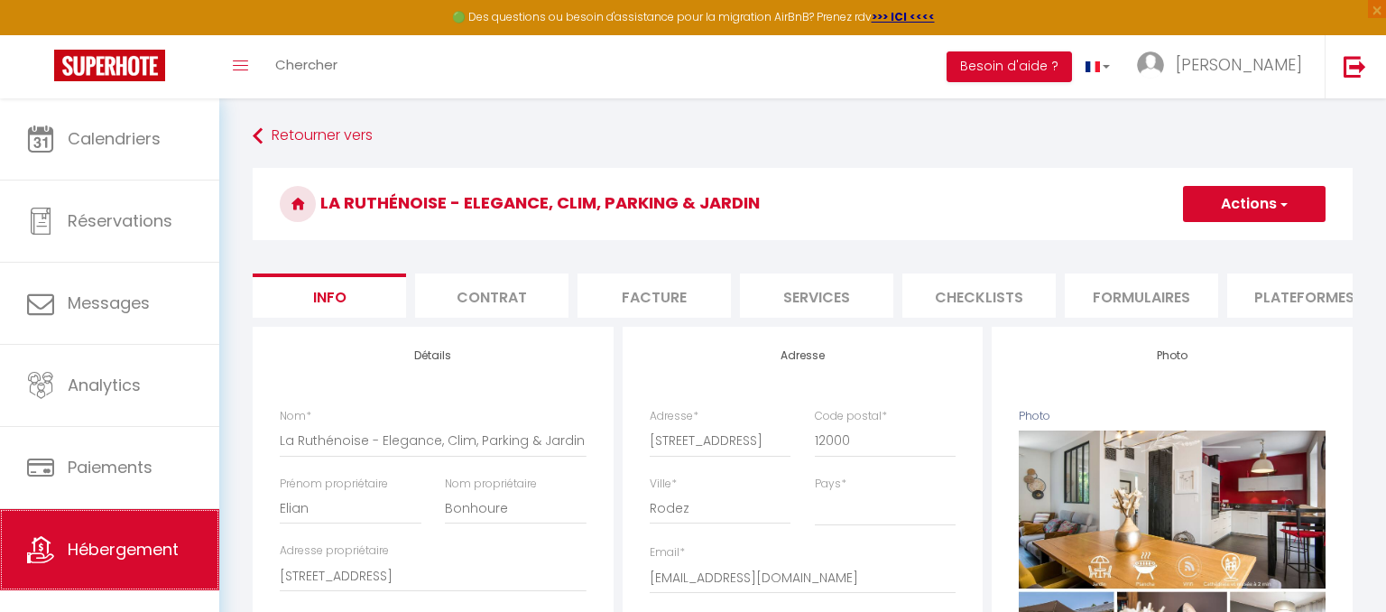
click at [142, 546] on span "Hébergement" at bounding box center [123, 549] width 111 height 23
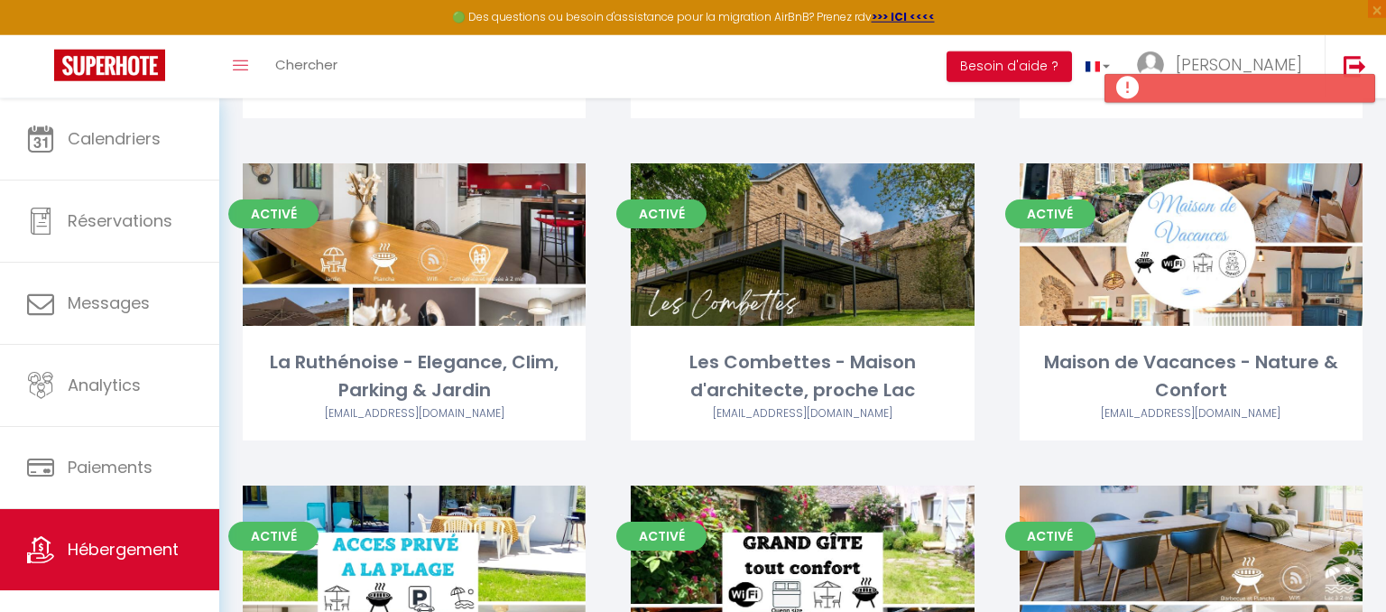
scroll to position [1050, 0]
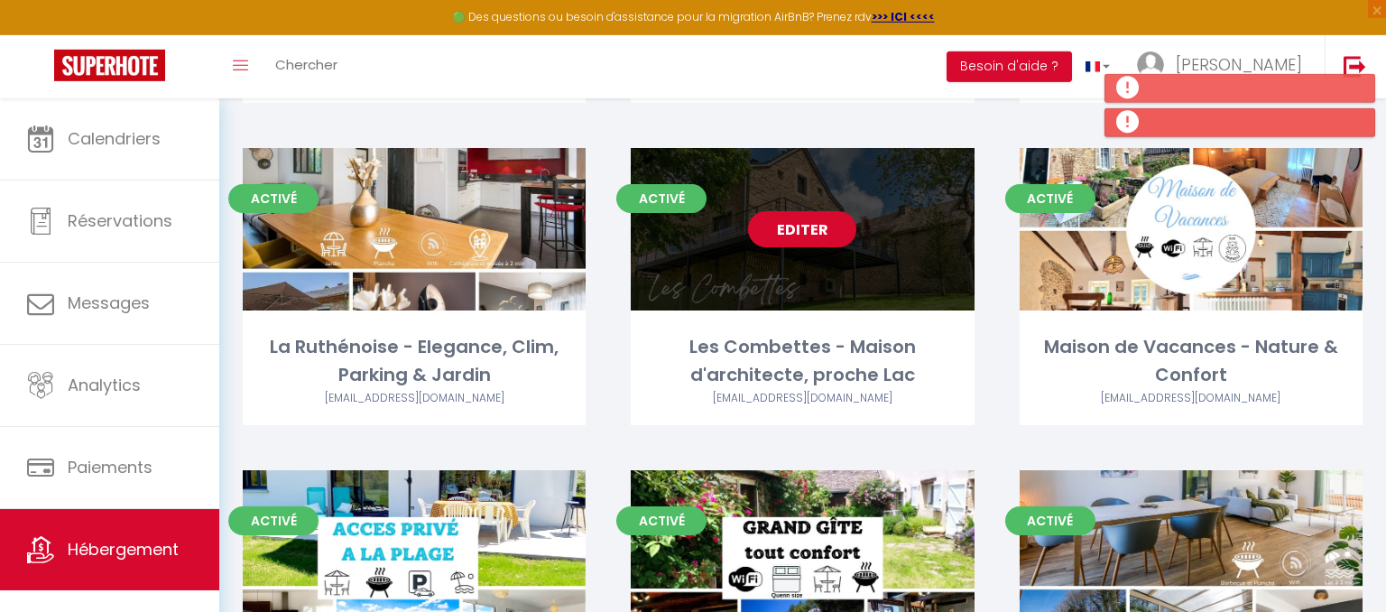
click at [785, 245] on link "Editer" at bounding box center [802, 229] width 108 height 36
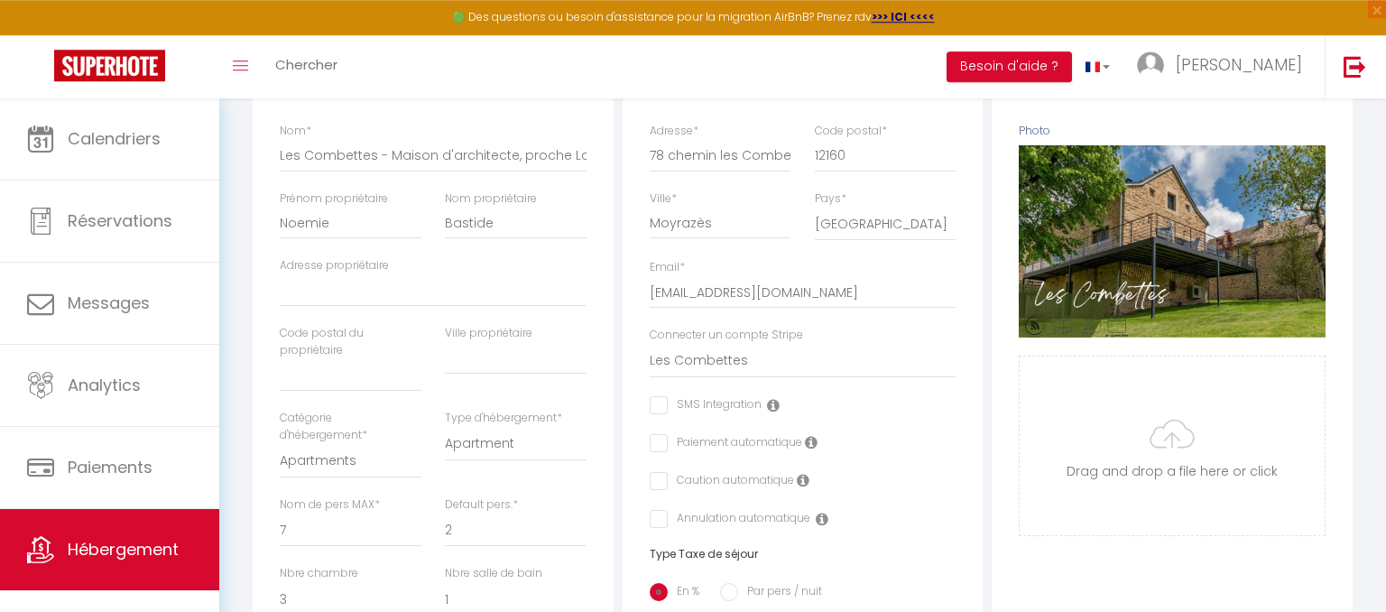
scroll to position [291, 0]
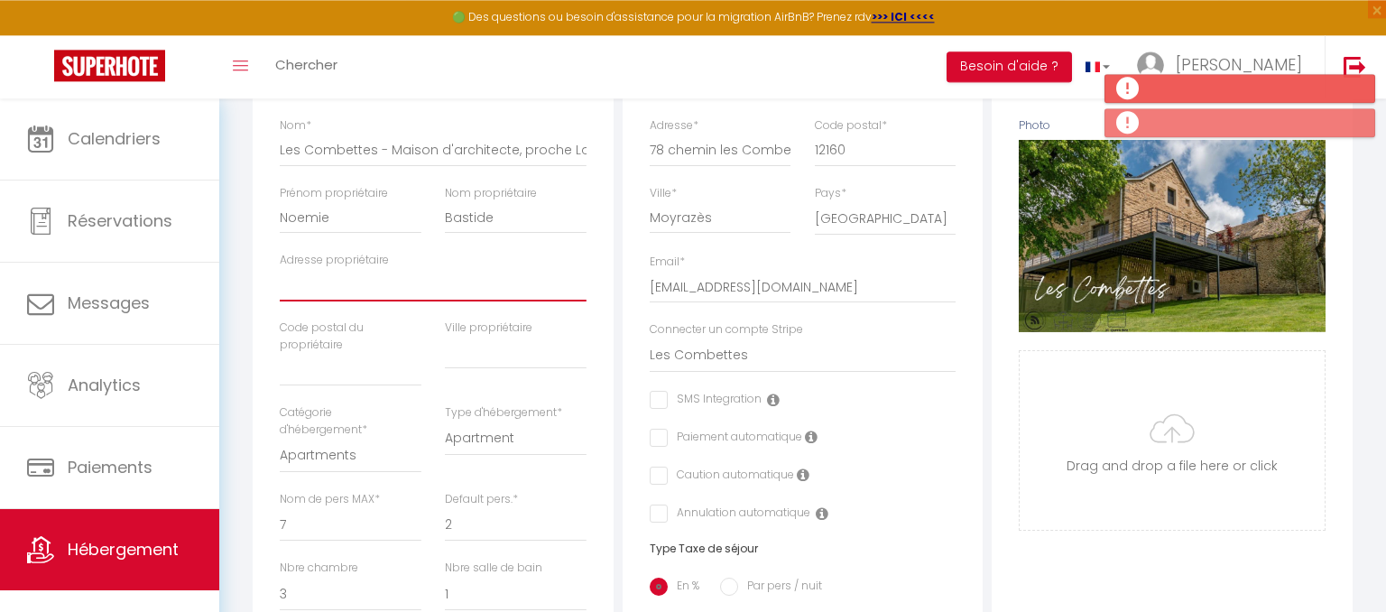
click at [482, 280] on input "Adresse propriétaire" at bounding box center [433, 285] width 307 height 32
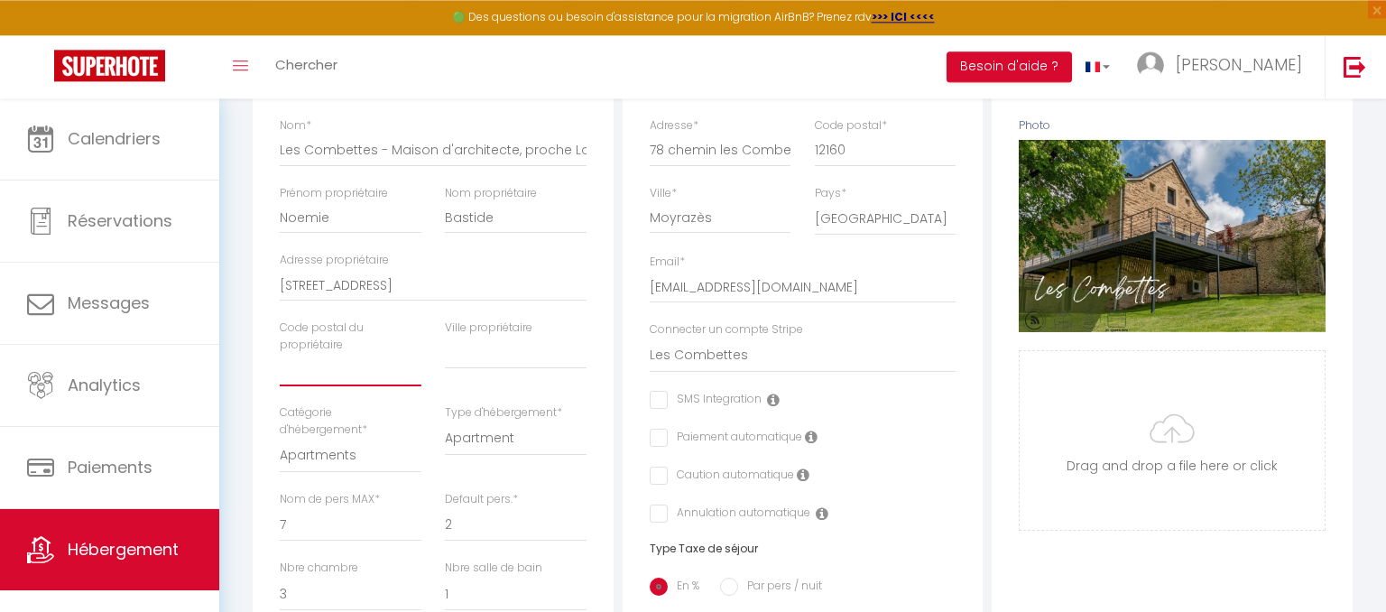
click at [358, 370] on input "text" at bounding box center [351, 370] width 142 height 32
click at [512, 340] on input "text" at bounding box center [516, 353] width 142 height 32
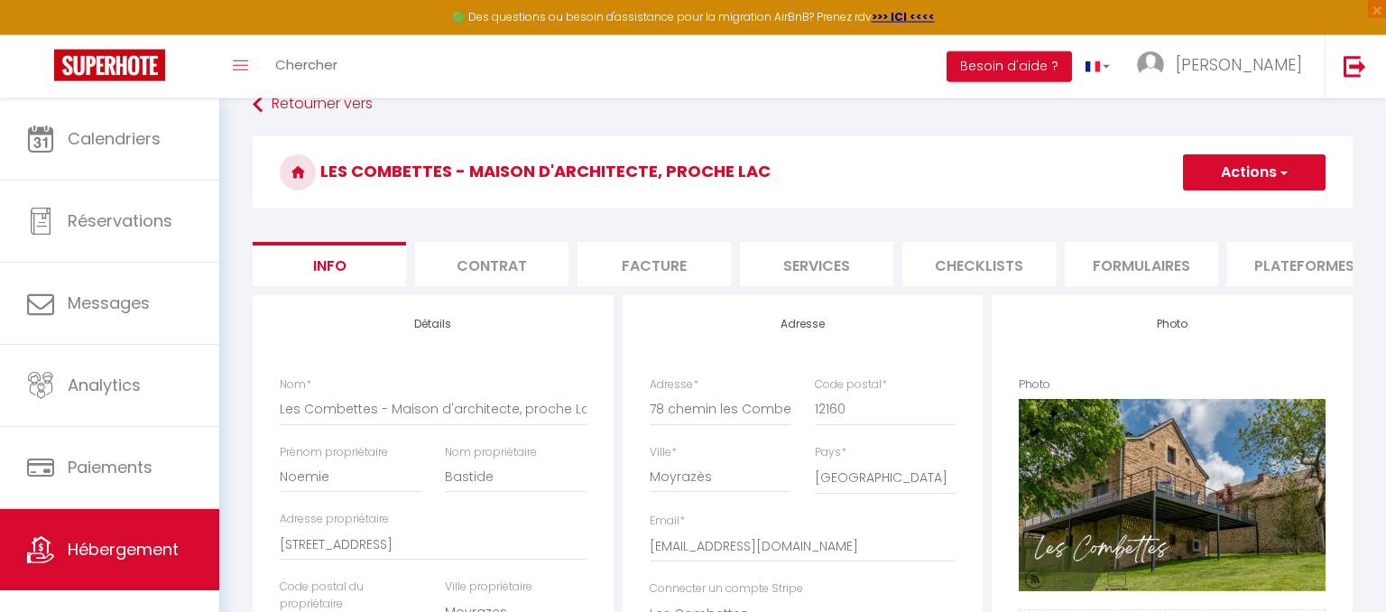
scroll to position [0, 0]
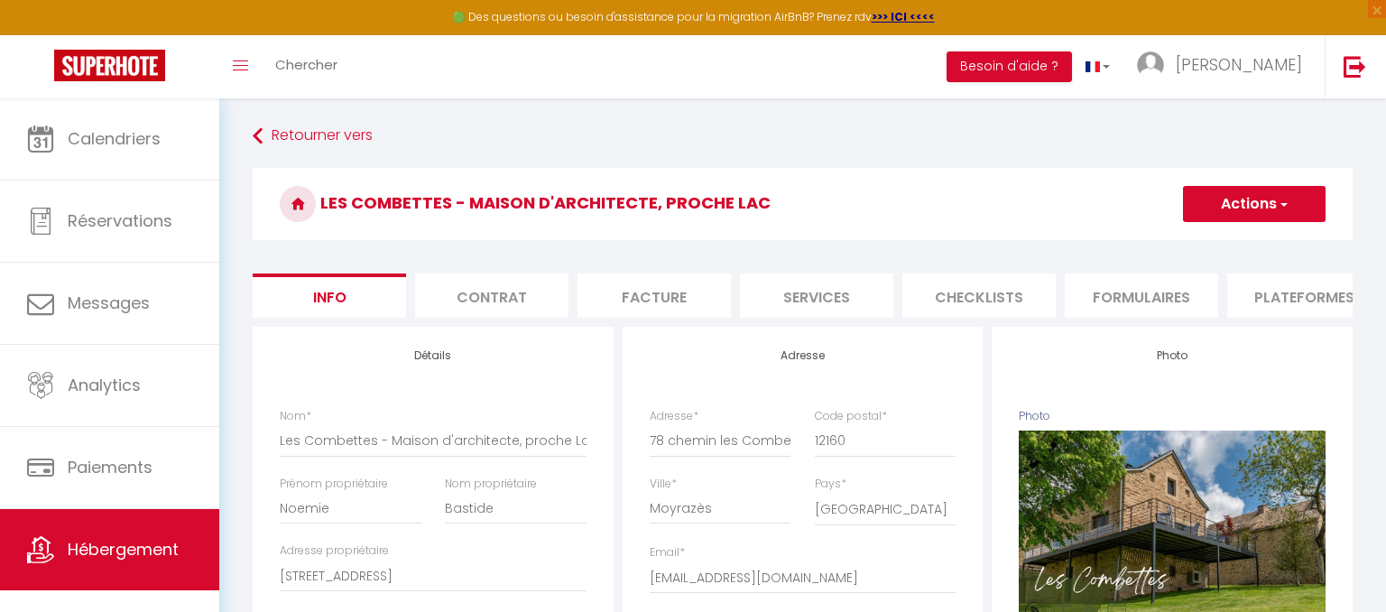
click at [1281, 225] on h3 "Les Combettes - Maison d'architecte, proche Lac" at bounding box center [803, 204] width 1100 height 72
click at [1270, 204] on button "Actions" at bounding box center [1254, 204] width 143 height 36
click at [1193, 246] on input "Enregistrer" at bounding box center [1183, 244] width 67 height 18
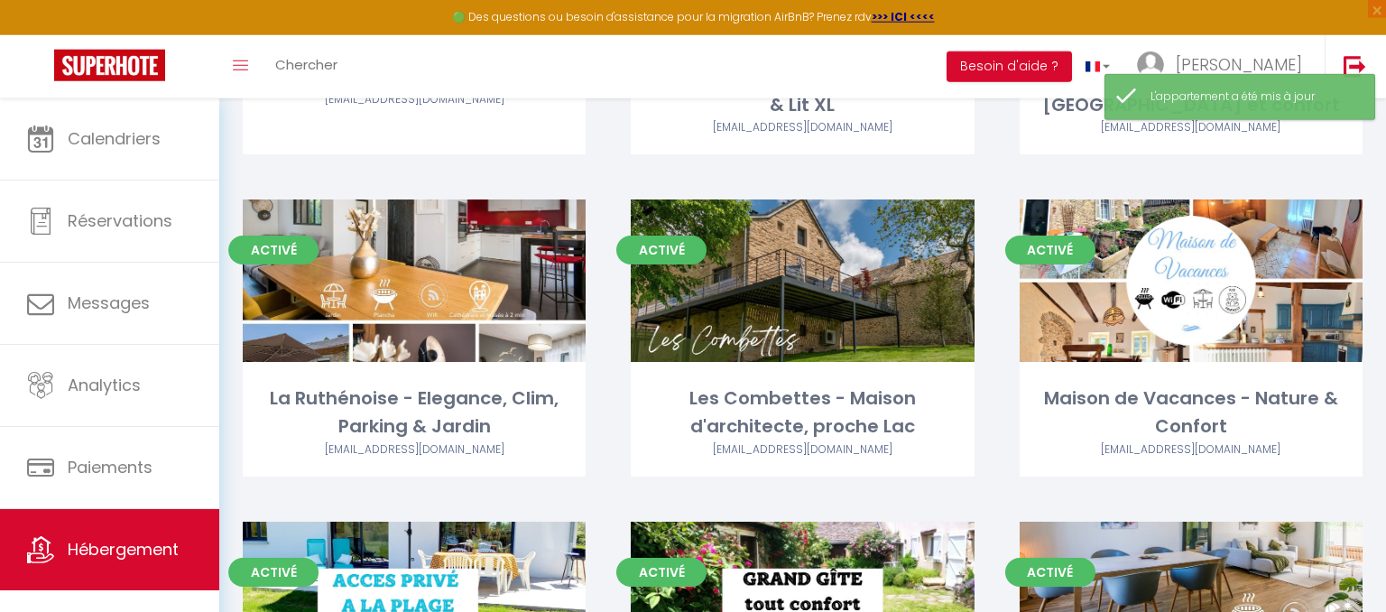
scroll to position [1014, 0]
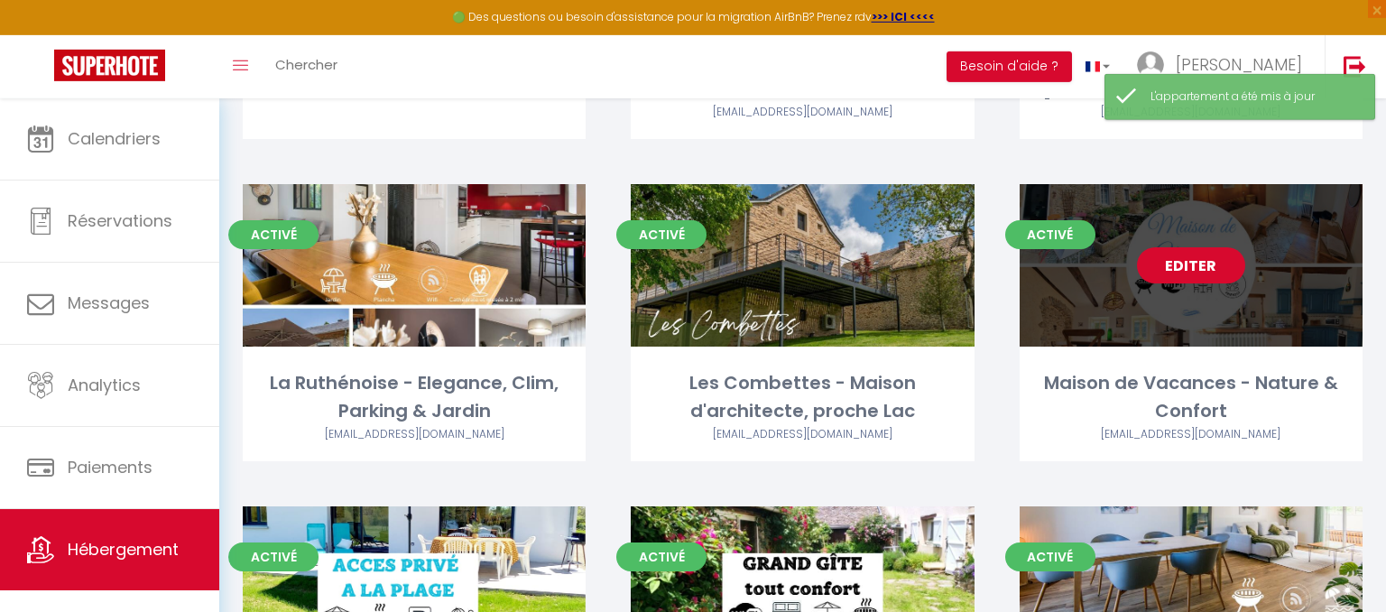
click at [1208, 266] on link "Editer" at bounding box center [1191, 265] width 108 height 36
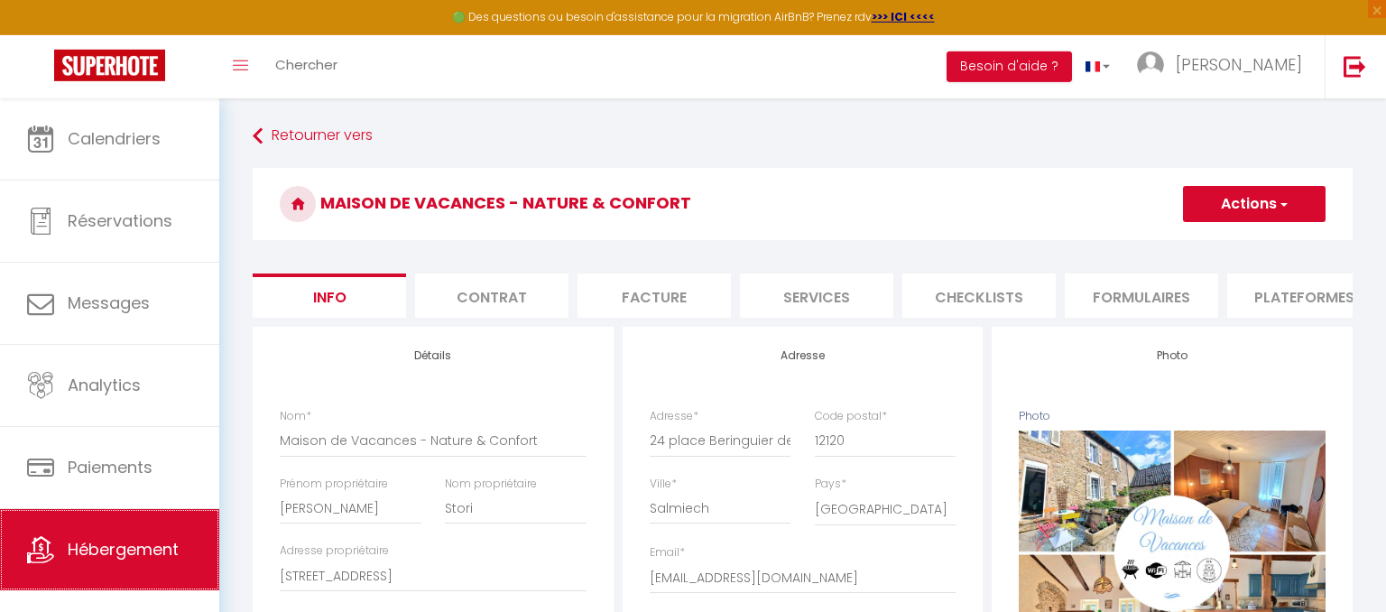
click at [153, 537] on link "Hébergement" at bounding box center [109, 549] width 219 height 81
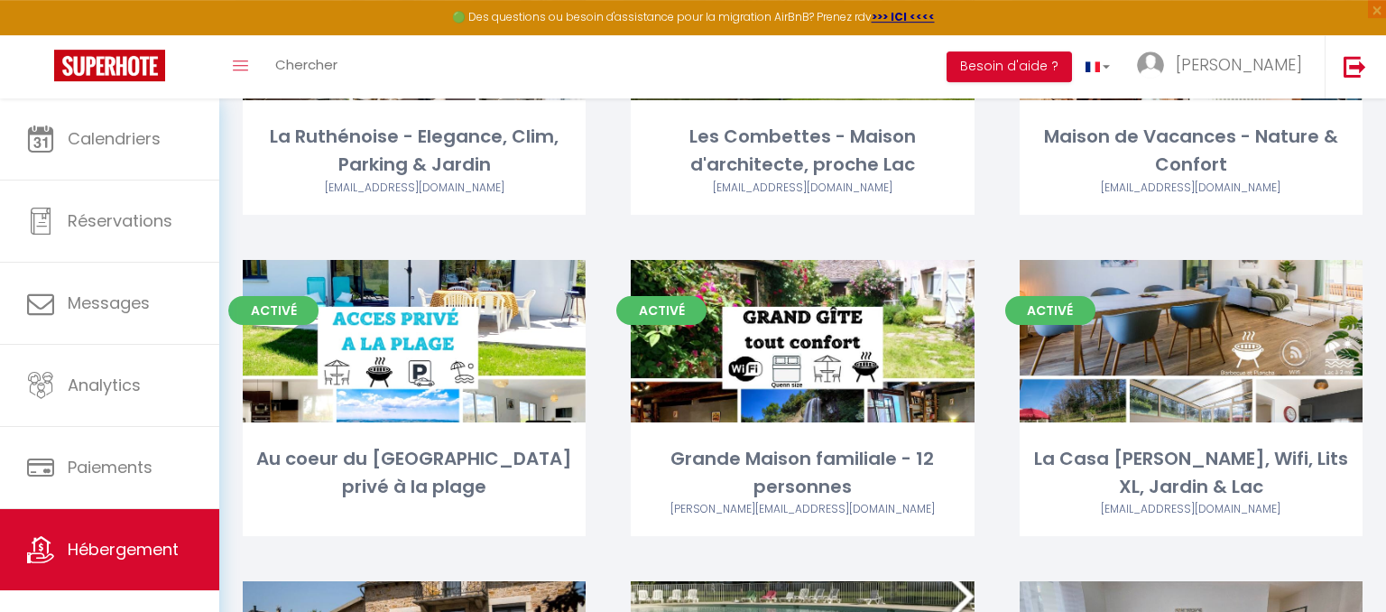
scroll to position [1318, 0]
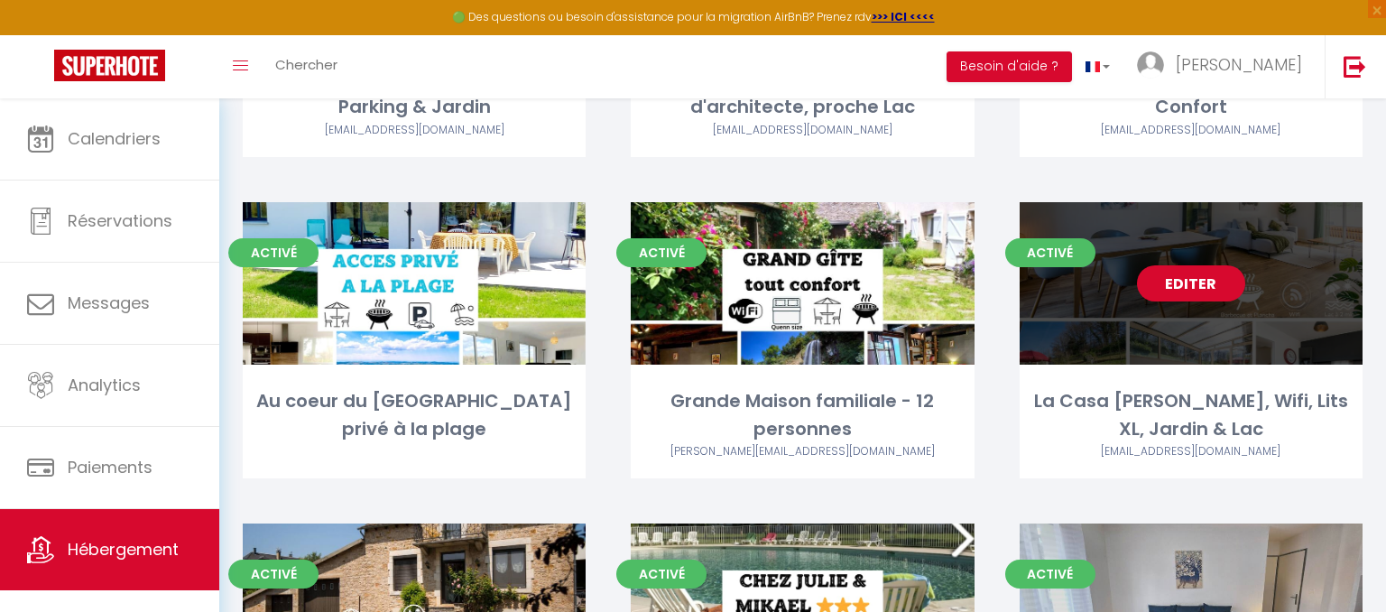
click at [1221, 273] on link "Editer" at bounding box center [1191, 283] width 108 height 36
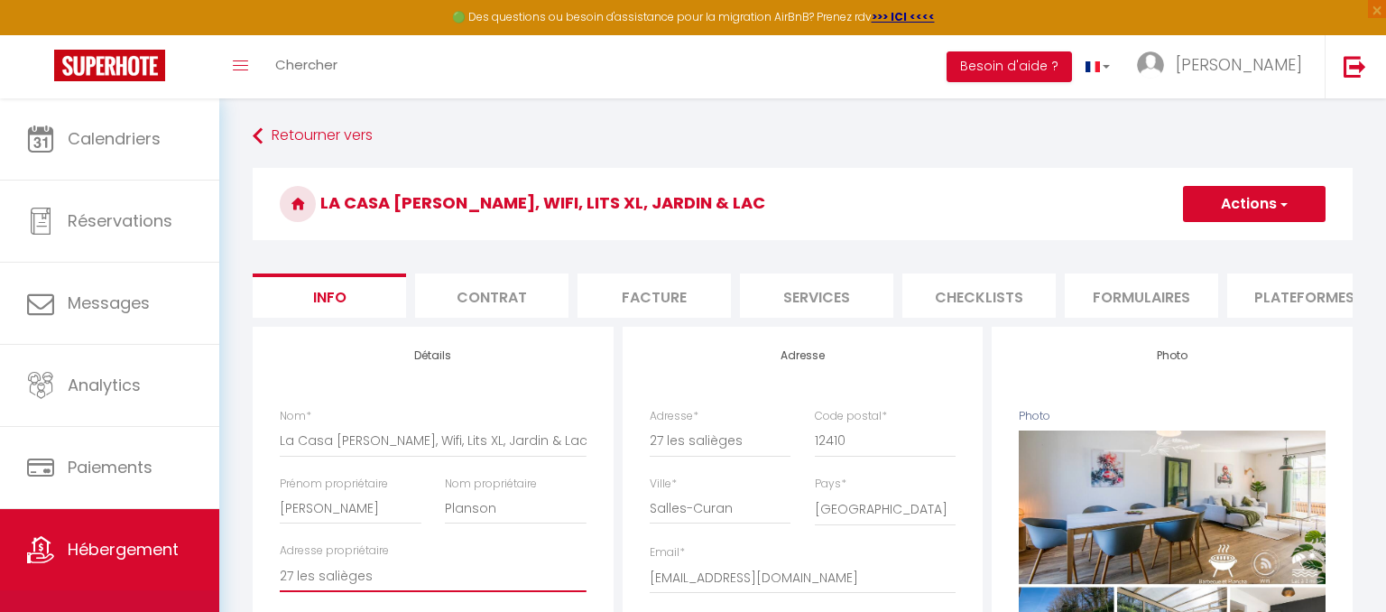
drag, startPoint x: 388, startPoint y: 591, endPoint x: 157, endPoint y: 603, distance: 231.4
drag, startPoint x: 386, startPoint y: 583, endPoint x: 235, endPoint y: 578, distance: 151.7
click at [280, 578] on input "27 les salièges" at bounding box center [433, 576] width 307 height 32
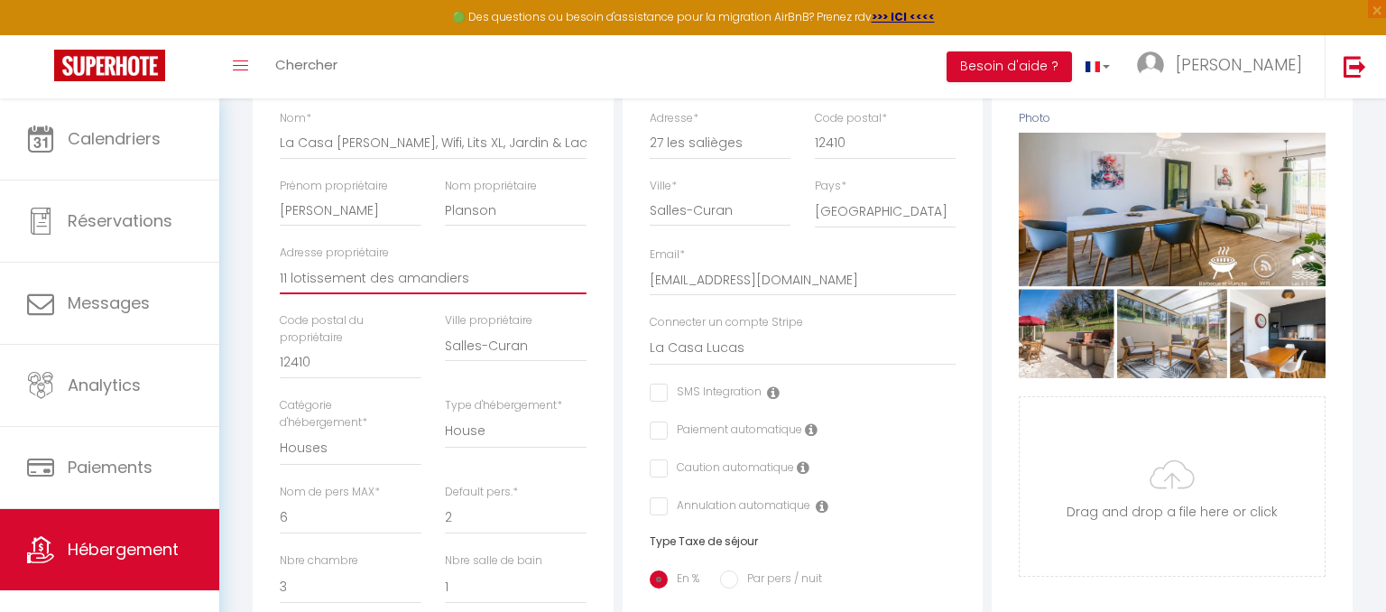
scroll to position [310, 0]
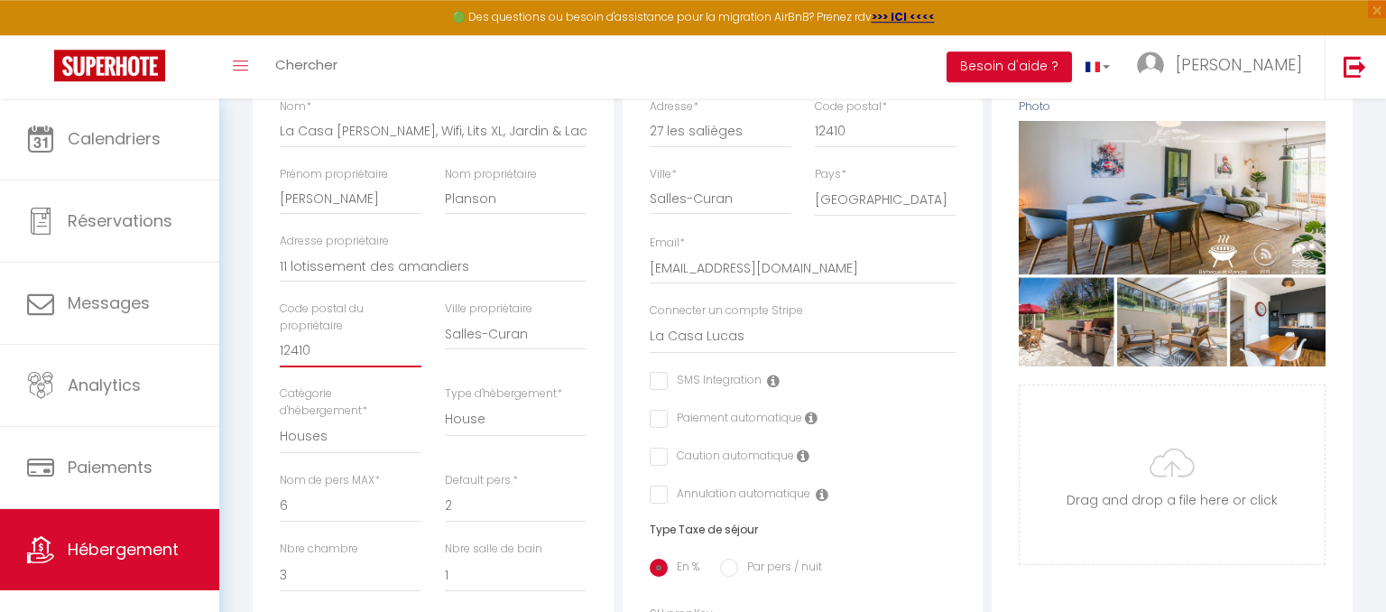
drag, startPoint x: 383, startPoint y: 347, endPoint x: 203, endPoint y: 376, distance: 181.9
click at [280, 367] on input "12410" at bounding box center [351, 351] width 142 height 32
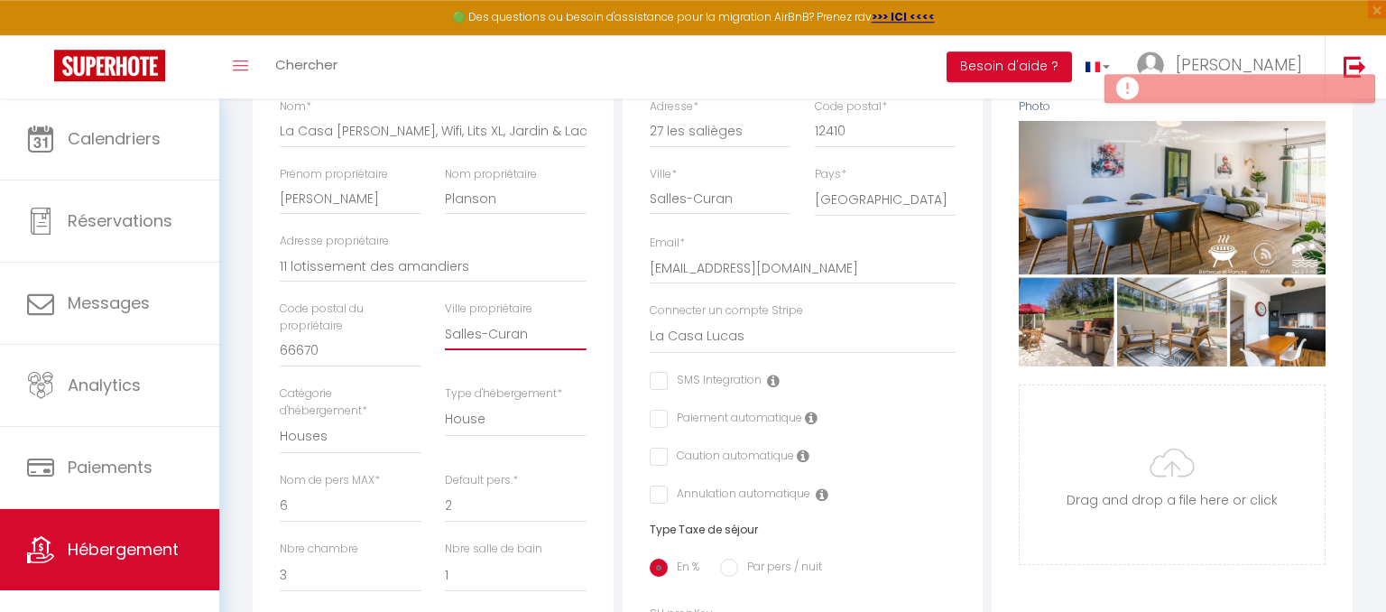
drag, startPoint x: 536, startPoint y: 338, endPoint x: 377, endPoint y: 323, distance: 159.6
click at [445, 323] on input "Salles-Curan" at bounding box center [516, 334] width 142 height 32
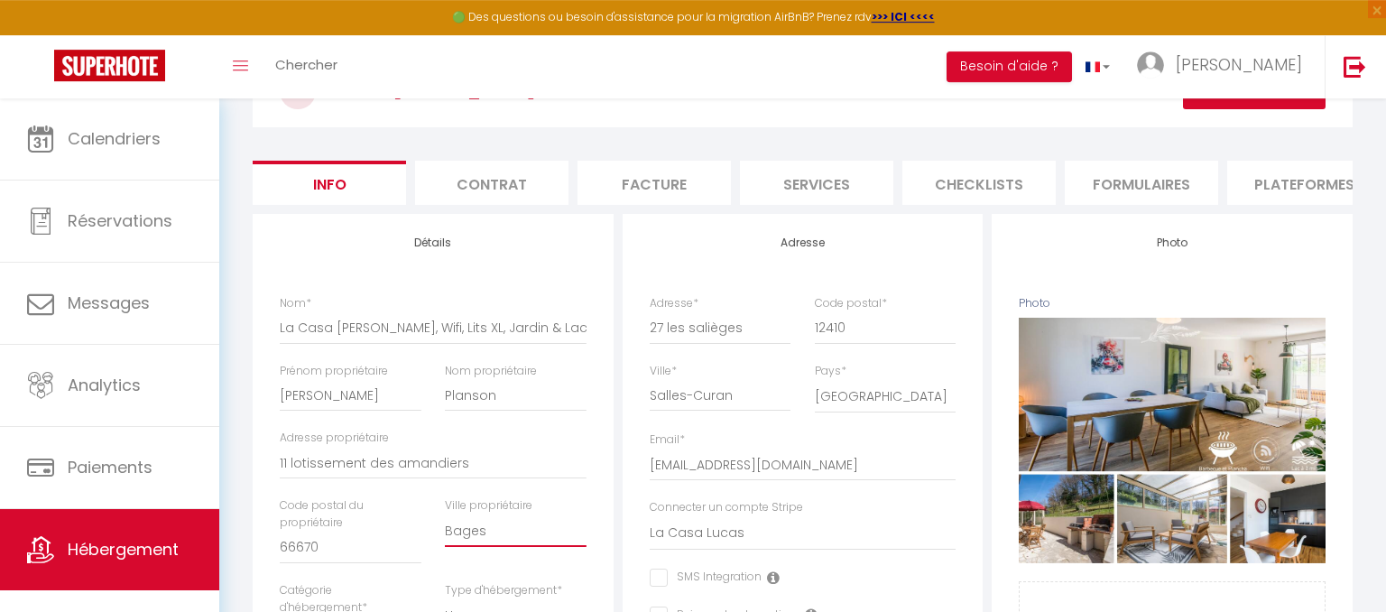
scroll to position [22, 0]
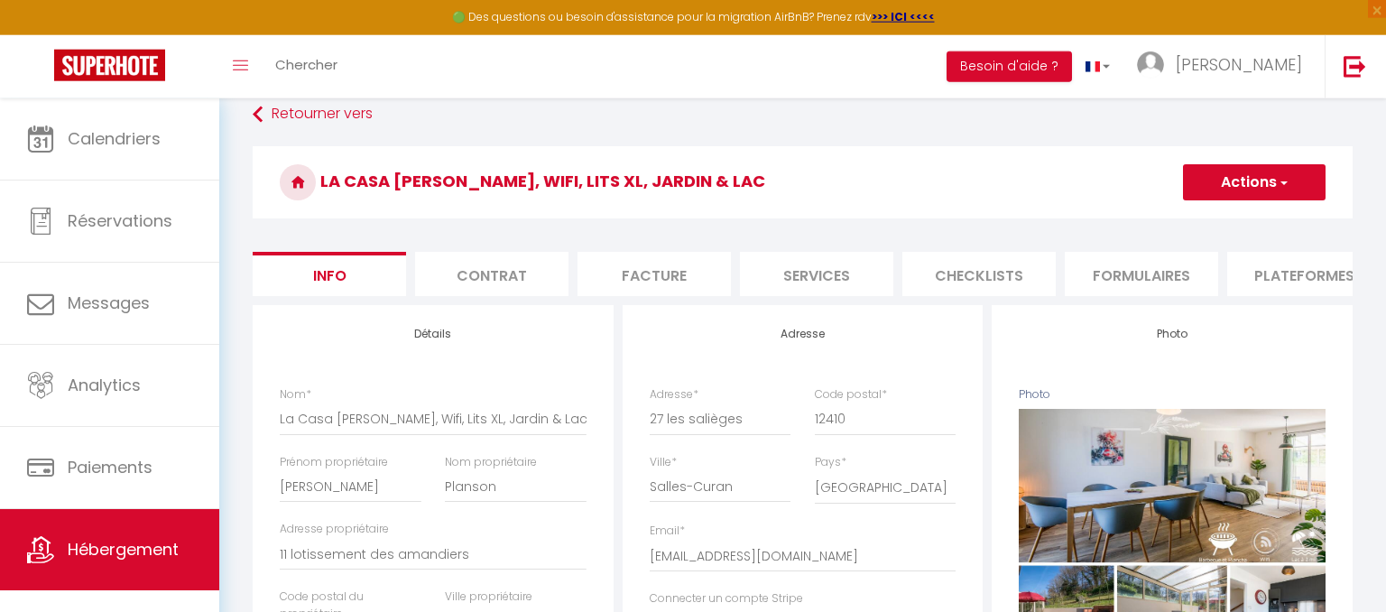
click at [1262, 193] on button "Actions" at bounding box center [1254, 182] width 143 height 36
click at [1193, 221] on input "Enregistrer" at bounding box center [1183, 222] width 67 height 18
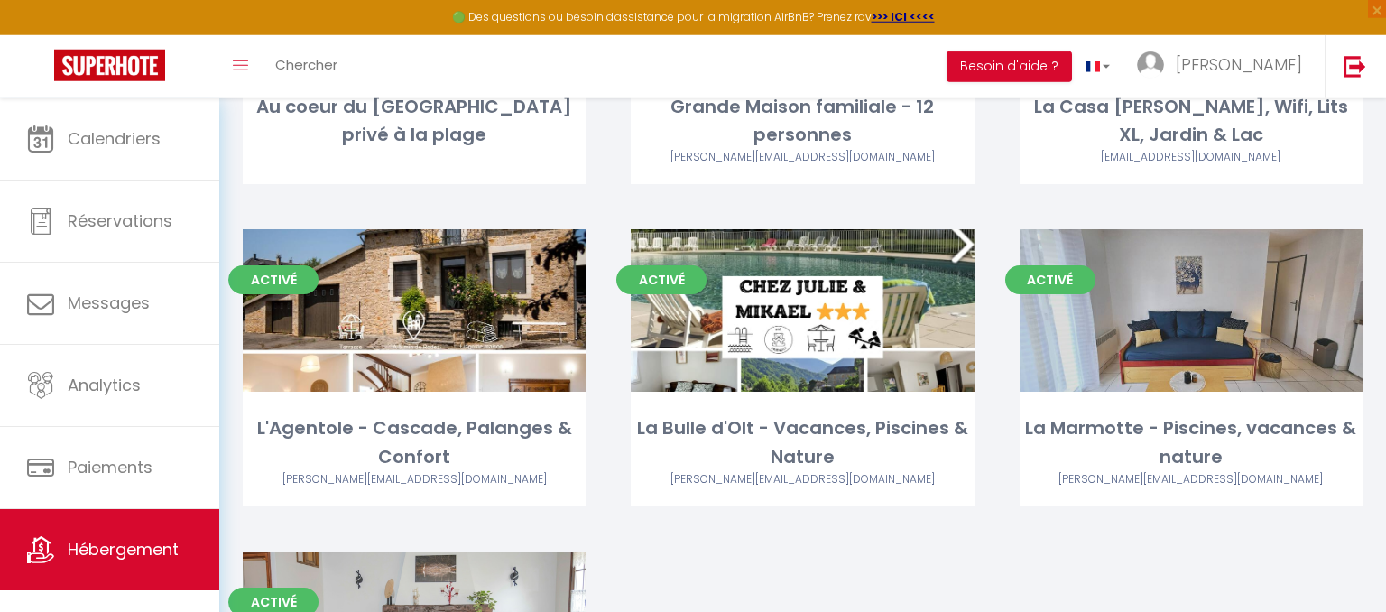
scroll to position [1634, 0]
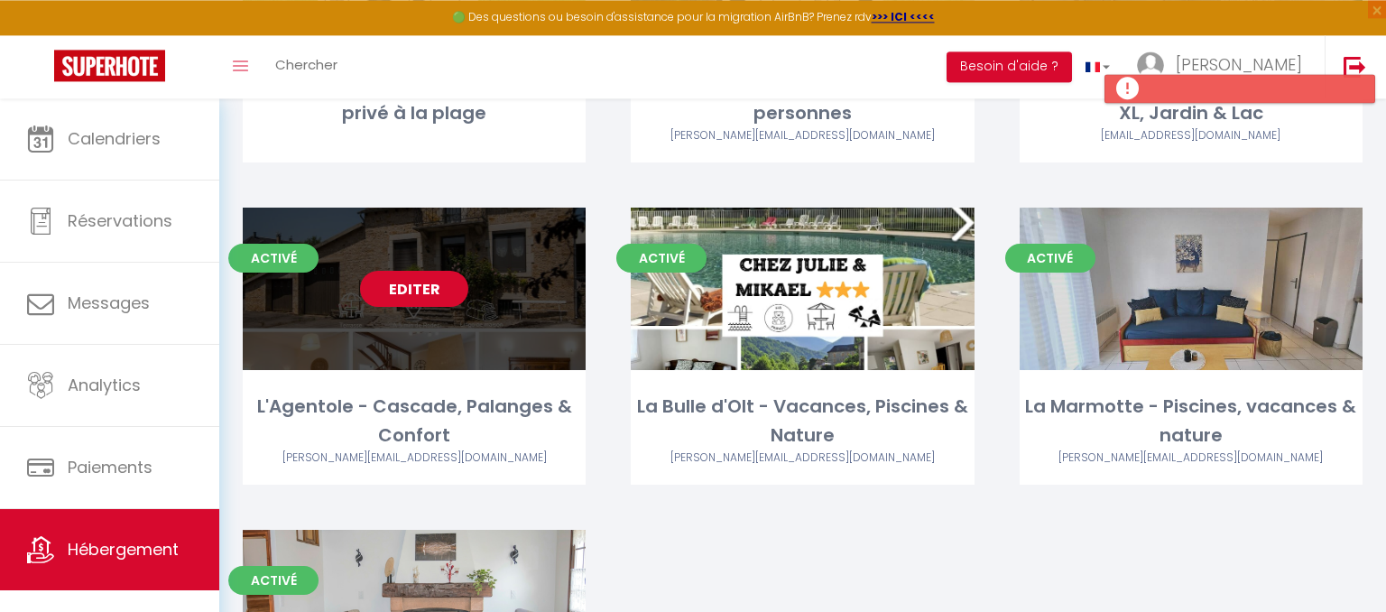
click at [395, 289] on link "Editer" at bounding box center [414, 289] width 108 height 36
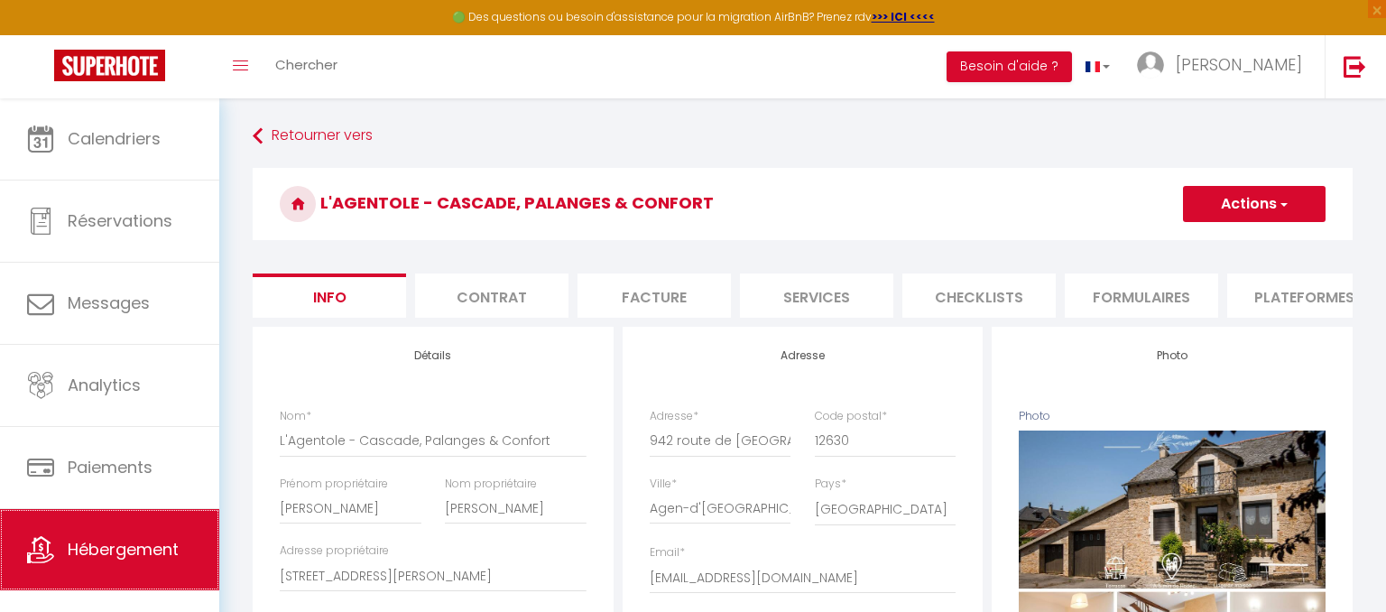
click at [148, 556] on span "Hébergement" at bounding box center [123, 549] width 111 height 23
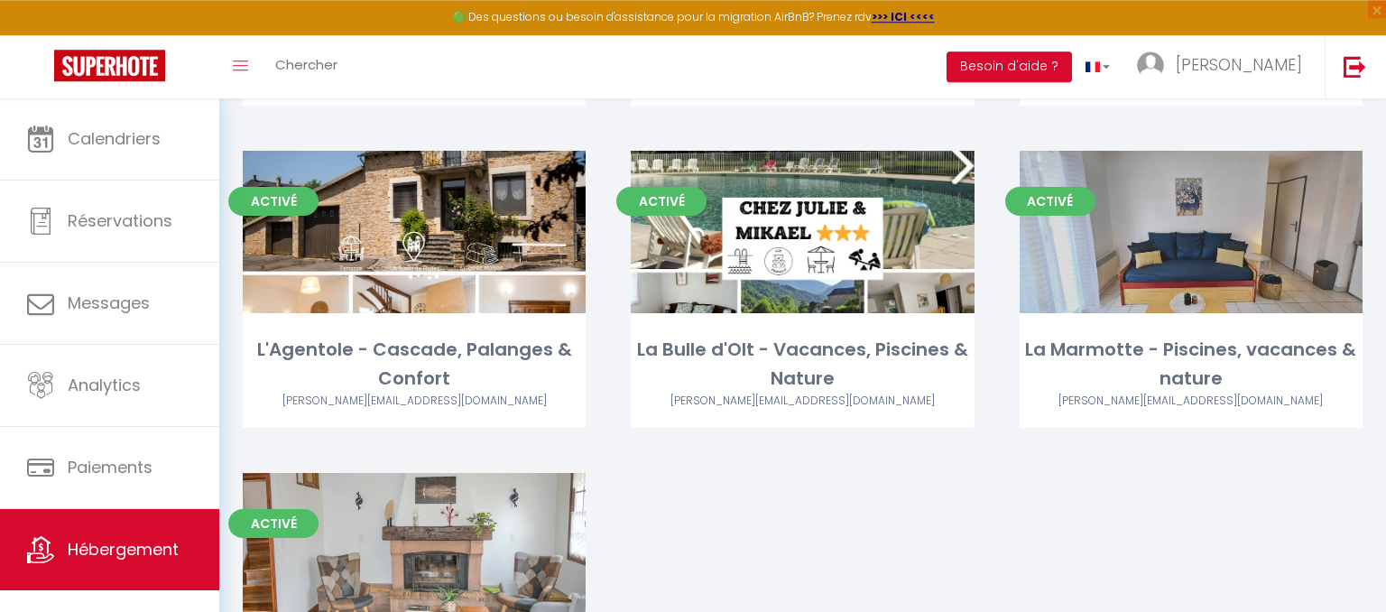
scroll to position [1706, 0]
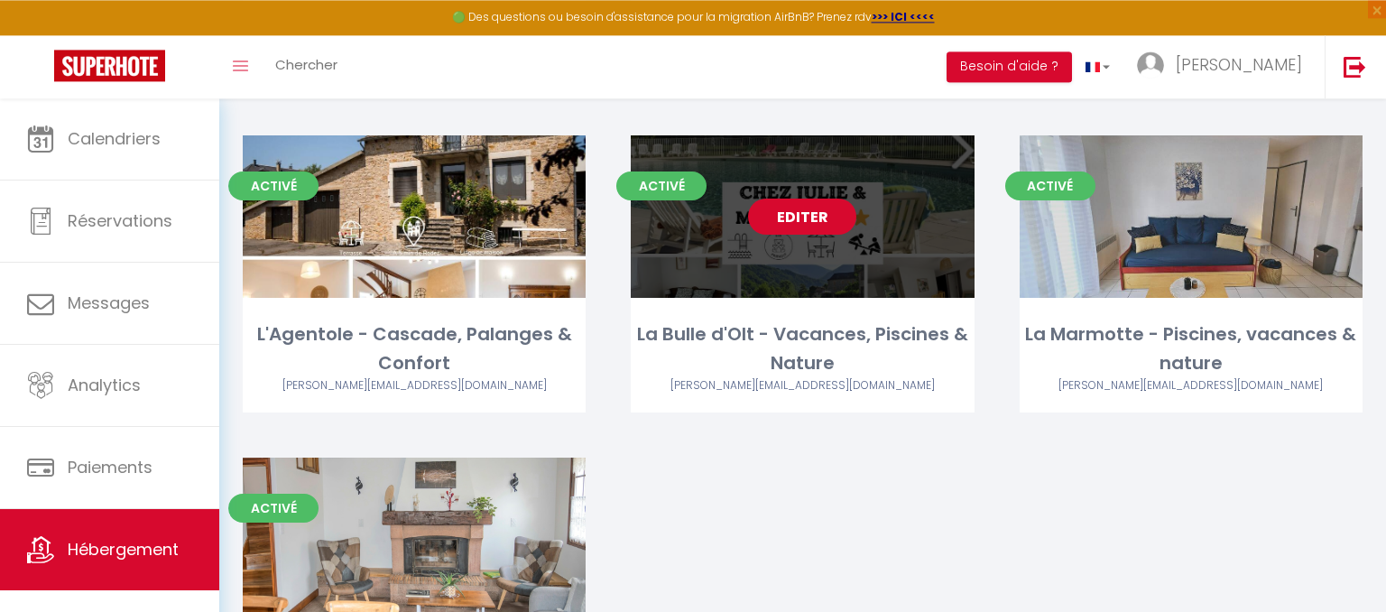
click at [789, 225] on link "Editer" at bounding box center [802, 217] width 108 height 36
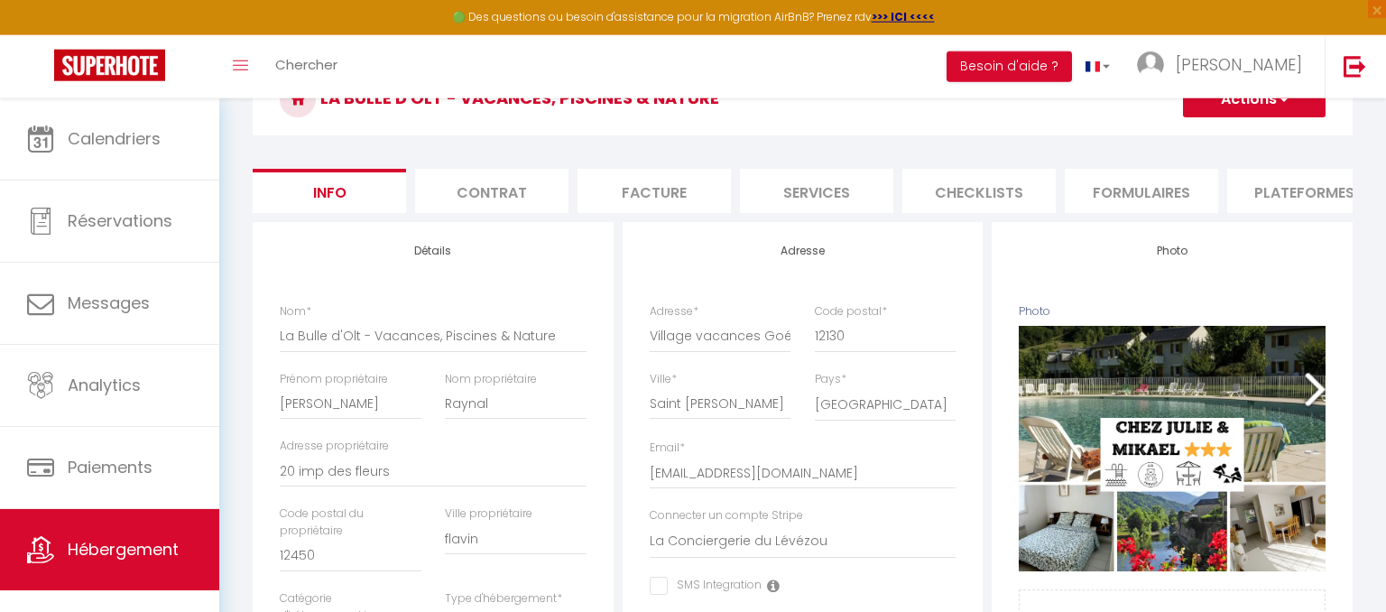
scroll to position [111, 0]
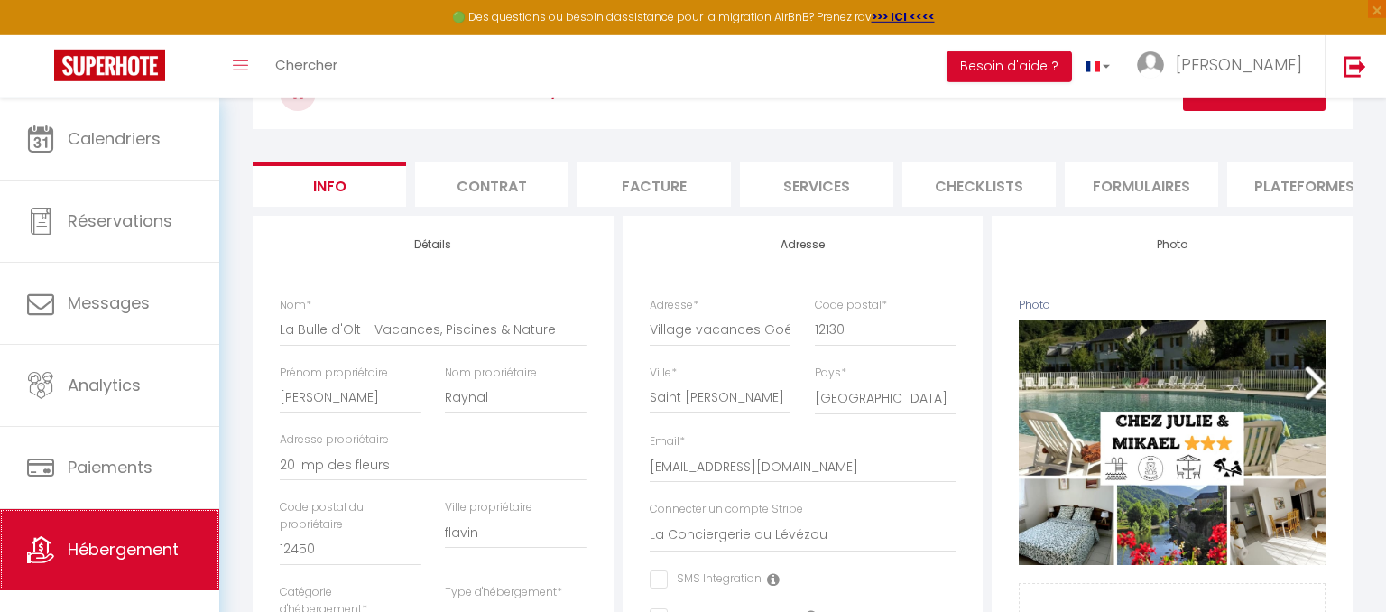
click at [162, 537] on link "Hébergement" at bounding box center [109, 549] width 219 height 81
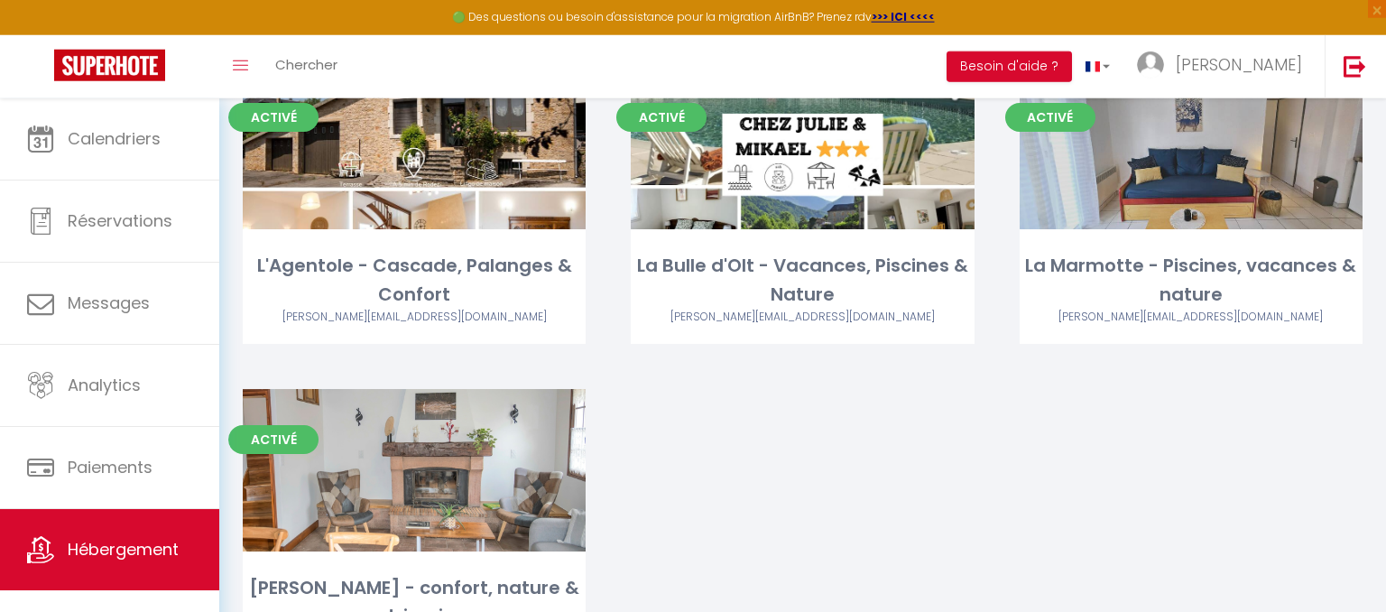
scroll to position [1778, 0]
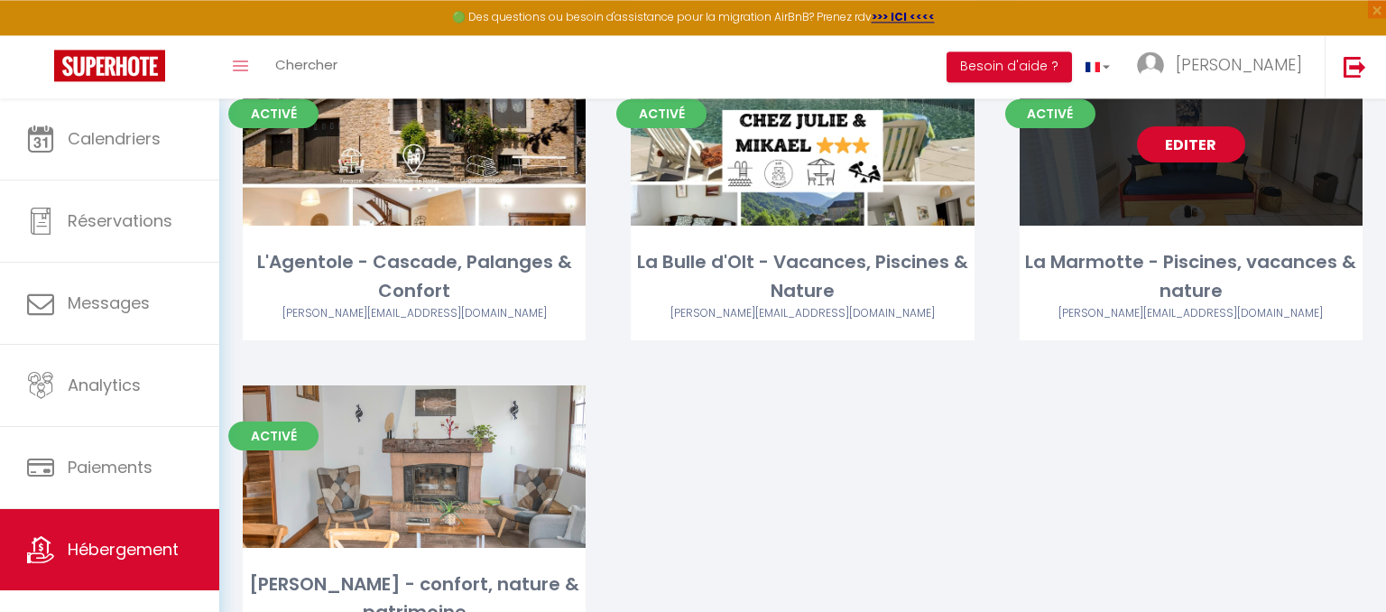
click at [1192, 144] on link "Editer" at bounding box center [1191, 144] width 108 height 36
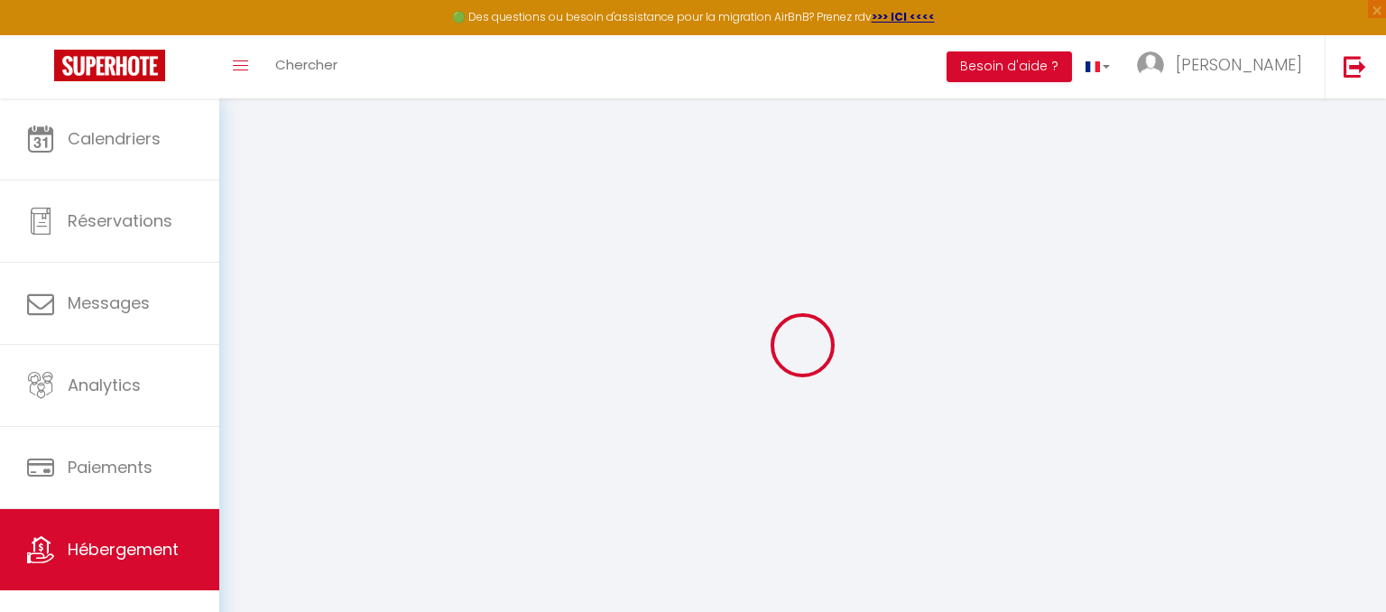
click at [1192, 145] on div at bounding box center [803, 344] width 1124 height 449
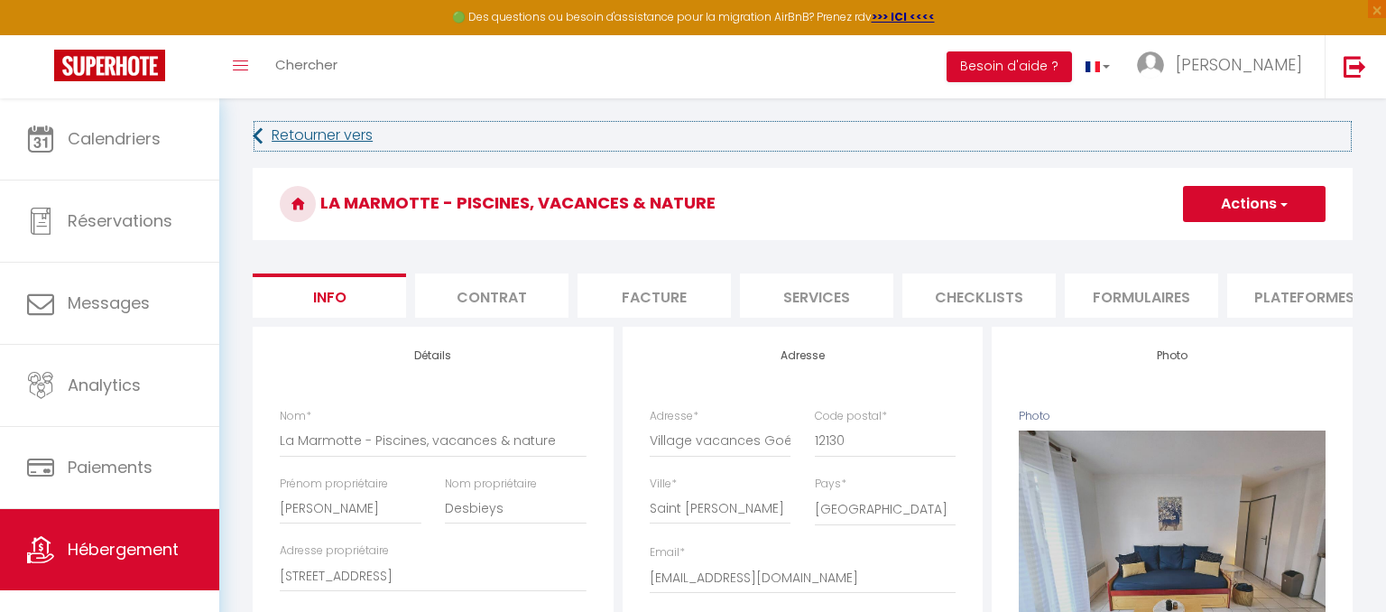
click at [1192, 145] on link "Retourner vers" at bounding box center [803, 136] width 1100 height 32
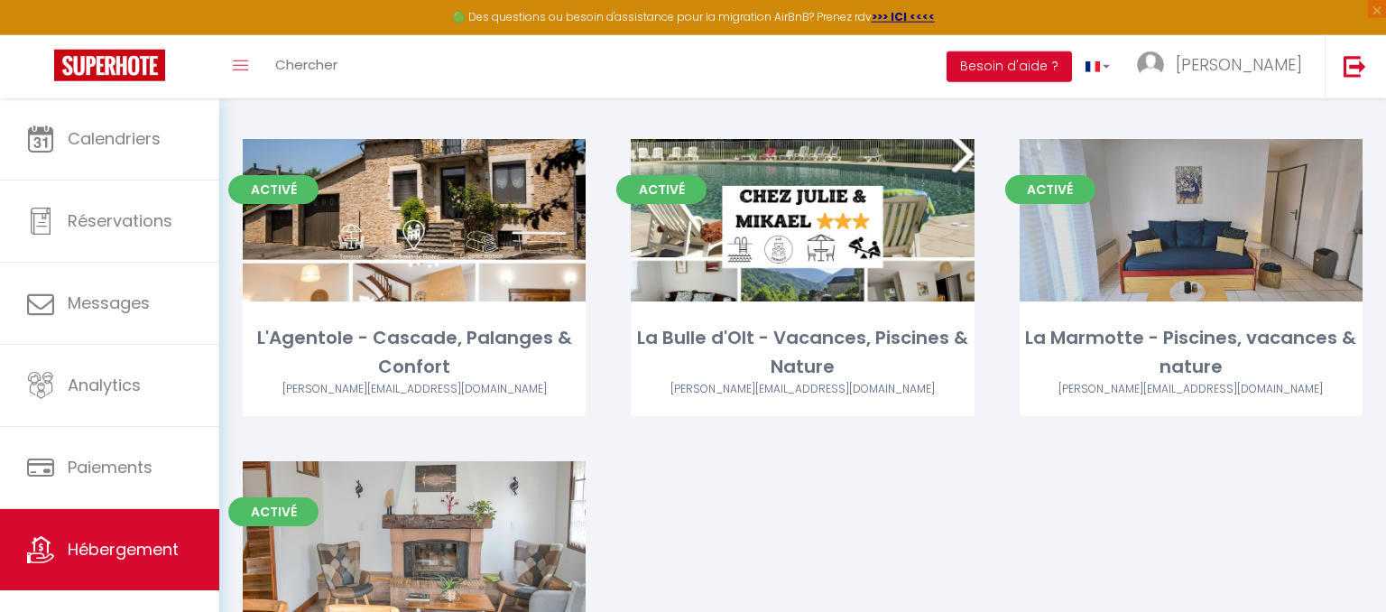
scroll to position [1724, 0]
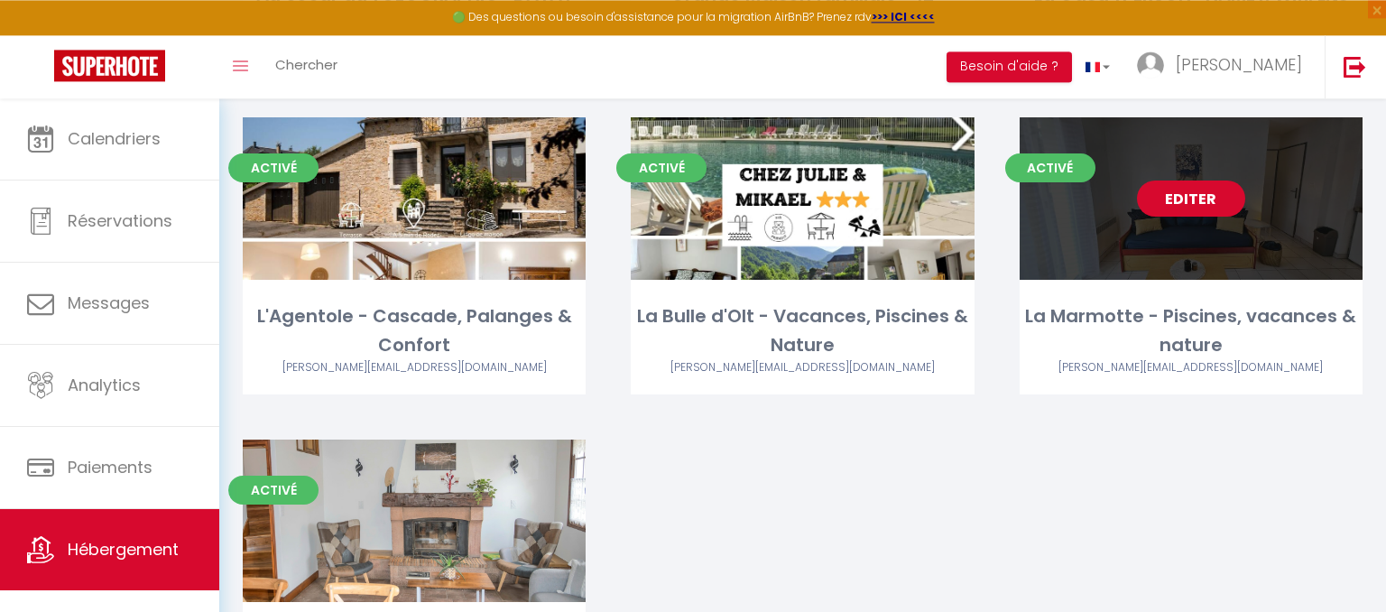
click at [1196, 209] on link "Editer" at bounding box center [1191, 199] width 108 height 36
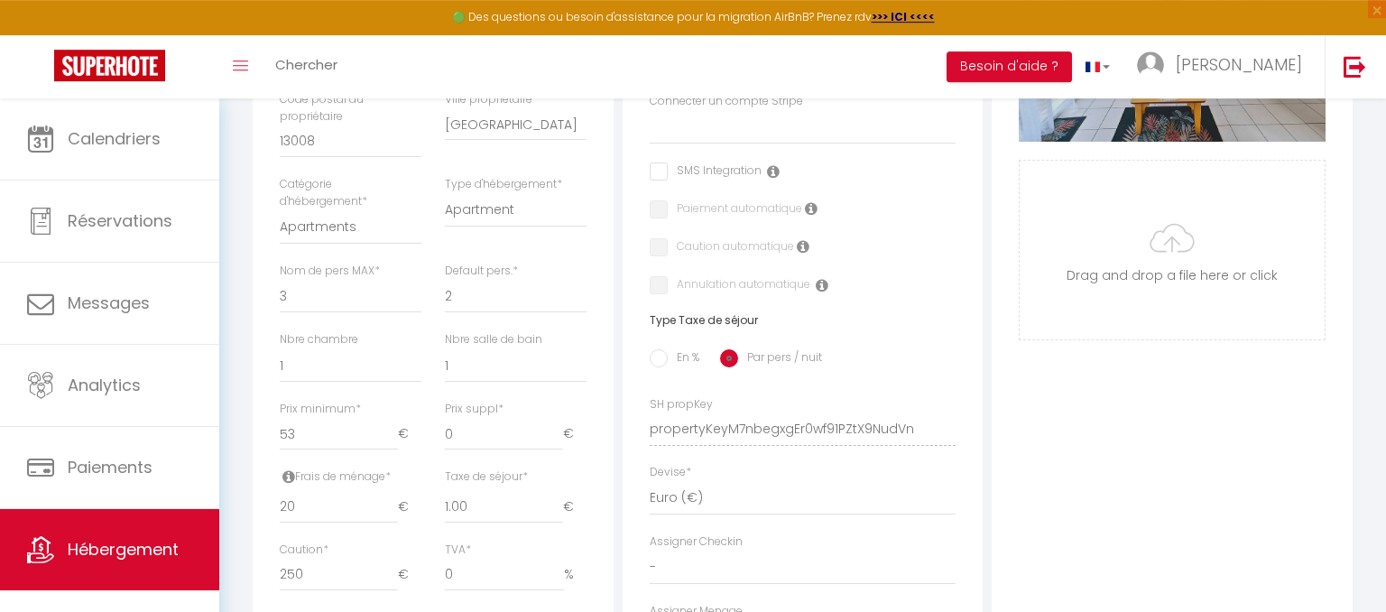
scroll to position [381, 0]
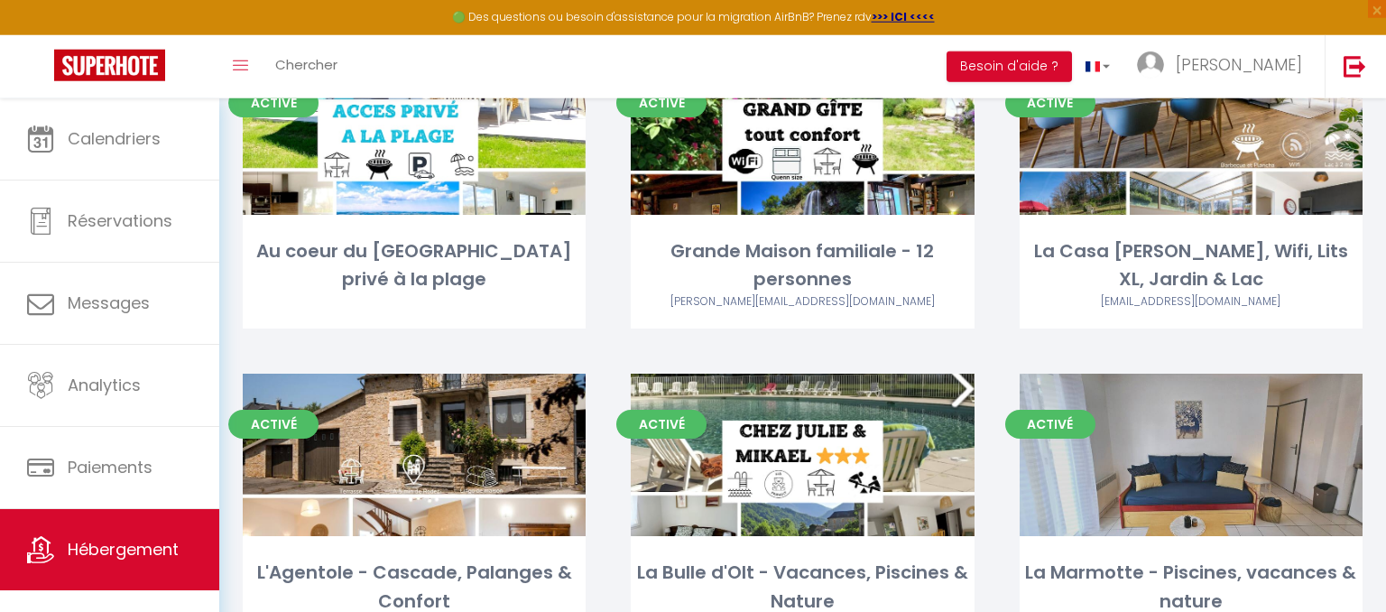
scroll to position [1895, 0]
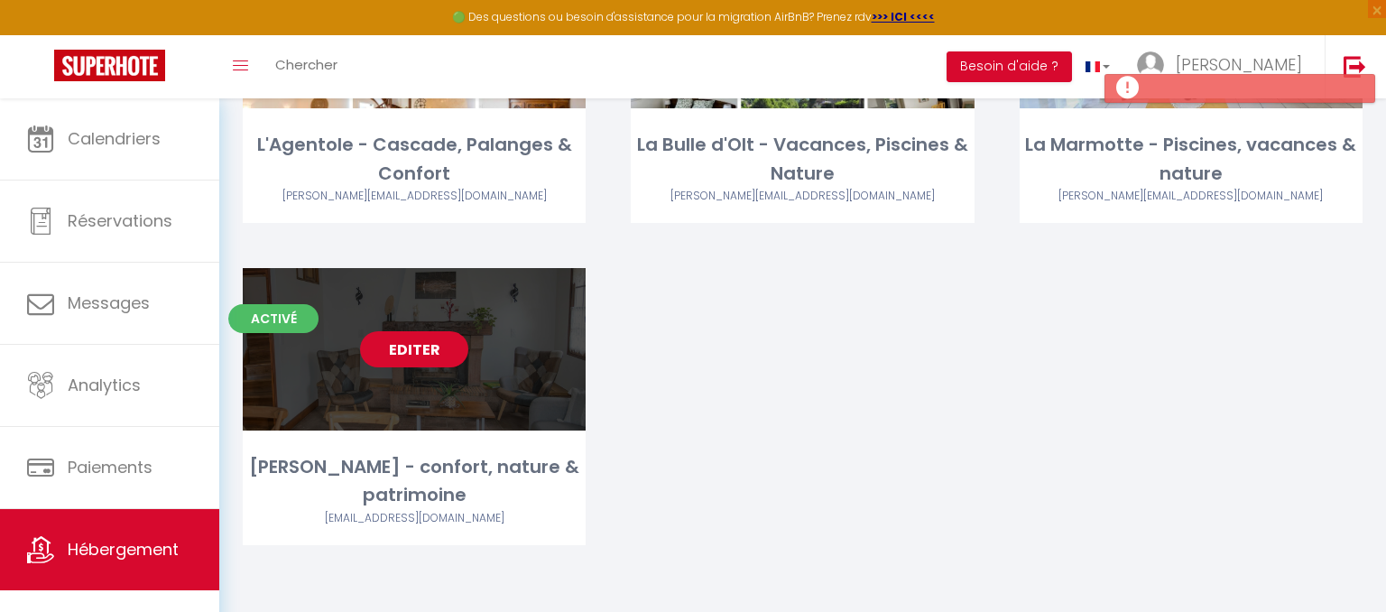
click at [399, 342] on link "Editer" at bounding box center [414, 349] width 108 height 36
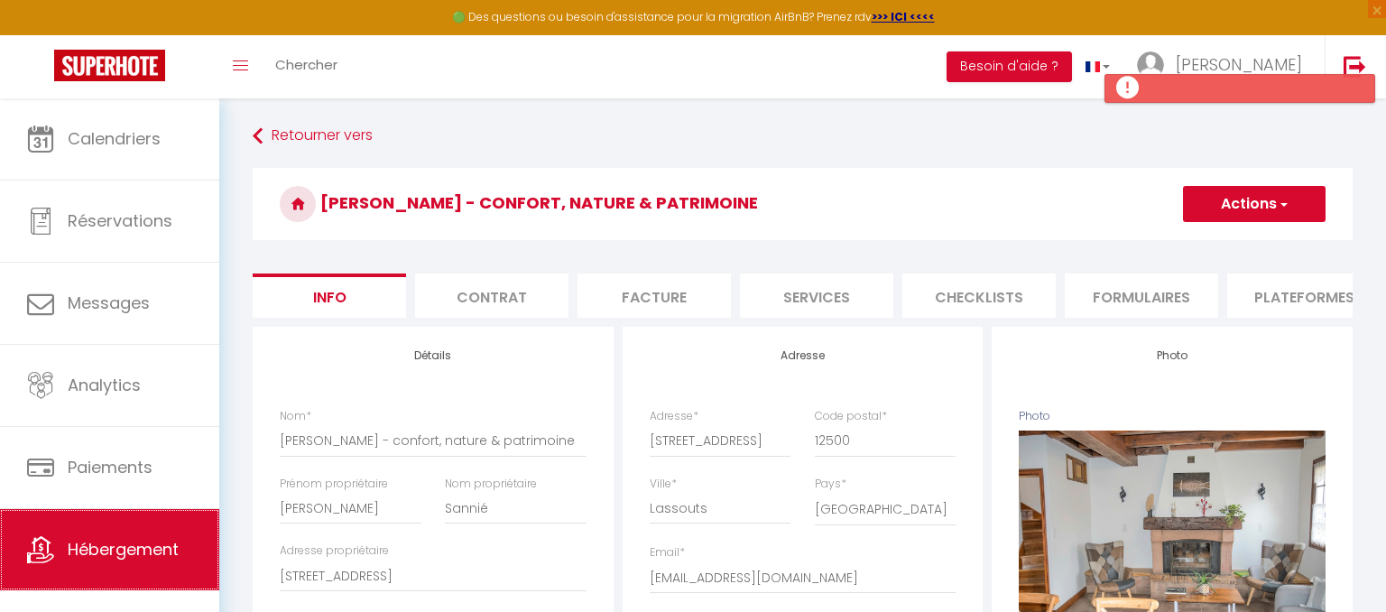
click at [154, 556] on span "Hébergement" at bounding box center [123, 549] width 111 height 23
